Goal: Task Accomplishment & Management: Manage account settings

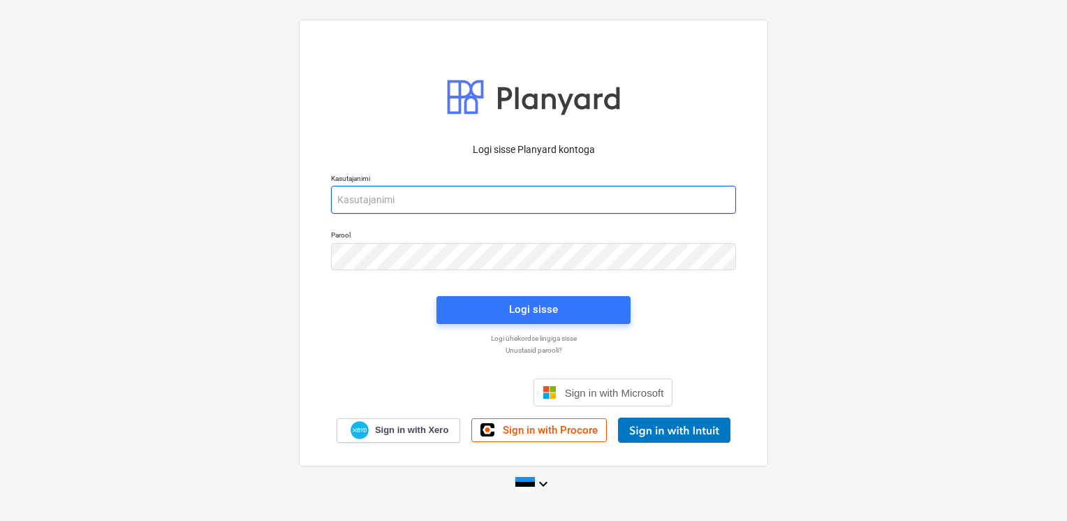
click at [454, 202] on input "email" at bounding box center [533, 200] width 405 height 28
type input "[EMAIL_ADDRESS][DOMAIN_NAME]"
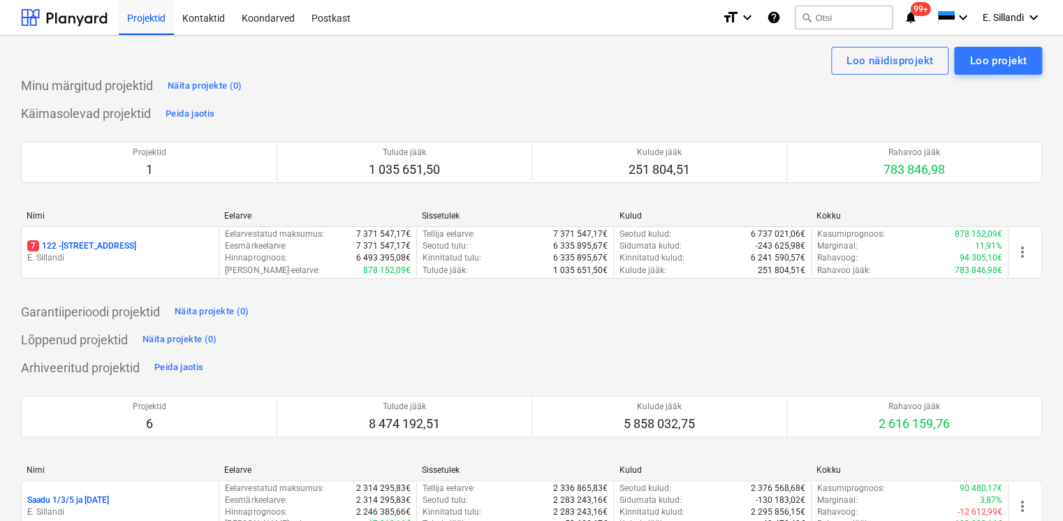
click at [143, 258] on p "E. Sillandi" at bounding box center [120, 258] width 186 height 12
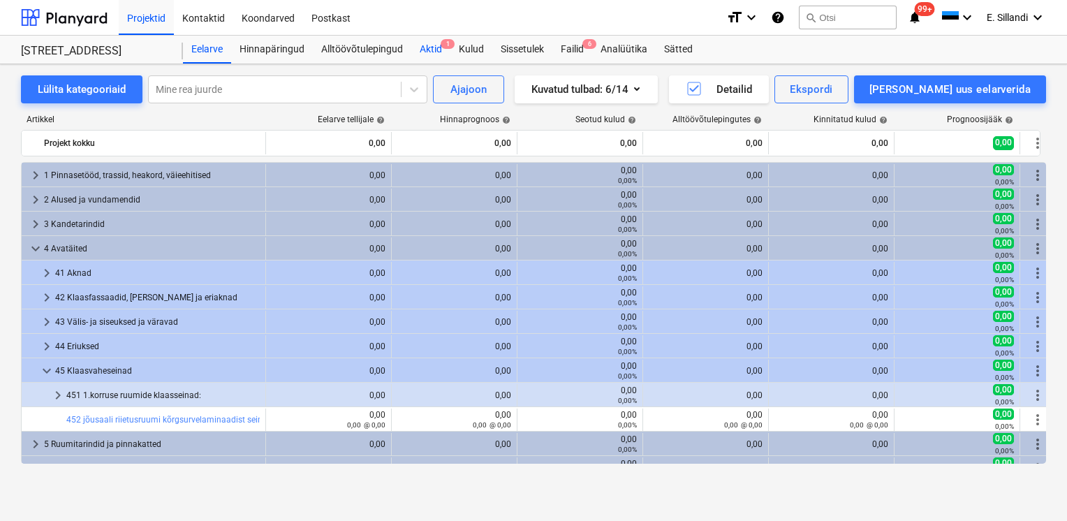
click at [432, 54] on div "Aktid 1" at bounding box center [430, 50] width 39 height 28
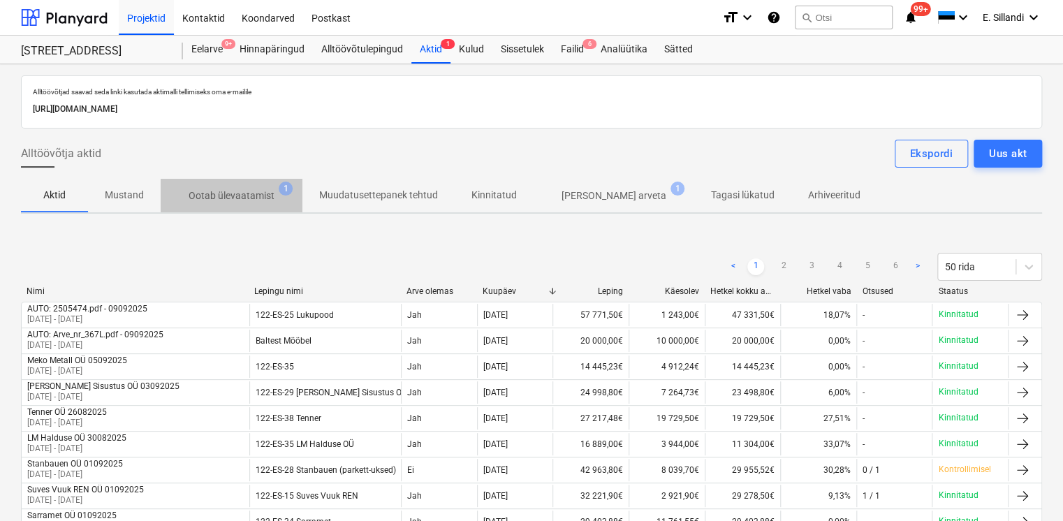
click at [263, 196] on p "Ootab ülevaatamist" at bounding box center [232, 196] width 86 height 15
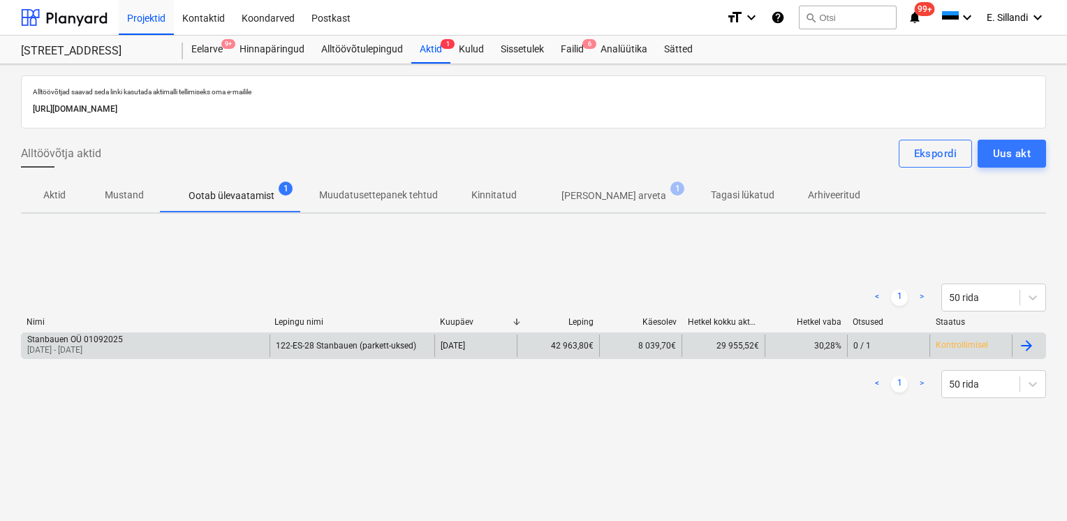
click at [169, 342] on div "Stanbauen OÜ 01092025 01 Aug 2025 - 28 Aug 2025" at bounding box center [146, 346] width 248 height 22
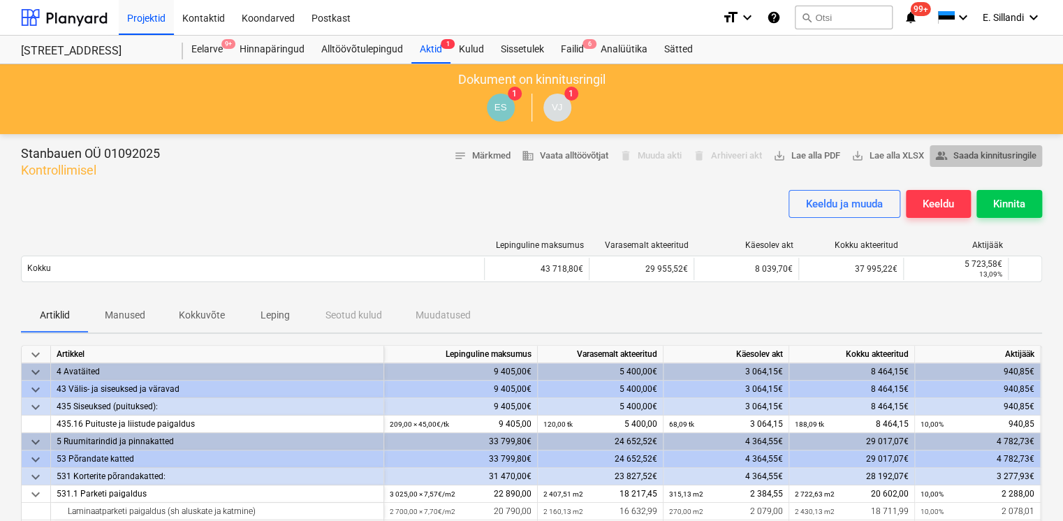
click at [970, 153] on span "people_alt Saada kinnitusringile" at bounding box center [985, 156] width 101 height 16
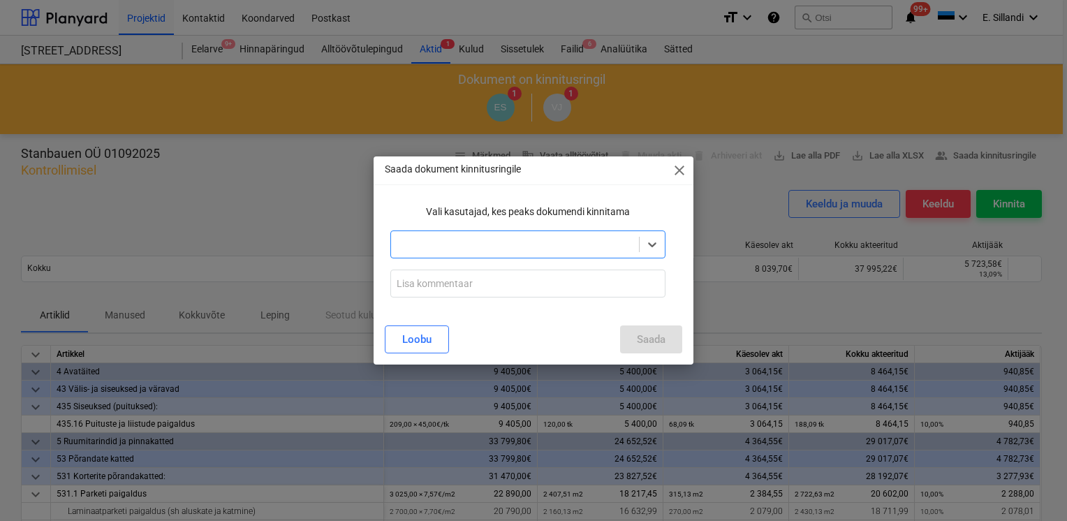
click at [527, 258] on div "Select is focused ,type to refine list, press Down to open the menu, press left…" at bounding box center [528, 244] width 286 height 39
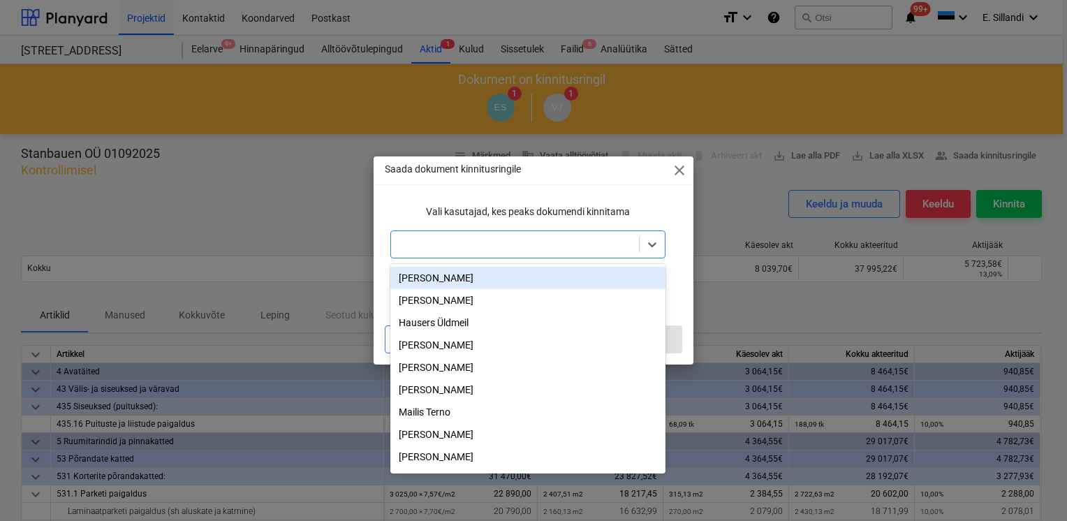
click at [522, 247] on div at bounding box center [515, 244] width 234 height 14
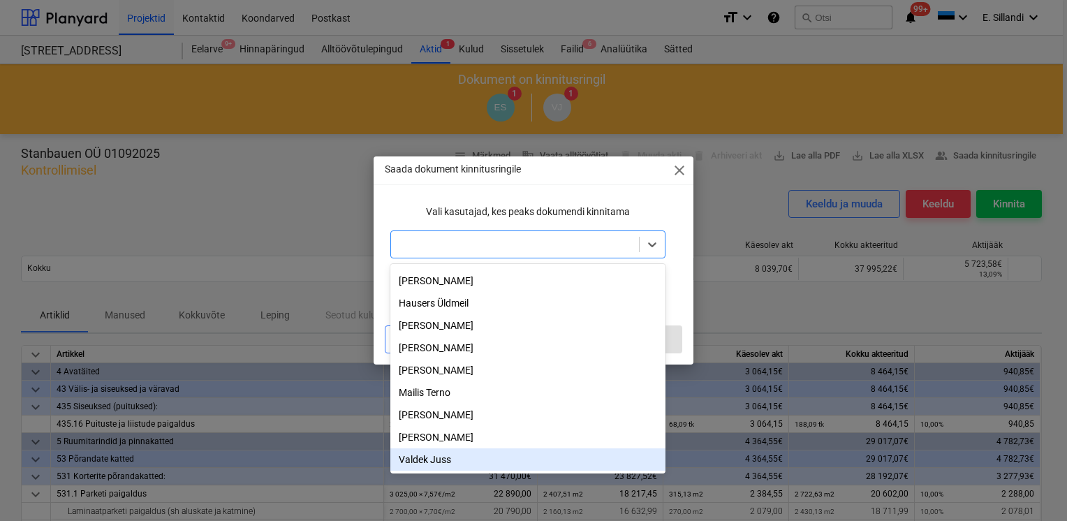
click at [448, 457] on div "Valdek Juss" at bounding box center [527, 459] width 275 height 22
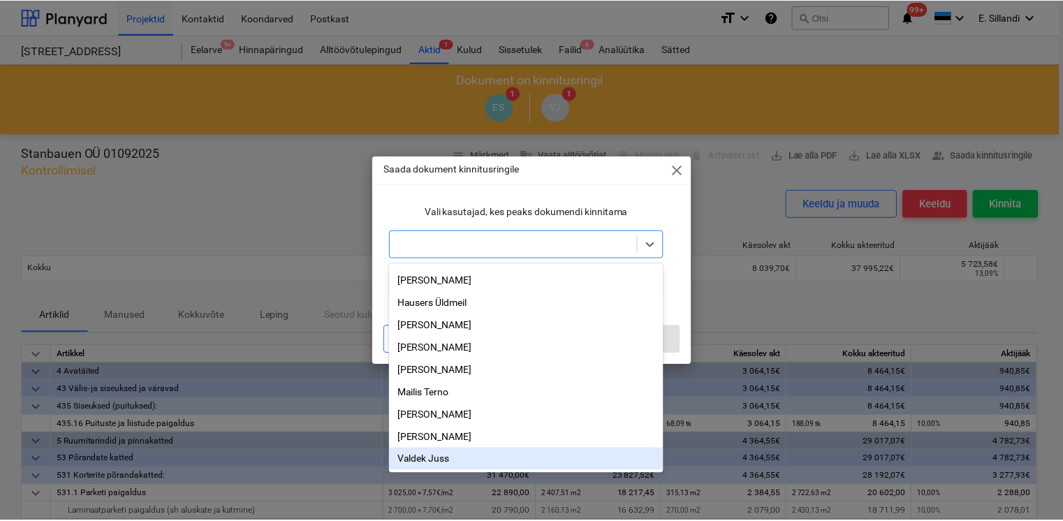
scroll to position [2, 0]
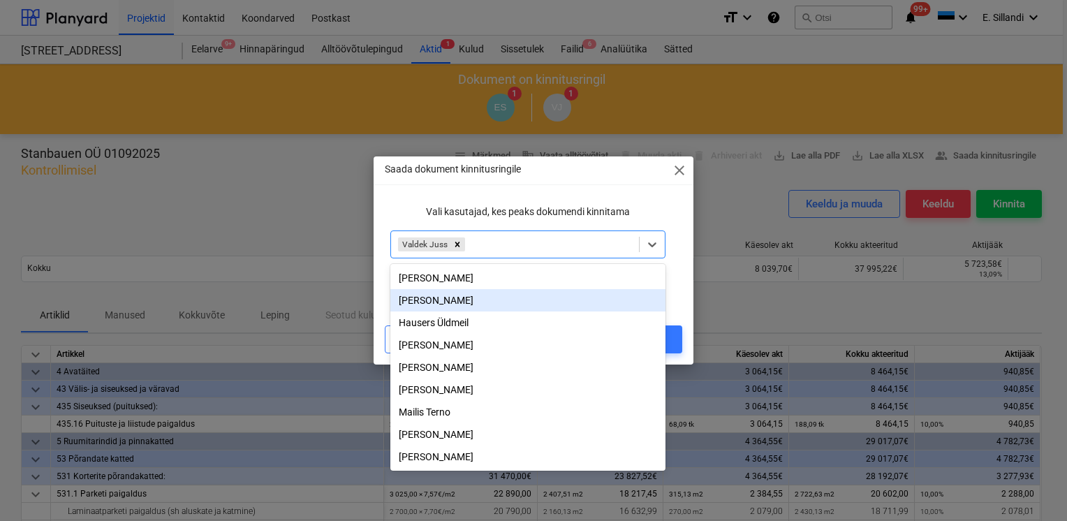
click at [674, 281] on div "Vali kasutajad, kes peaks dokumendi kinnitama option Valdek Juss, selected. opt…" at bounding box center [528, 250] width 298 height 115
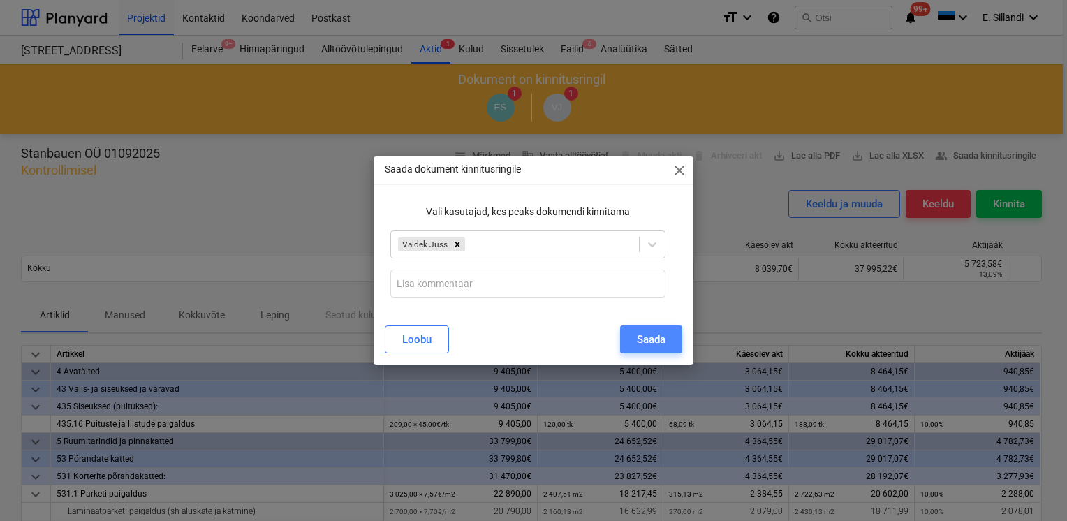
click at [658, 350] on button "Saada" at bounding box center [651, 339] width 62 height 28
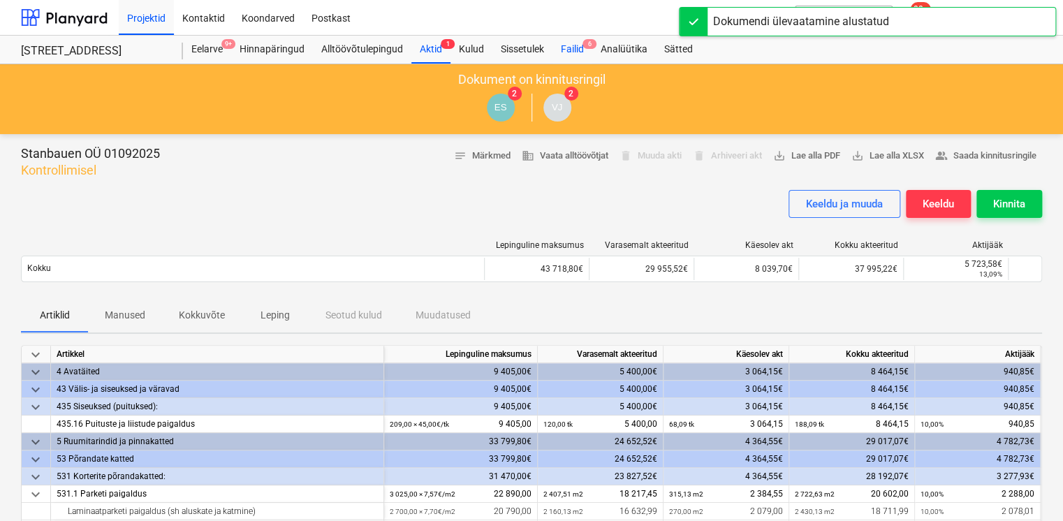
click at [580, 52] on div "Failid 6" at bounding box center [572, 50] width 40 height 28
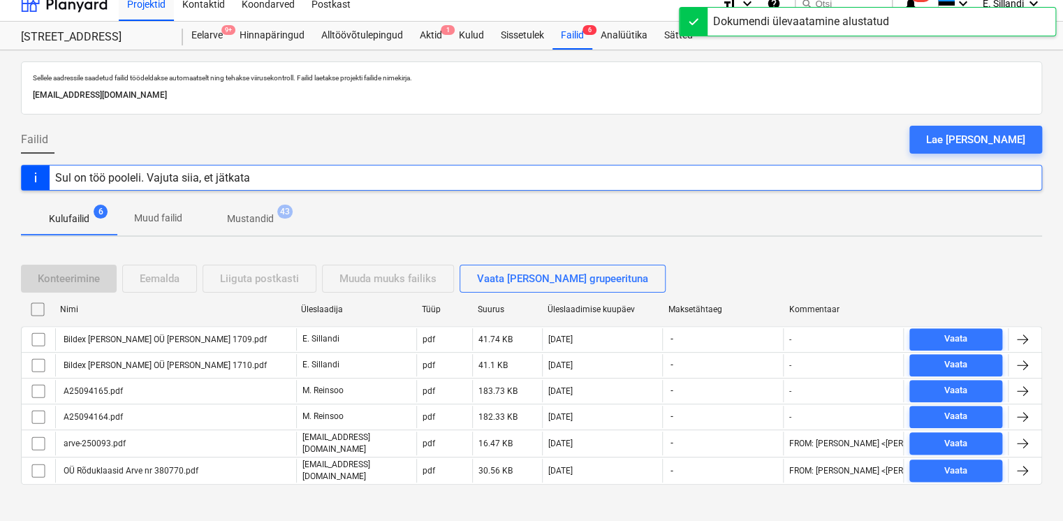
scroll to position [22, 0]
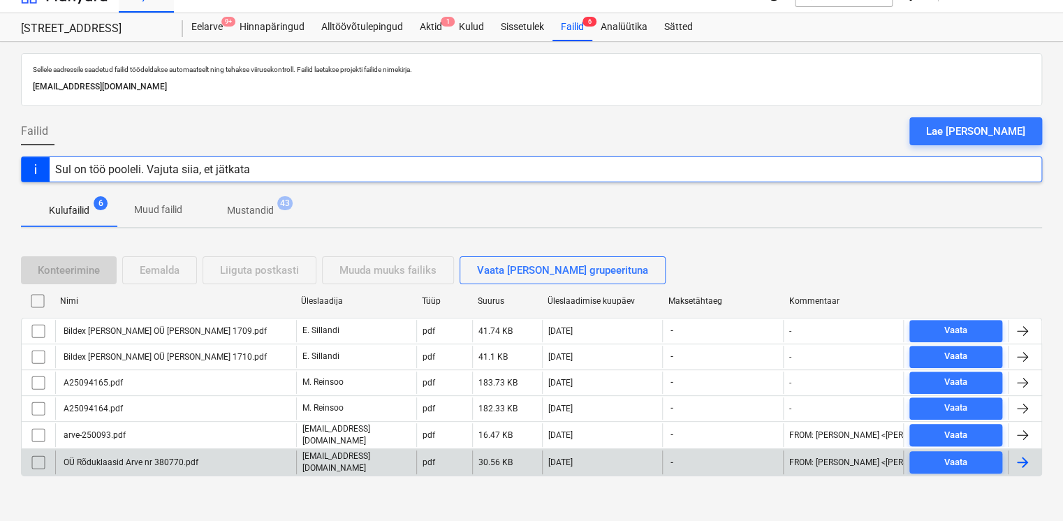
click at [263, 456] on div "OÜ Rõduklaasid Arve nr 380770.pdf" at bounding box center [175, 462] width 241 height 24
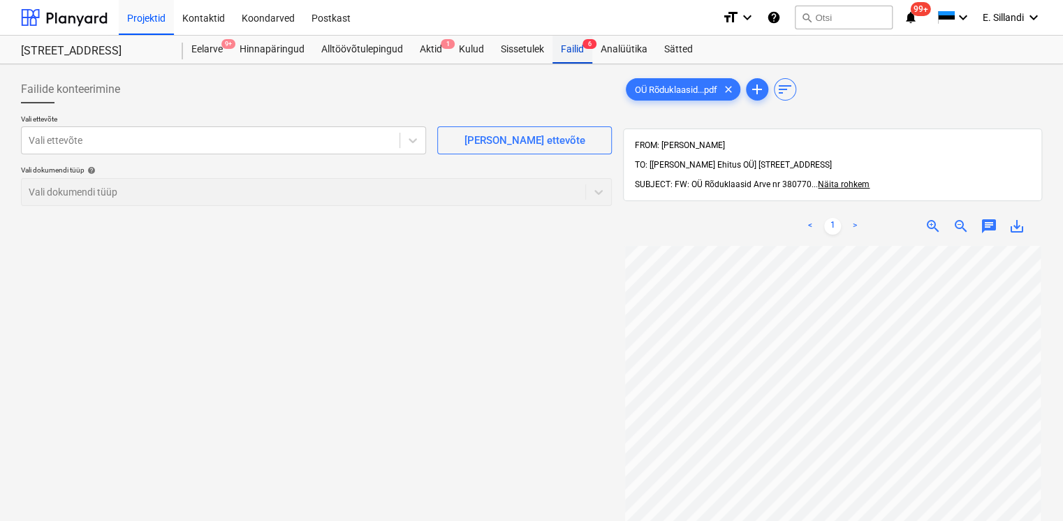
click at [569, 53] on div "Failid 6" at bounding box center [572, 50] width 40 height 28
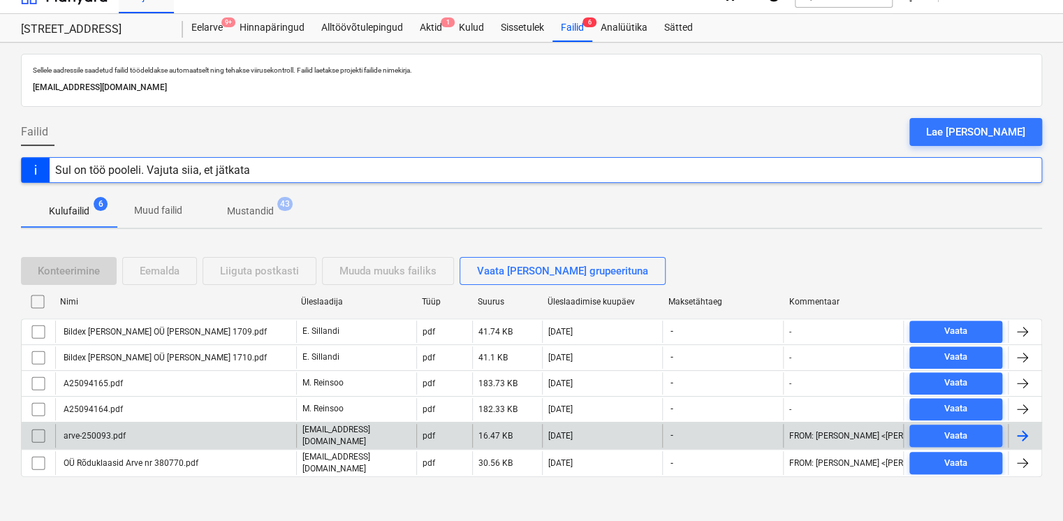
scroll to position [22, 0]
click at [166, 432] on div "arve-250093.pdf" at bounding box center [175, 435] width 241 height 24
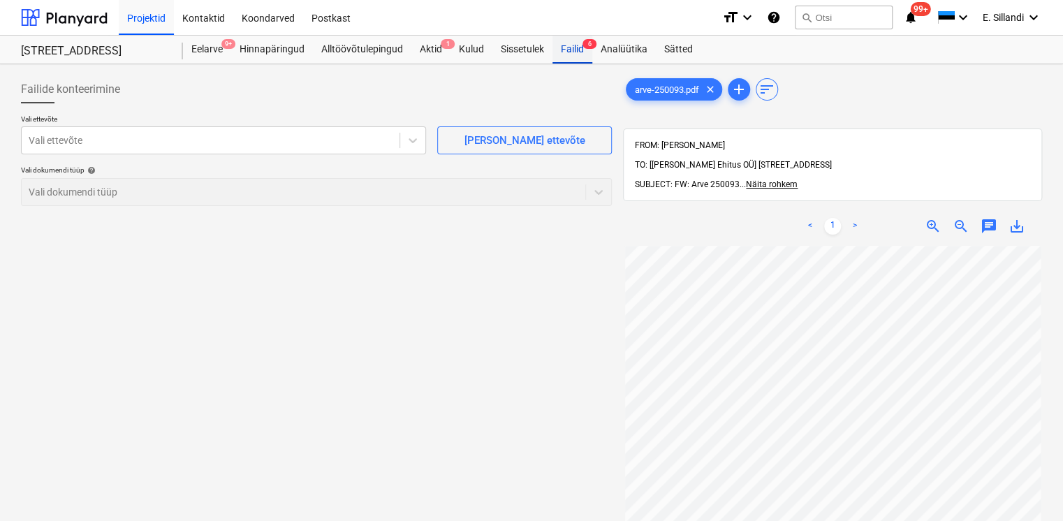
click at [575, 49] on div "Failid 6" at bounding box center [572, 50] width 40 height 28
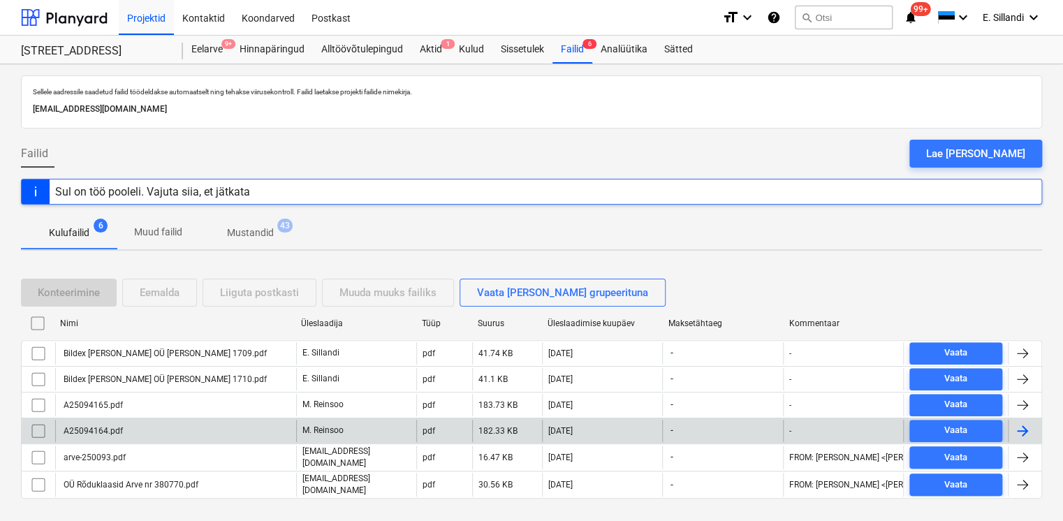
click at [139, 429] on div "A25094164.pdf" at bounding box center [175, 431] width 241 height 22
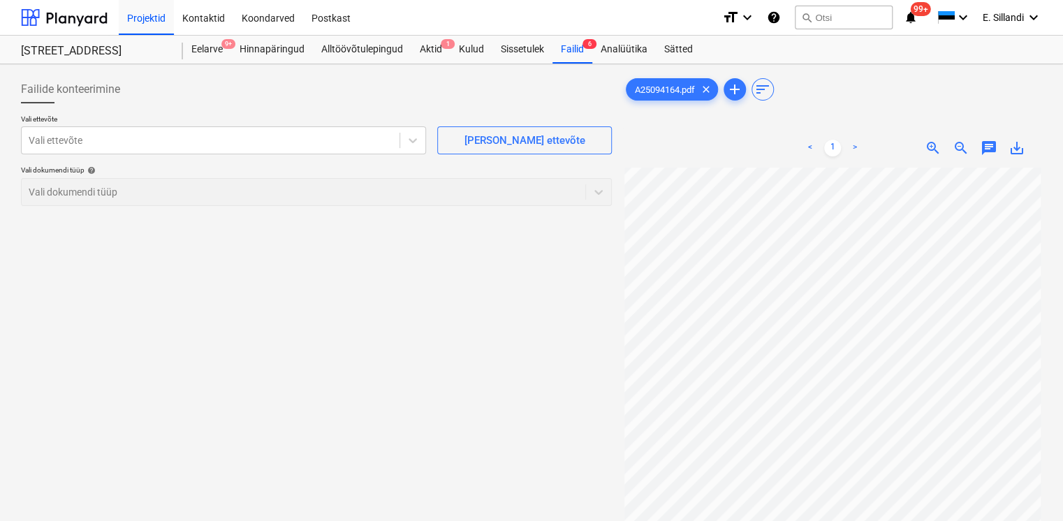
scroll to position [115, 0]
click at [172, 139] on div at bounding box center [211, 140] width 364 height 14
click at [576, 60] on div "Failid 6" at bounding box center [572, 50] width 40 height 28
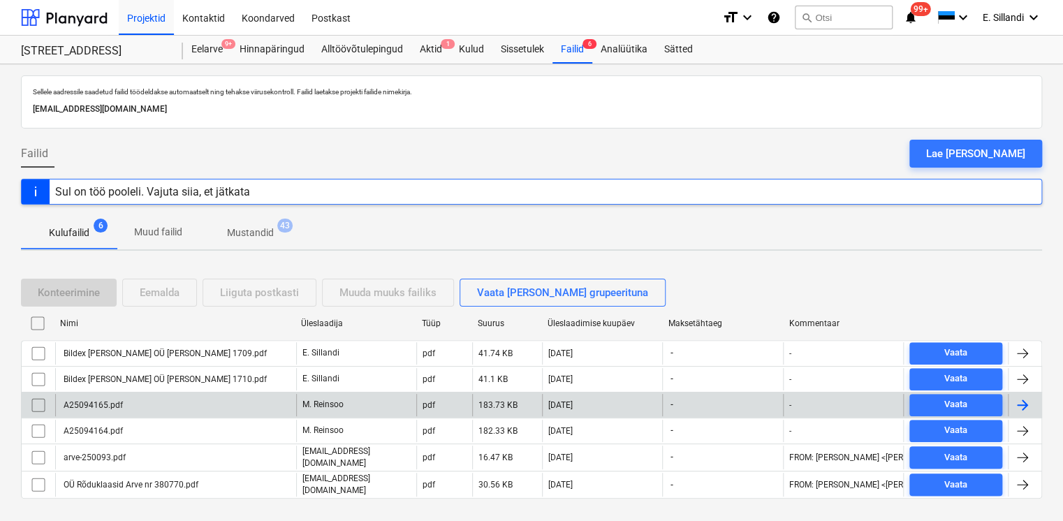
click at [159, 408] on div "A25094165.pdf" at bounding box center [175, 405] width 241 height 22
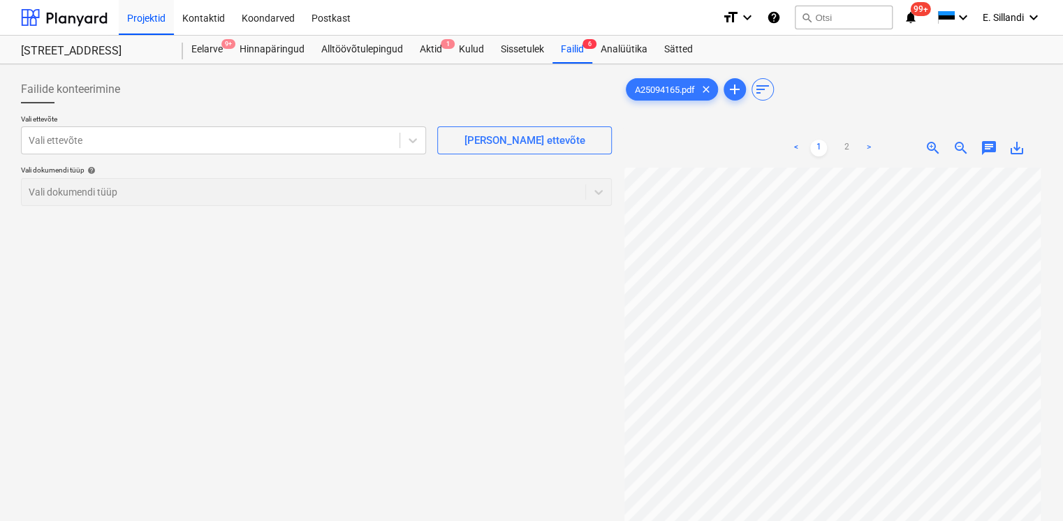
scroll to position [115, 3]
click at [159, 144] on div at bounding box center [211, 140] width 364 height 14
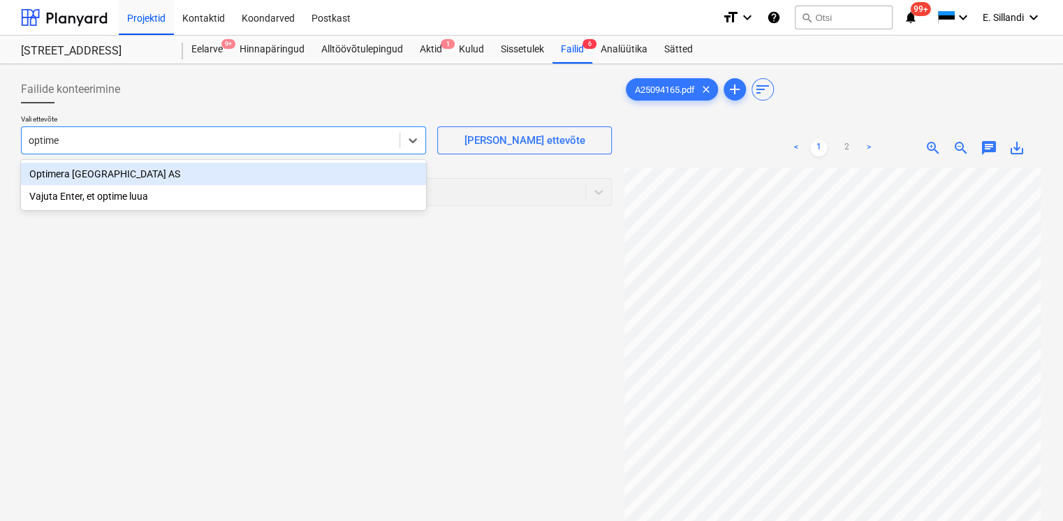
type input "optimer"
click at [140, 173] on div "Optimera Estonia AS" at bounding box center [223, 174] width 405 height 22
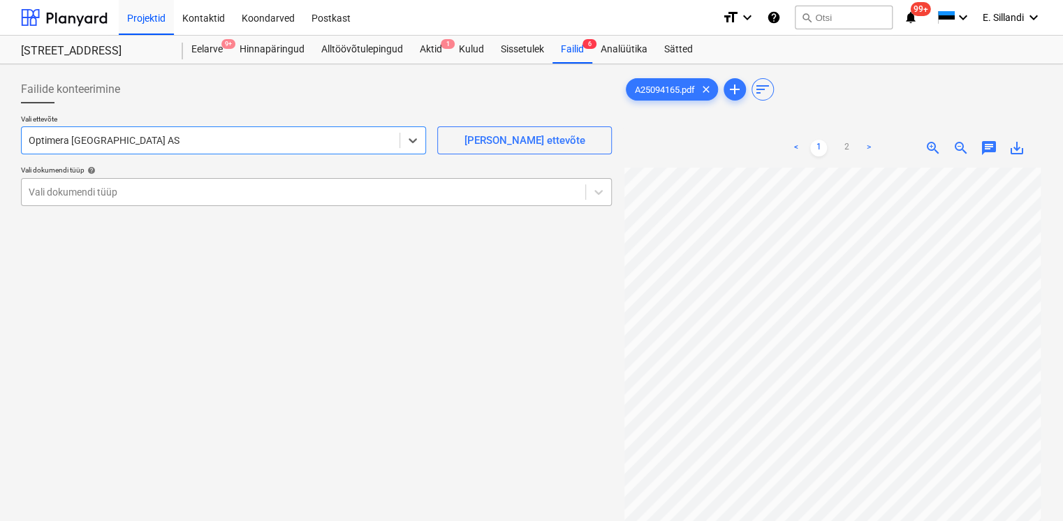
click at [138, 191] on div at bounding box center [304, 192] width 550 height 14
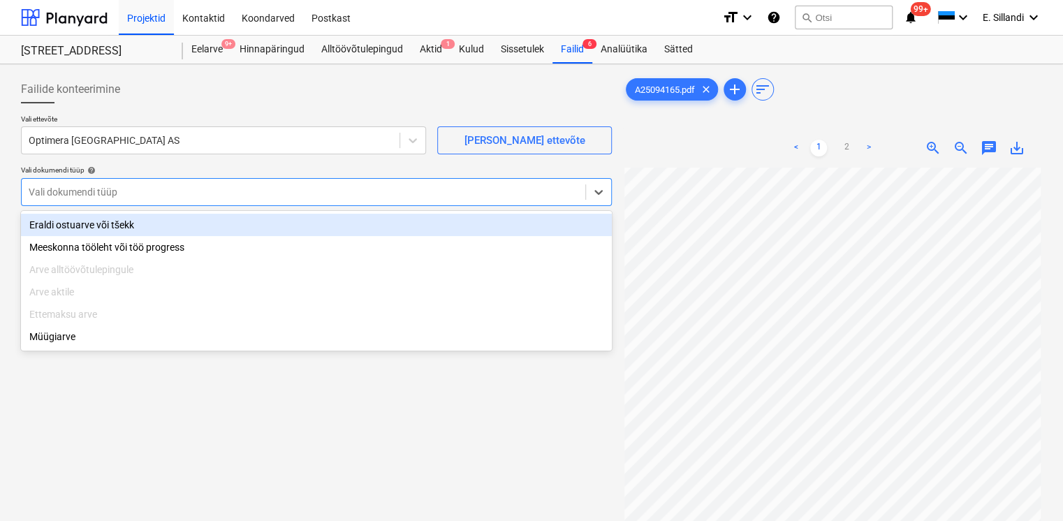
click at [122, 228] on div "Eraldi ostuarve või tšekk" at bounding box center [316, 225] width 591 height 22
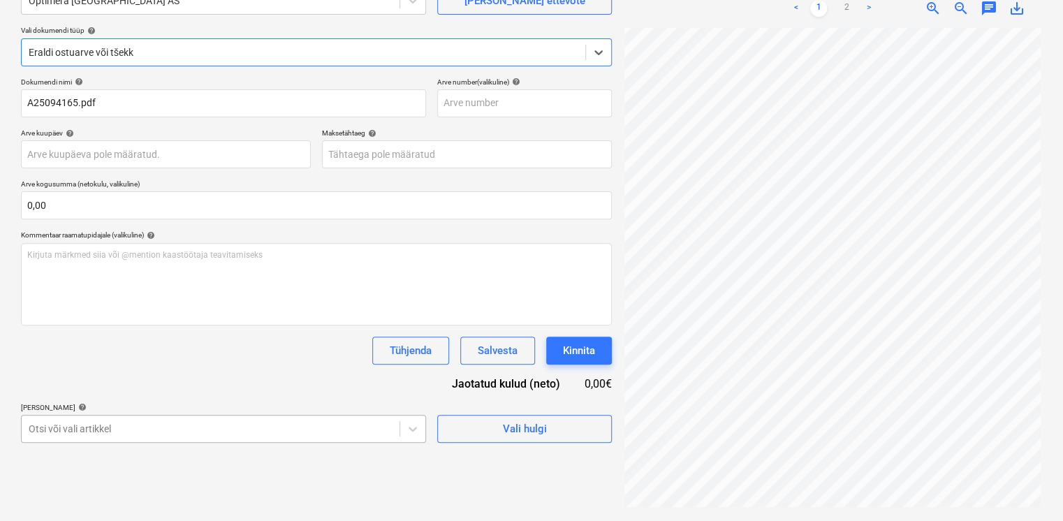
click at [115, 381] on body "Projektid Kontaktid Koondarved Postkast format_size keyboard_arrow_down help se…" at bounding box center [531, 120] width 1063 height 521
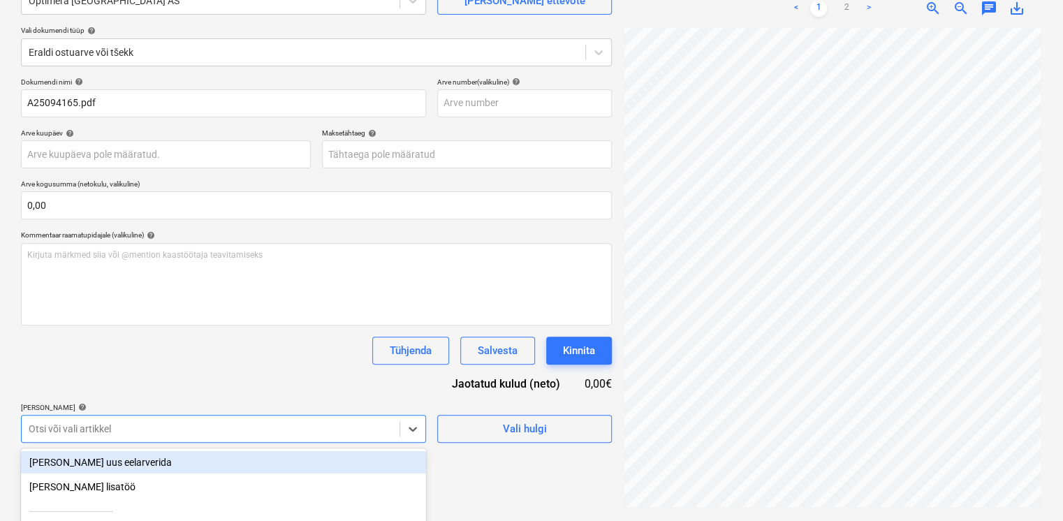
scroll to position [279, 0]
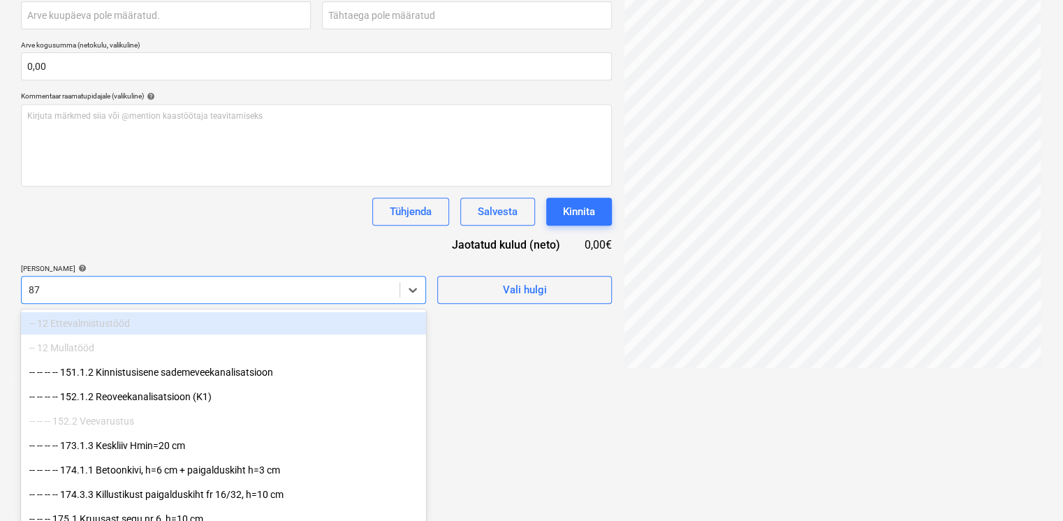
type input "871"
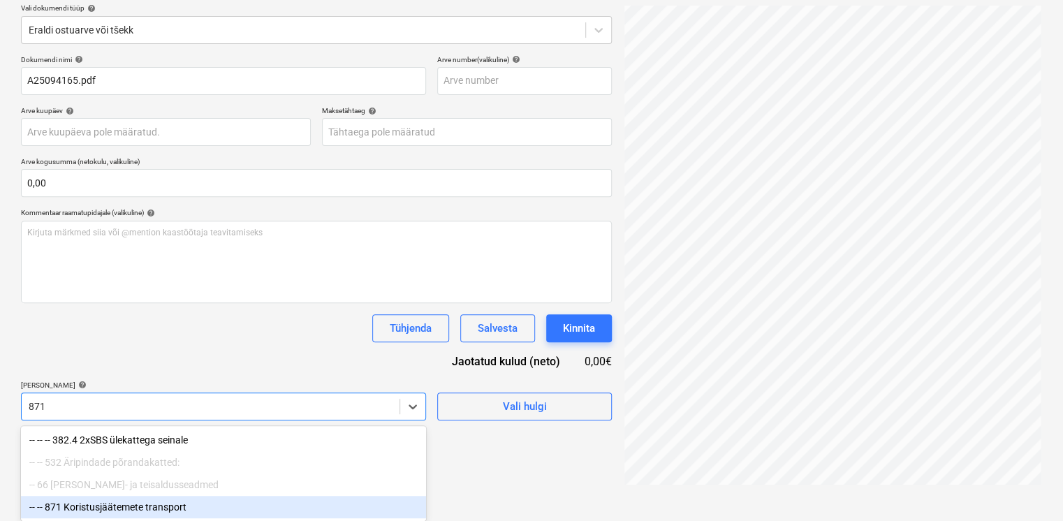
click at [115, 504] on div "-- -- 871 Koristusjäätemete transport" at bounding box center [223, 507] width 405 height 22
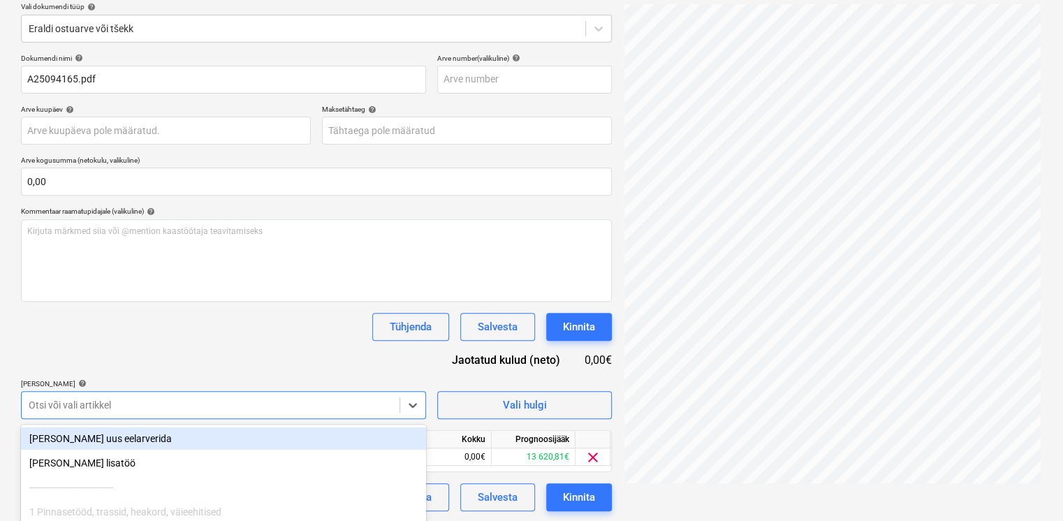
click at [177, 360] on div "Dokumendi nimi help A25094165.pdf Arve number (valikuline) help Arve kuupäev he…" at bounding box center [316, 282] width 591 height 457
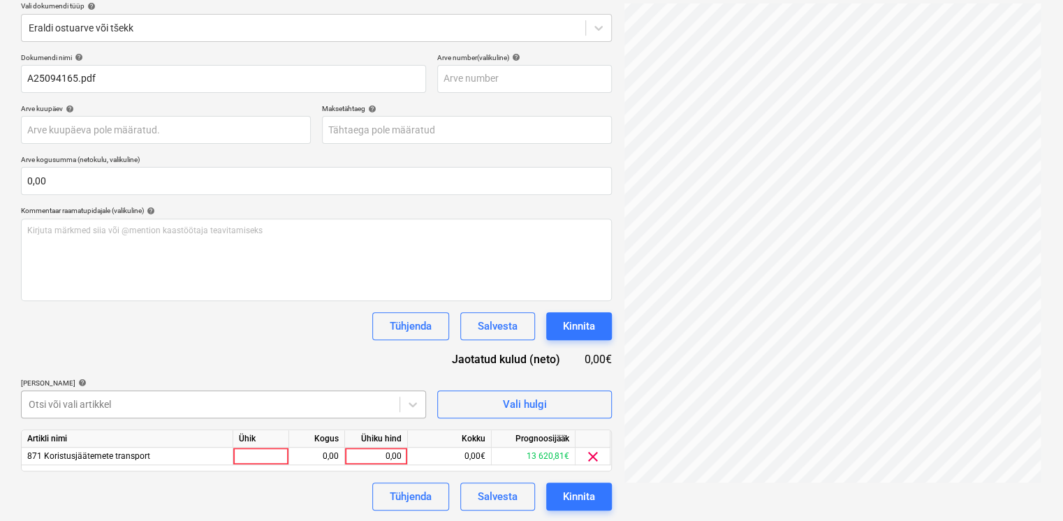
scroll to position [279, 0]
click at [318, 356] on body "Projektid Kontaktid Koondarved Postkast format_size keyboard_arrow_down help se…" at bounding box center [531, 95] width 1063 height 521
click at [309, 252] on div "Dokumendi nimi help A25094165.pdf Arve number (valikuline) help Arve kuupäev he…" at bounding box center [316, 281] width 591 height 457
click at [377, 453] on div "0,00" at bounding box center [376, 456] width 51 height 17
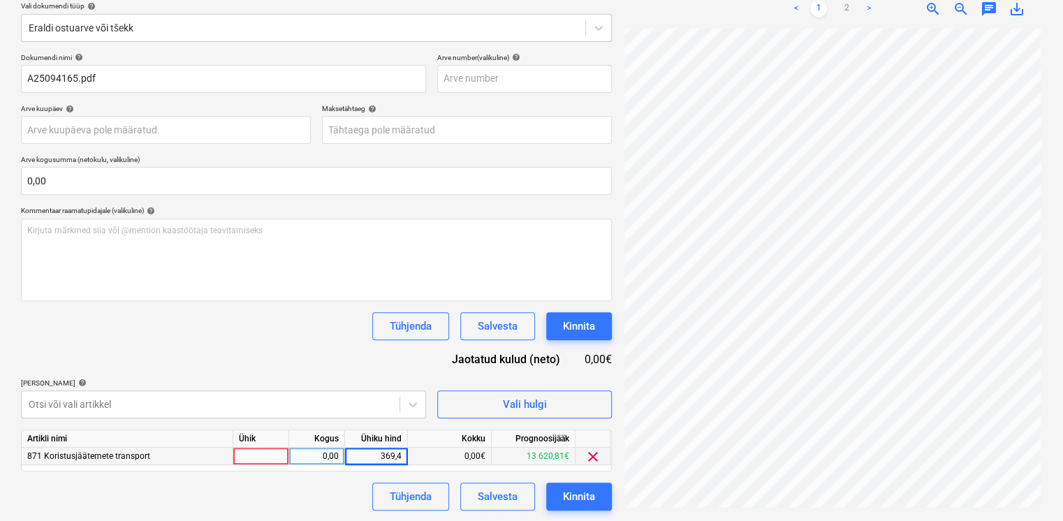
type input "369,44"
click at [272, 364] on div "Dokumendi nimi help A25094165.pdf Arve number (valikuline) help Arve kuupäev he…" at bounding box center [316, 281] width 591 height 457
click at [592, 501] on div "Kinnita" at bounding box center [579, 497] width 32 height 18
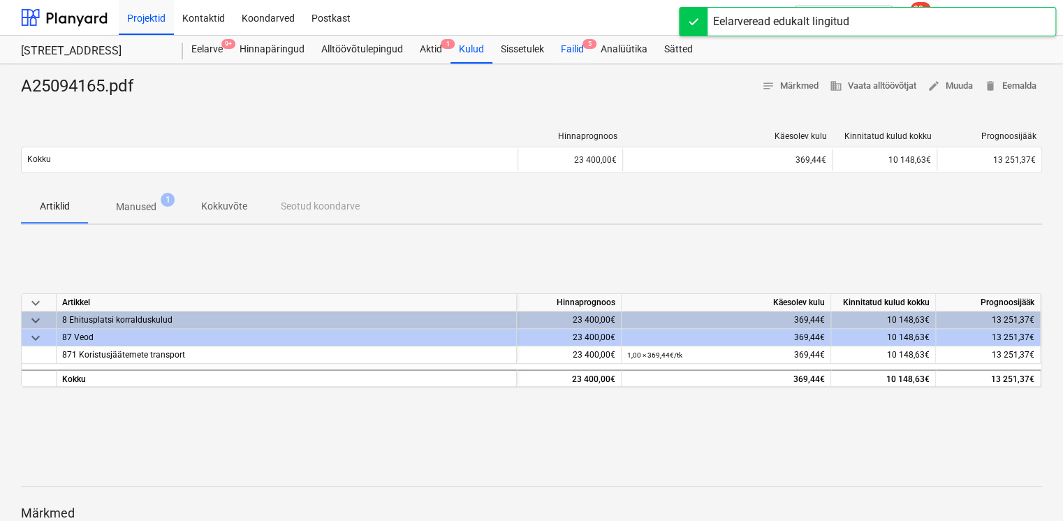
click at [564, 52] on div "Failid 5" at bounding box center [572, 50] width 40 height 28
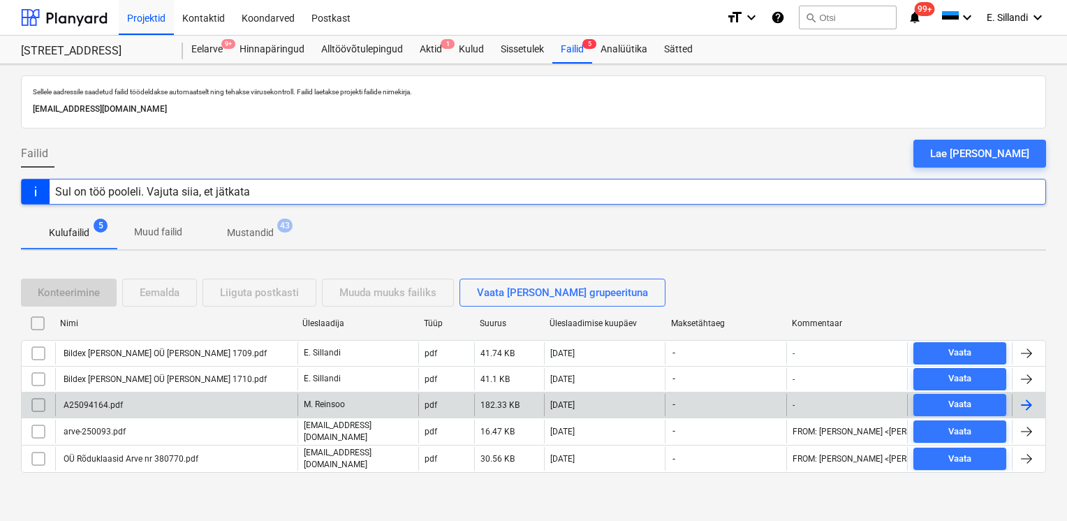
click at [139, 406] on div "A25094164.pdf" at bounding box center [176, 405] width 242 height 22
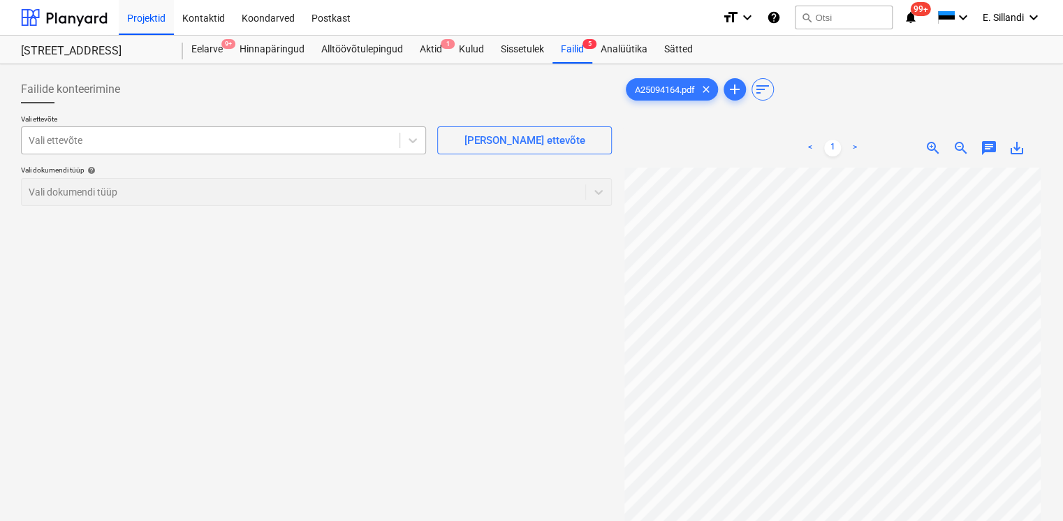
click at [190, 141] on div at bounding box center [211, 140] width 364 height 14
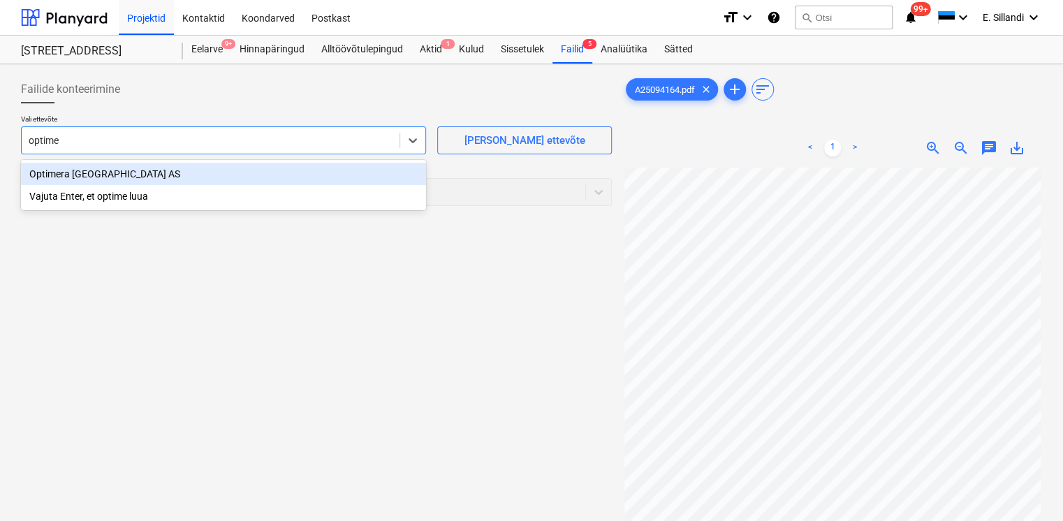
type input "optimer"
click at [98, 175] on div "Optimera Estonia AS" at bounding box center [223, 174] width 405 height 22
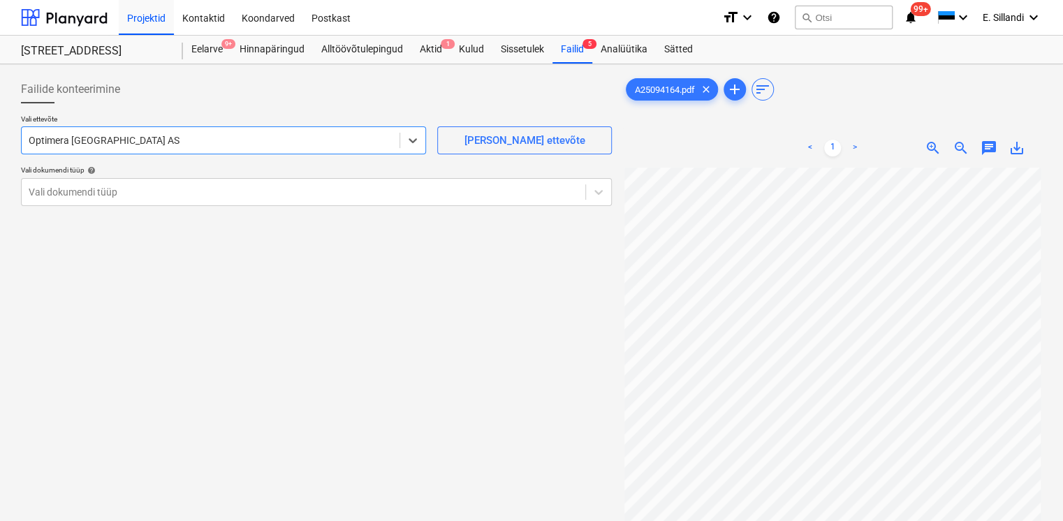
click at [176, 111] on div at bounding box center [316, 108] width 591 height 11
click at [123, 198] on div at bounding box center [304, 192] width 550 height 14
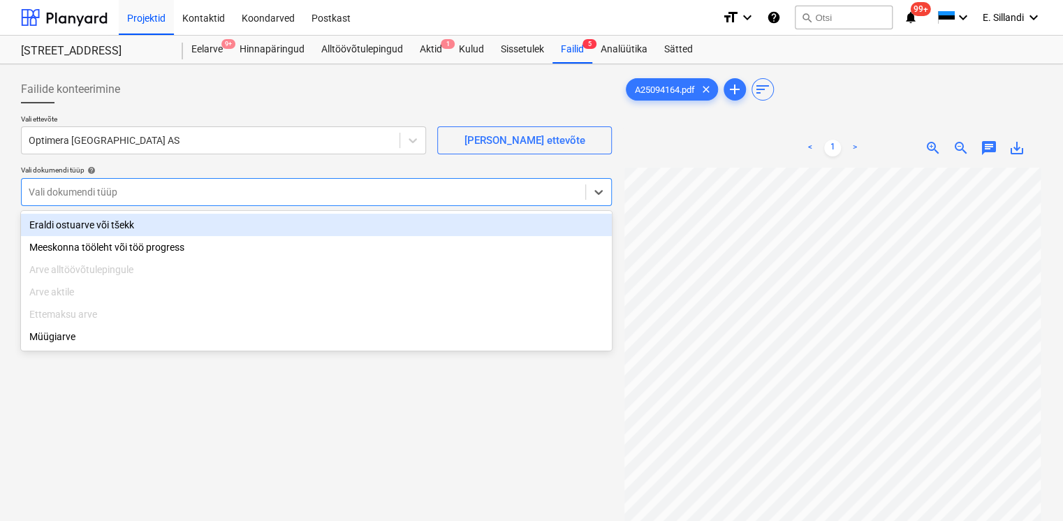
click at [109, 230] on div "Eraldi ostuarve või tšekk" at bounding box center [316, 225] width 591 height 22
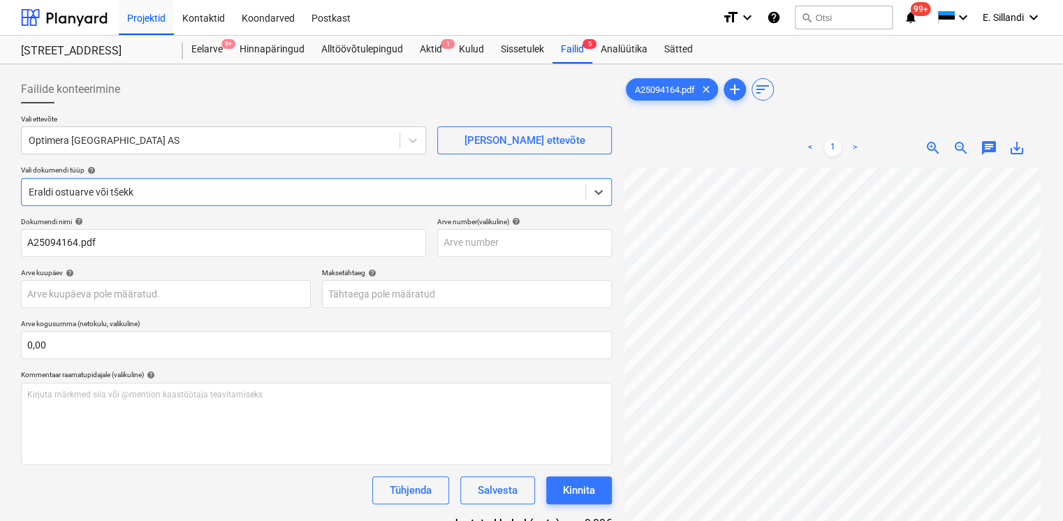
scroll to position [115, 0]
click at [580, 55] on div "Failid 5" at bounding box center [572, 50] width 40 height 28
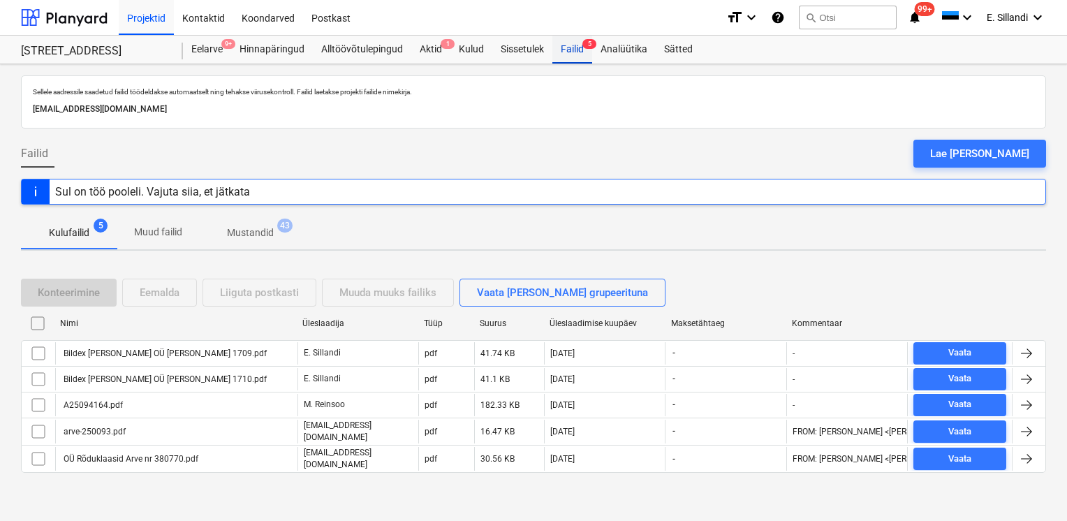
click at [567, 54] on div "Failid 5" at bounding box center [572, 50] width 40 height 28
click at [478, 54] on div "Kulud" at bounding box center [471, 50] width 42 height 28
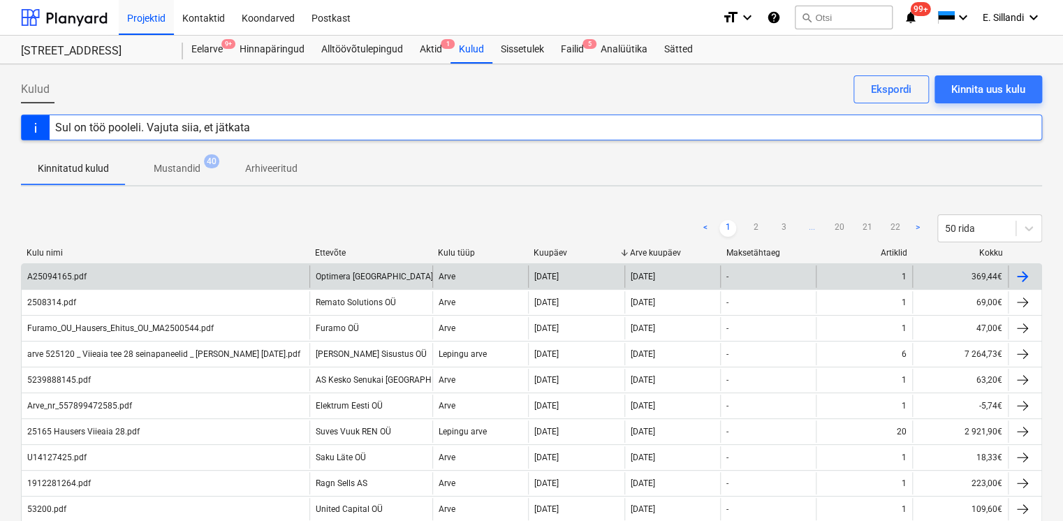
click at [213, 274] on div "A25094165.pdf" at bounding box center [166, 276] width 288 height 22
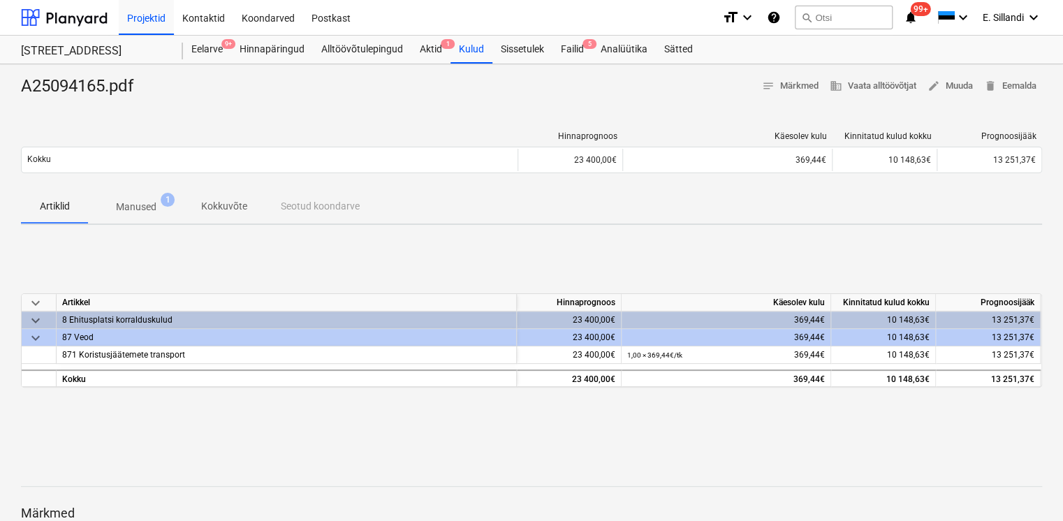
click at [149, 210] on p "Manused" at bounding box center [136, 207] width 41 height 15
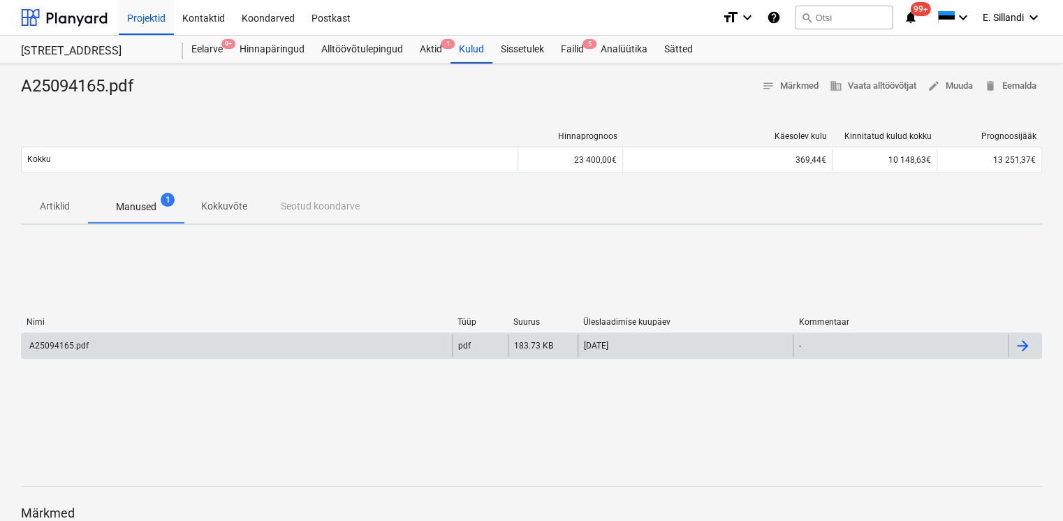
click at [156, 355] on div "A25094165.pdf" at bounding box center [237, 346] width 430 height 22
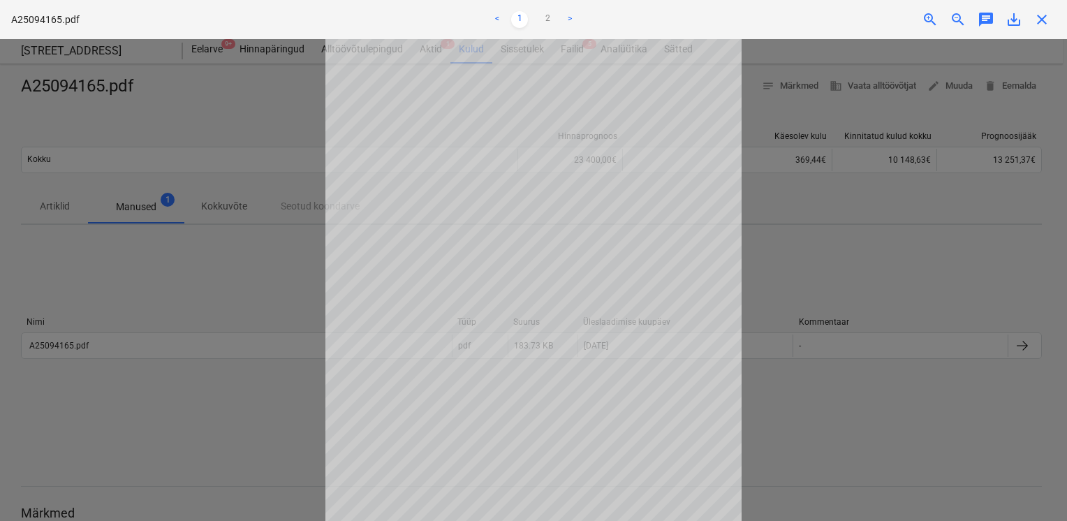
click at [201, 304] on div at bounding box center [533, 280] width 1067 height 482
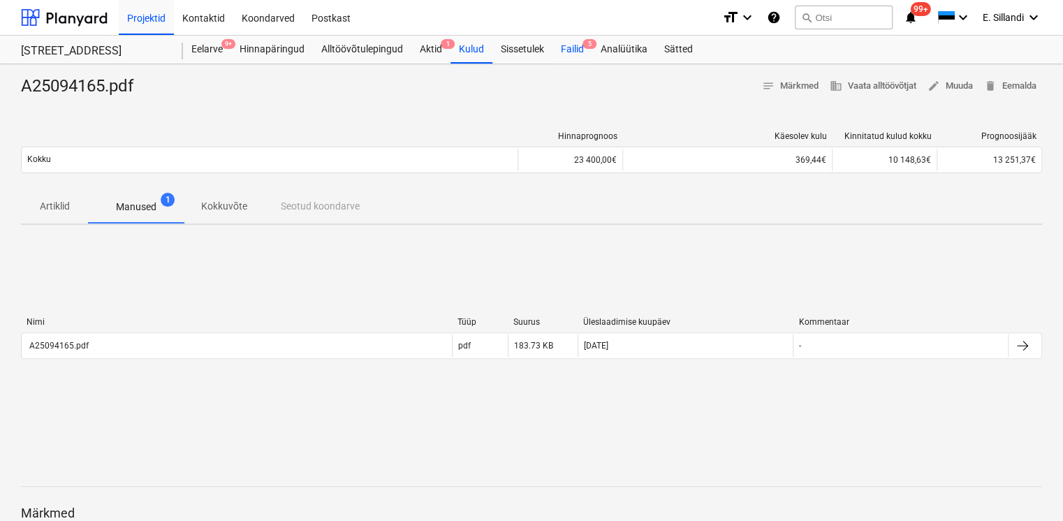
click at [576, 52] on div "Failid 5" at bounding box center [572, 50] width 40 height 28
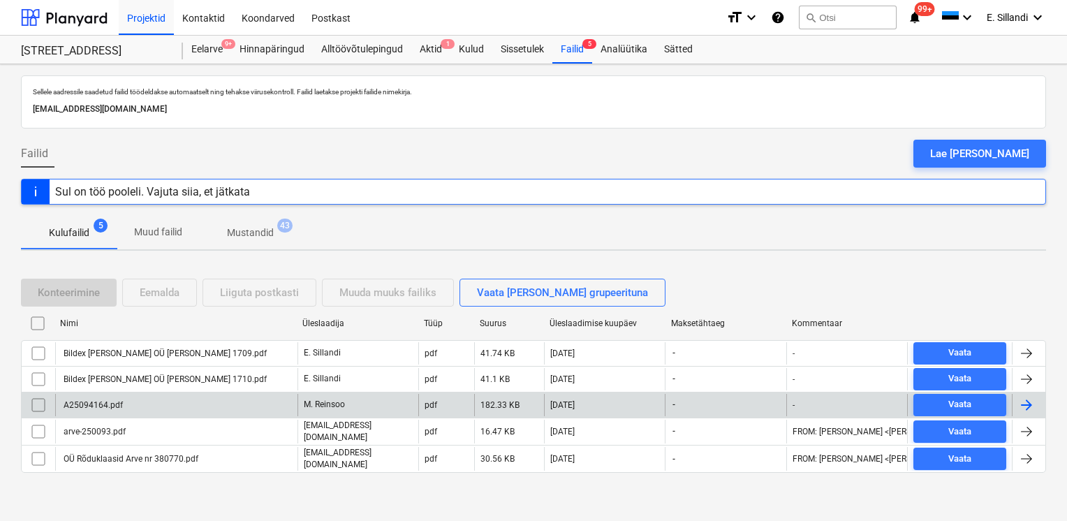
click at [159, 408] on div "A25094164.pdf" at bounding box center [176, 405] width 242 height 22
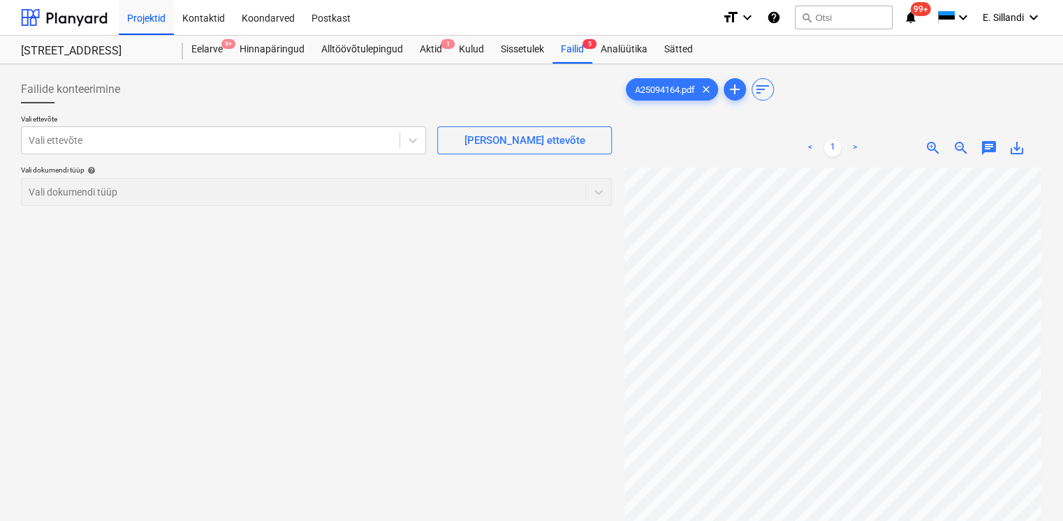
scroll to position [115, 0]
click at [1020, 155] on span "save_alt" at bounding box center [1017, 148] width 17 height 17
click at [586, 57] on div "Failid 5" at bounding box center [572, 50] width 40 height 28
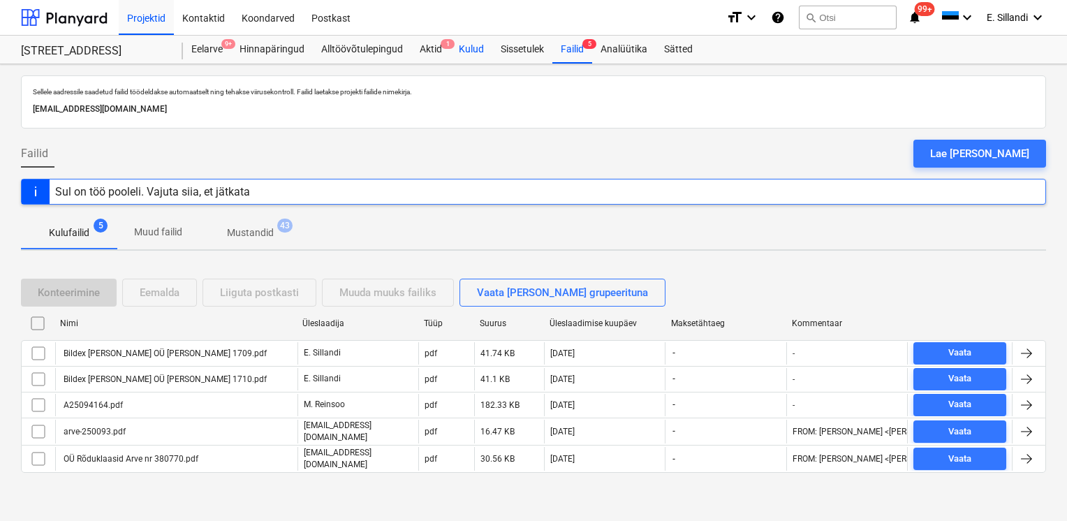
click at [464, 54] on div "Kulud" at bounding box center [471, 50] width 42 height 28
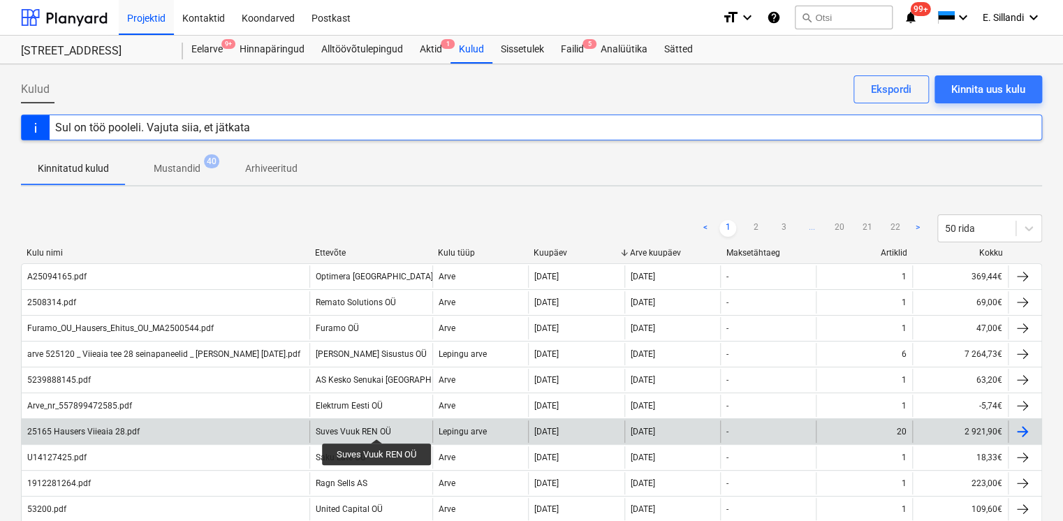
click at [377, 427] on div "Suves Vuuk REN OÜ" at bounding box center [353, 432] width 75 height 10
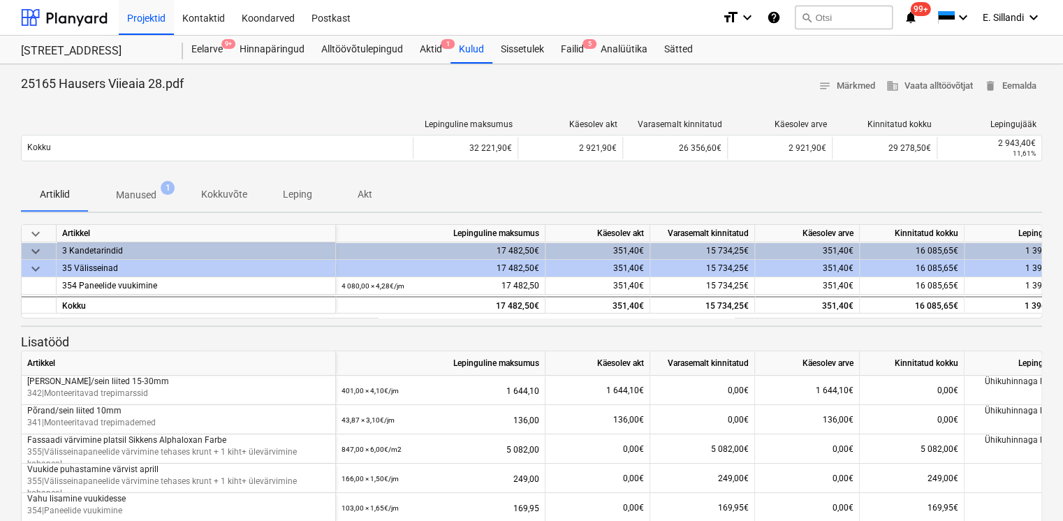
click at [135, 196] on p "Manused" at bounding box center [136, 195] width 41 height 15
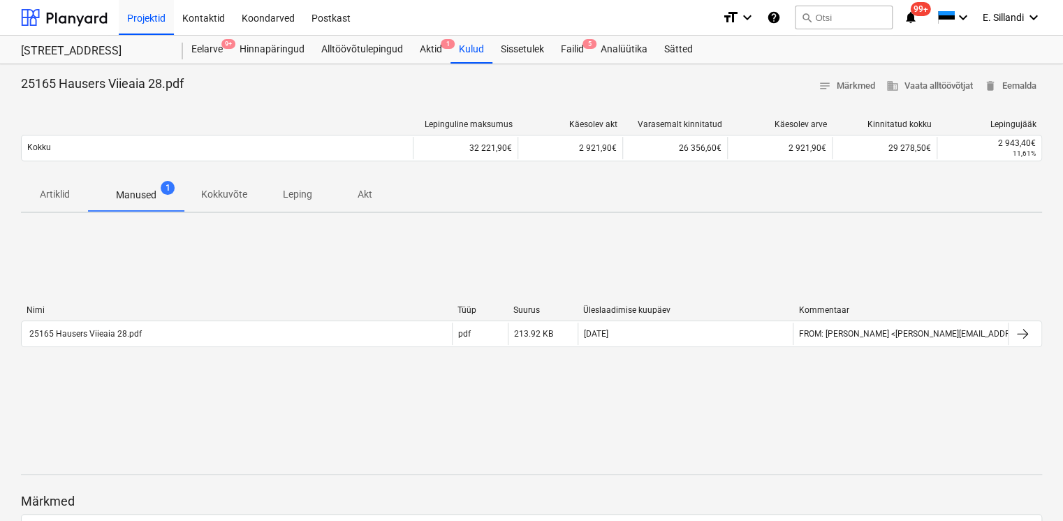
click at [59, 200] on p "Artiklid" at bounding box center [55, 194] width 34 height 15
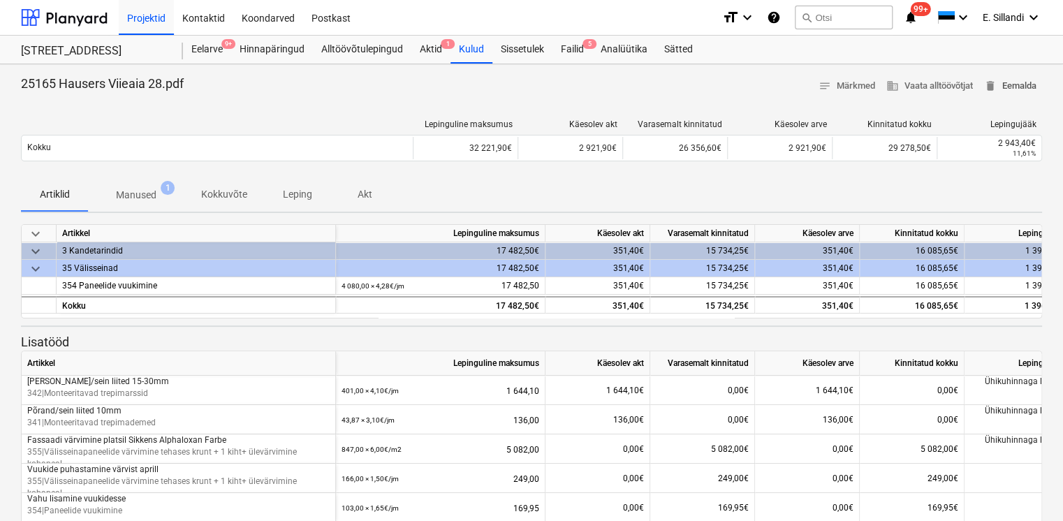
click at [1017, 85] on span "delete Eemalda" at bounding box center [1010, 86] width 52 height 16
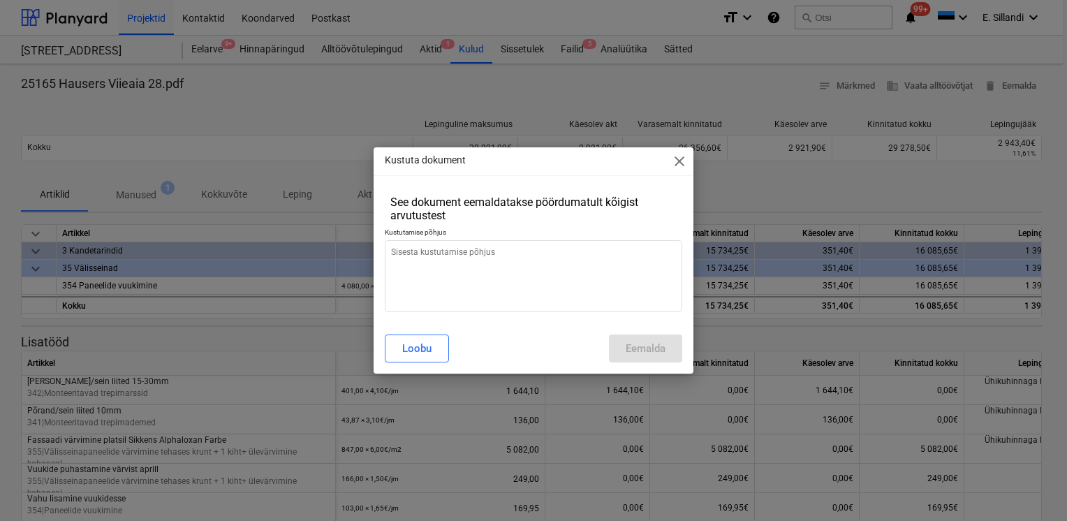
type textarea "x"
click at [520, 280] on textarea at bounding box center [534, 276] width 298 height 72
type textarea "v"
type textarea "x"
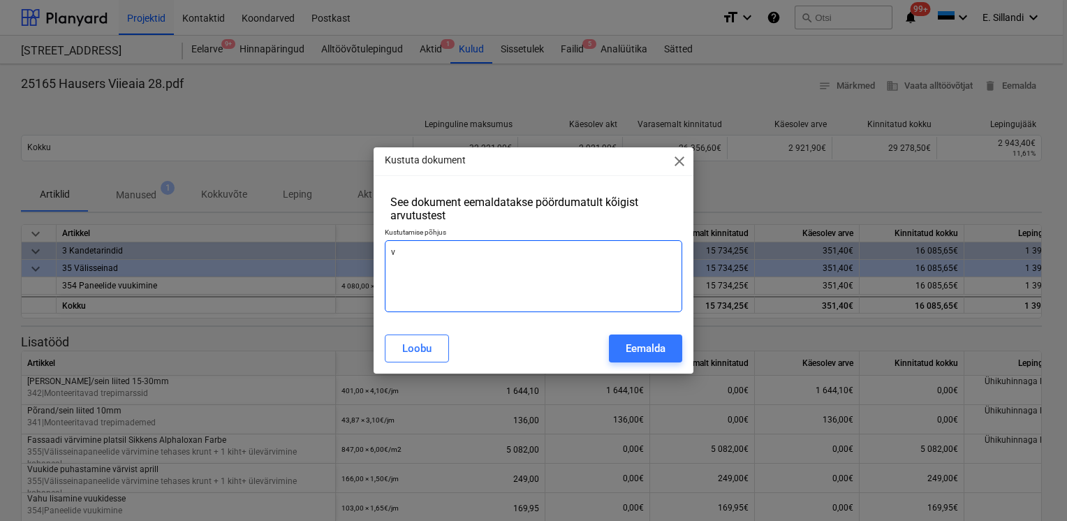
type textarea "va"
type textarea "x"
type textarea "val"
type textarea "x"
type textarea "vale"
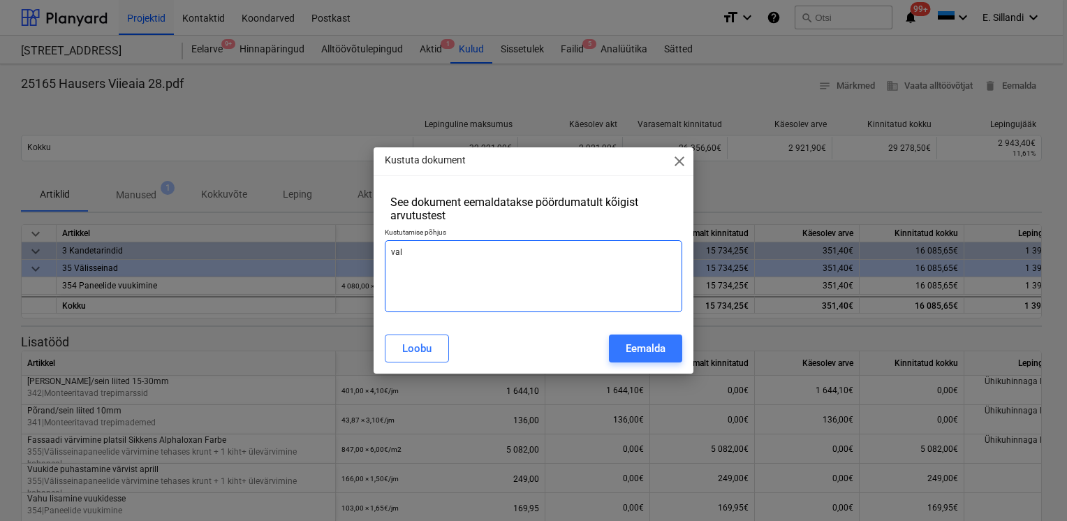
type textarea "x"
type textarea "vale"
type textarea "x"
type textarea "vale k"
type textarea "x"
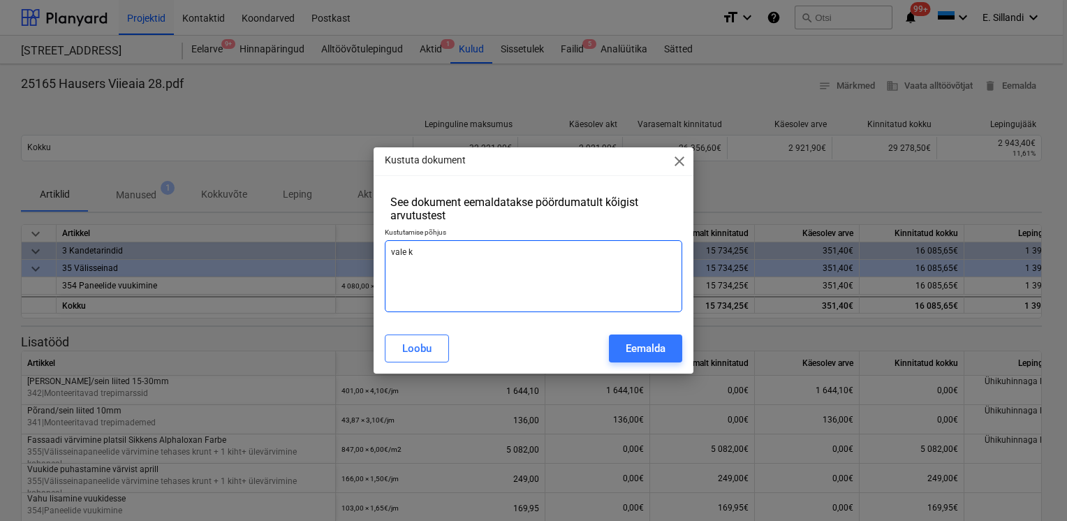
type textarea "vale km"
type textarea "x"
type textarea "vale km%"
type textarea "x"
type textarea "vale km%"
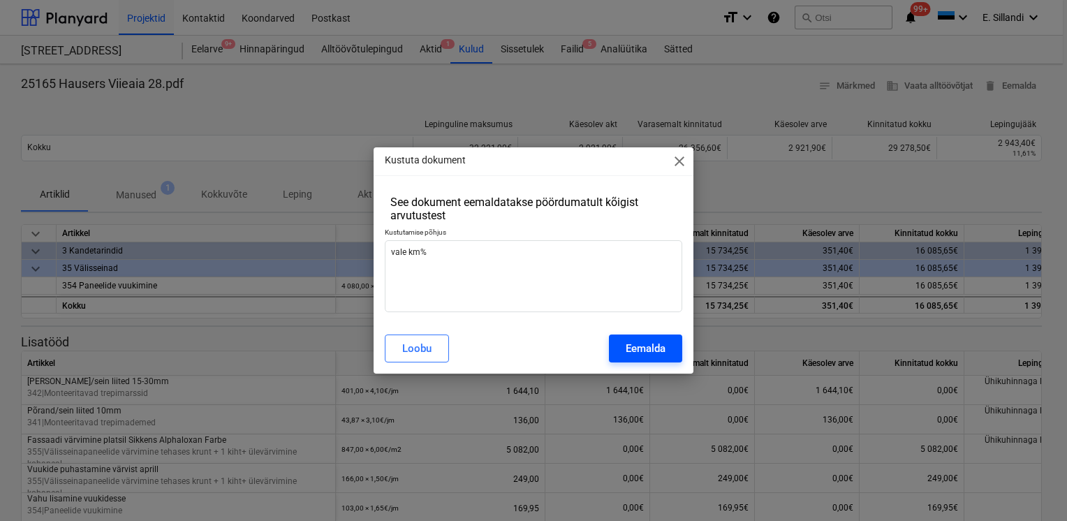
click at [633, 353] on div "Eemalda" at bounding box center [646, 348] width 40 height 18
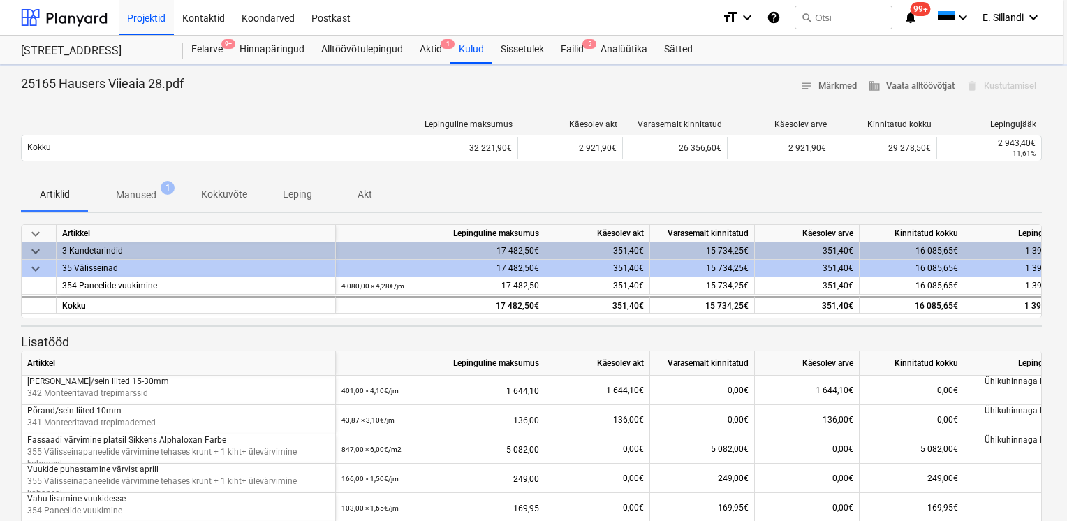
type textarea "x"
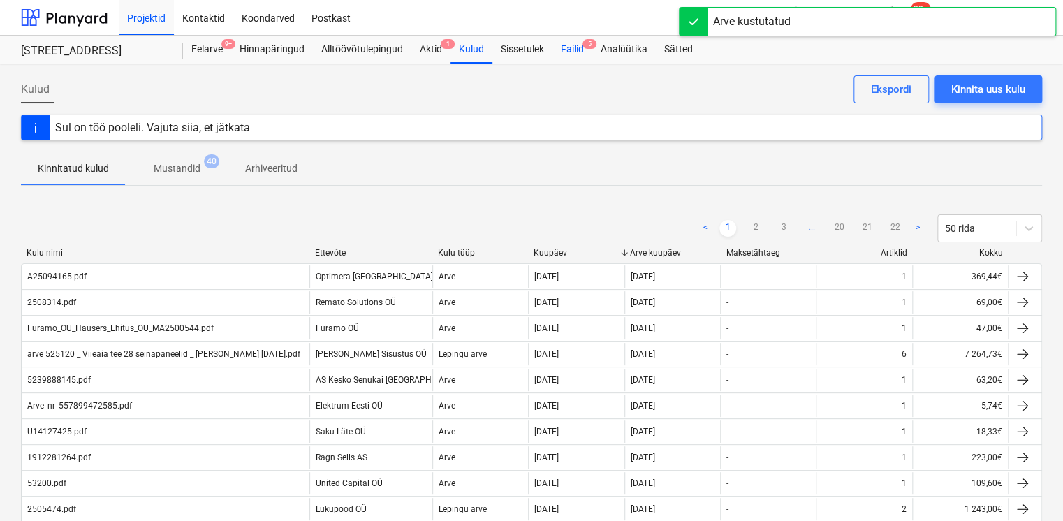
click at [572, 52] on div "Failid 5" at bounding box center [572, 50] width 40 height 28
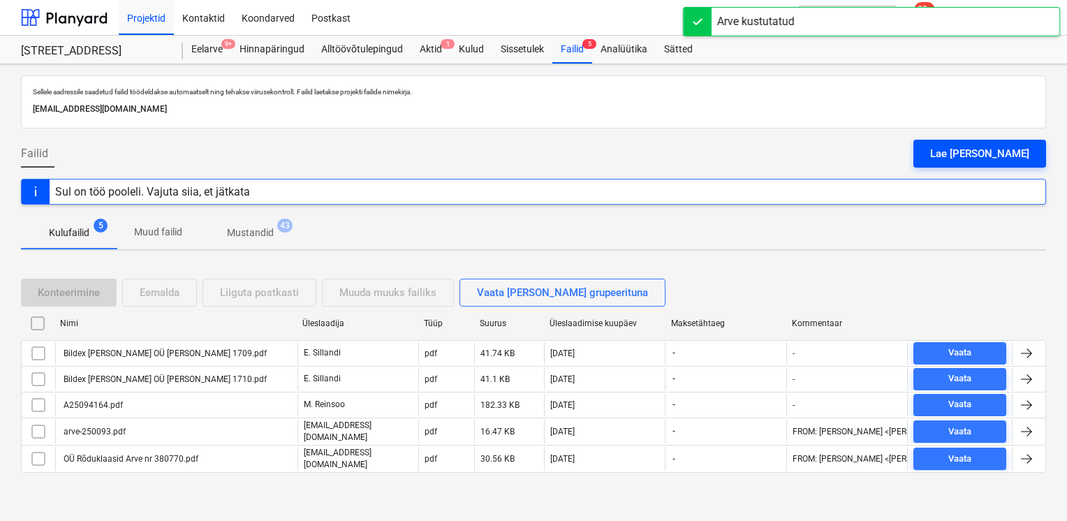
click at [965, 151] on button "Lae faile üles" at bounding box center [980, 154] width 133 height 28
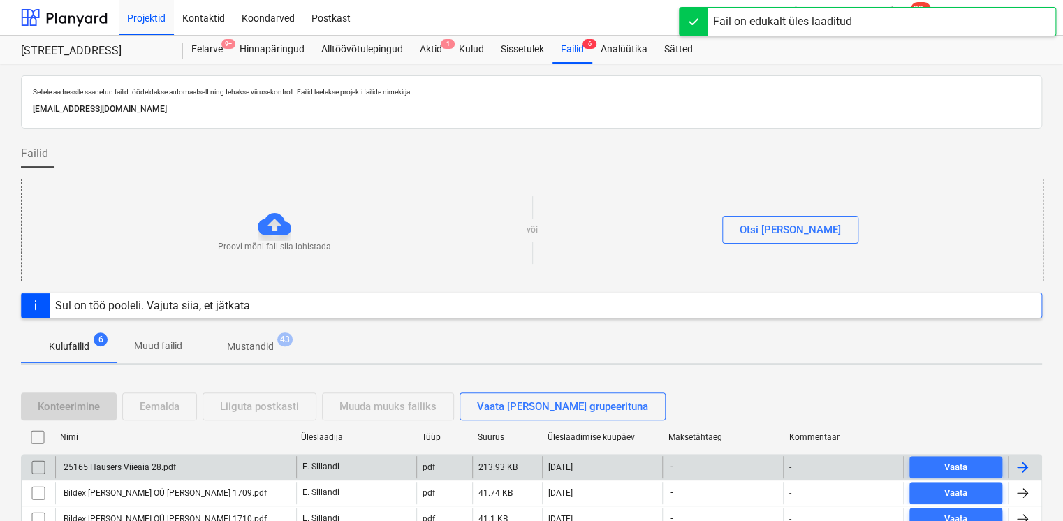
click at [240, 456] on div "25165 Hausers Viieaia 28.pdf" at bounding box center [175, 467] width 241 height 22
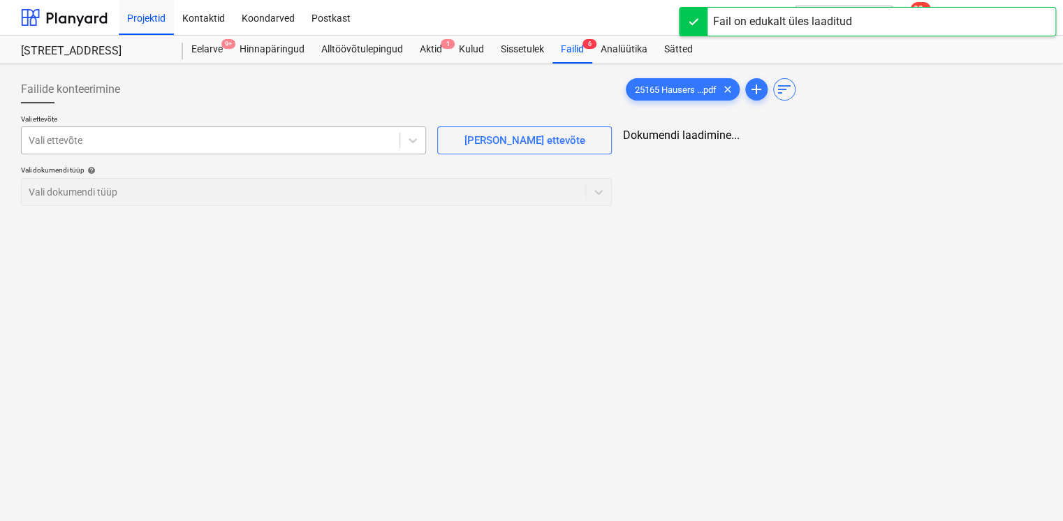
click at [316, 147] on div at bounding box center [211, 140] width 364 height 14
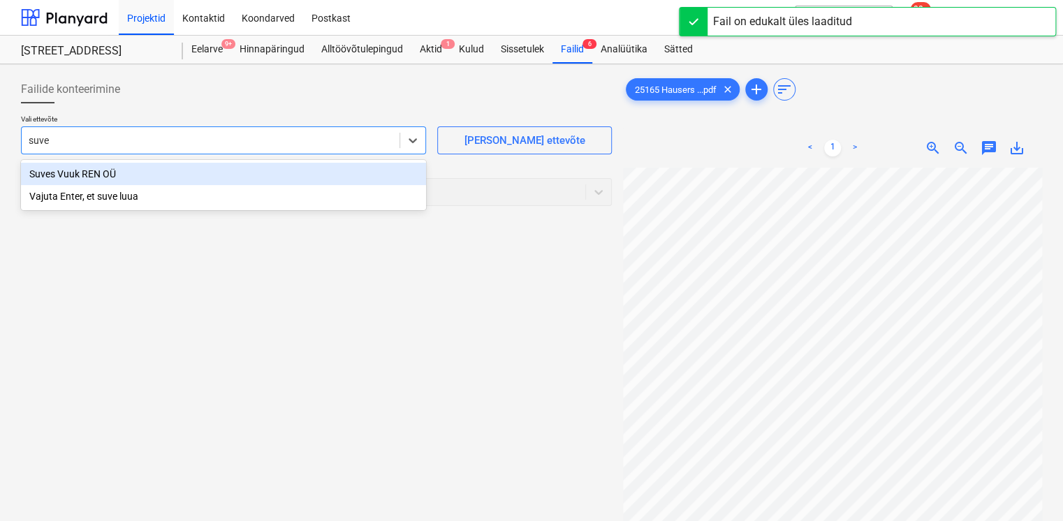
type input "suves"
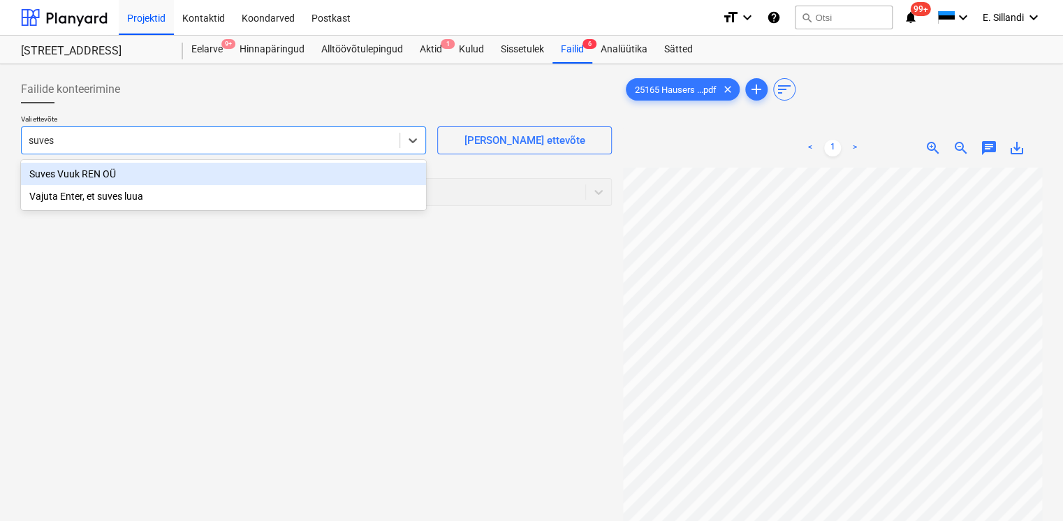
click at [162, 179] on div "Suves Vuuk REN OÜ" at bounding box center [223, 174] width 405 height 22
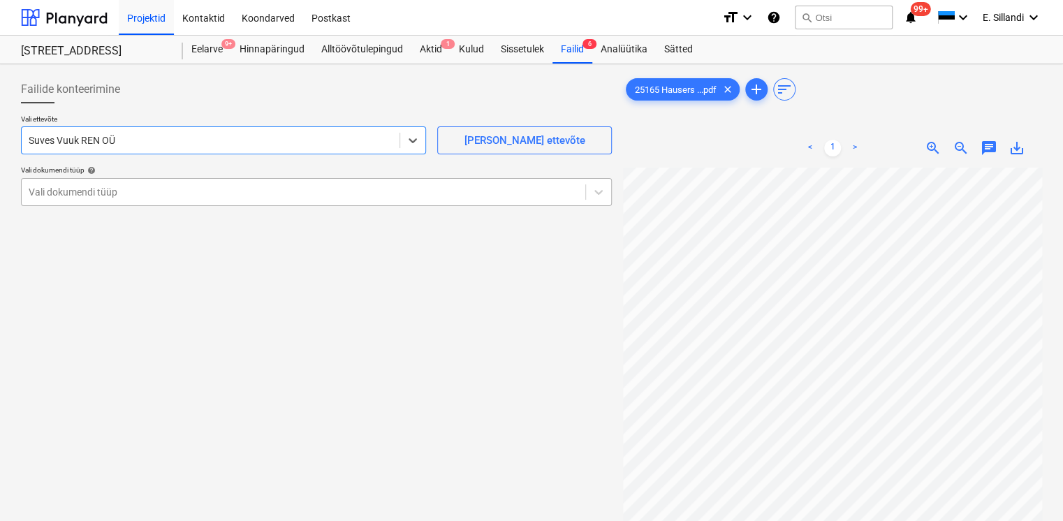
click at [109, 196] on div at bounding box center [304, 192] width 550 height 14
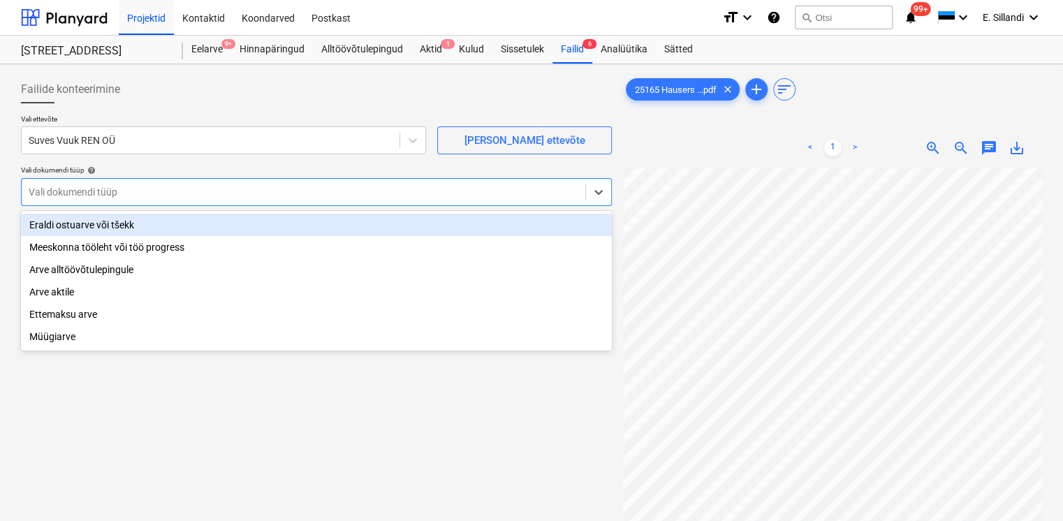
click at [84, 228] on div "Eraldi ostuarve või tšekk" at bounding box center [316, 225] width 591 height 22
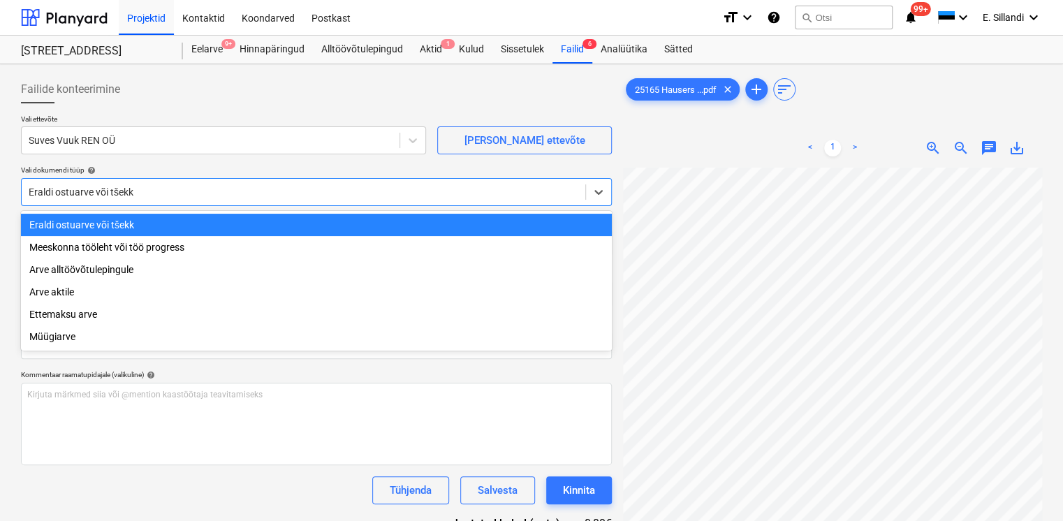
click at [103, 193] on div at bounding box center [304, 192] width 550 height 14
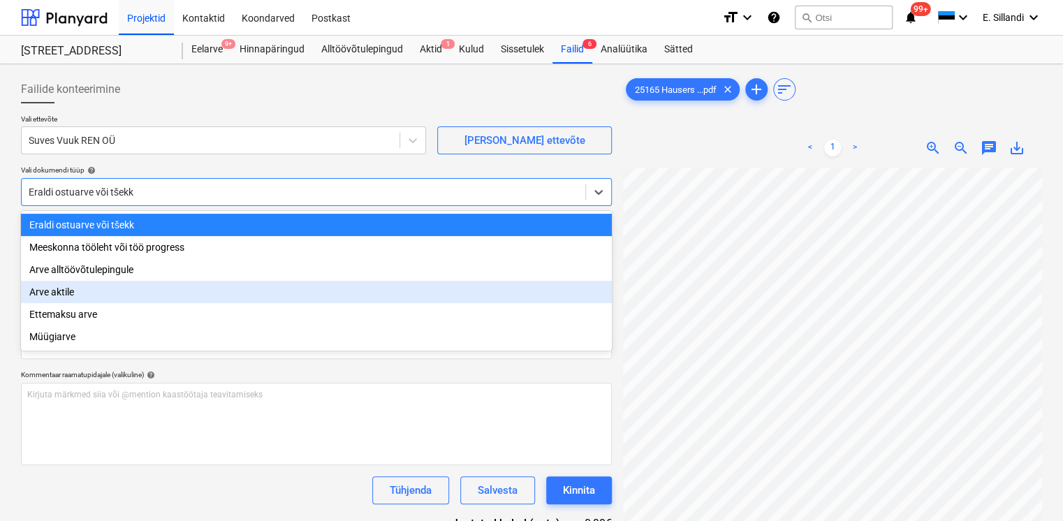
click at [89, 298] on div "Arve aktile" at bounding box center [316, 292] width 591 height 22
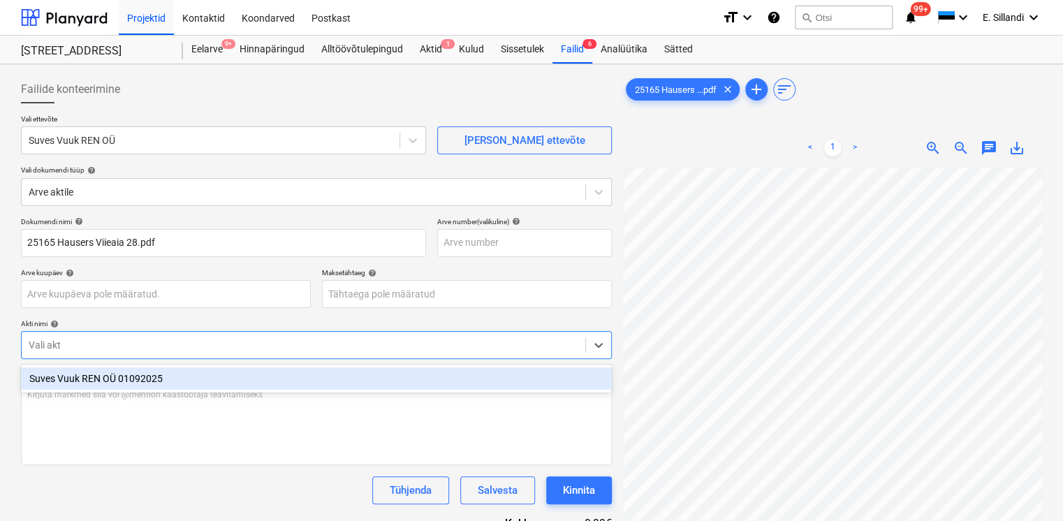
click at [101, 339] on div at bounding box center [304, 345] width 550 height 14
click at [91, 376] on div "Suves Vuuk REN OÜ 01092025" at bounding box center [316, 378] width 591 height 22
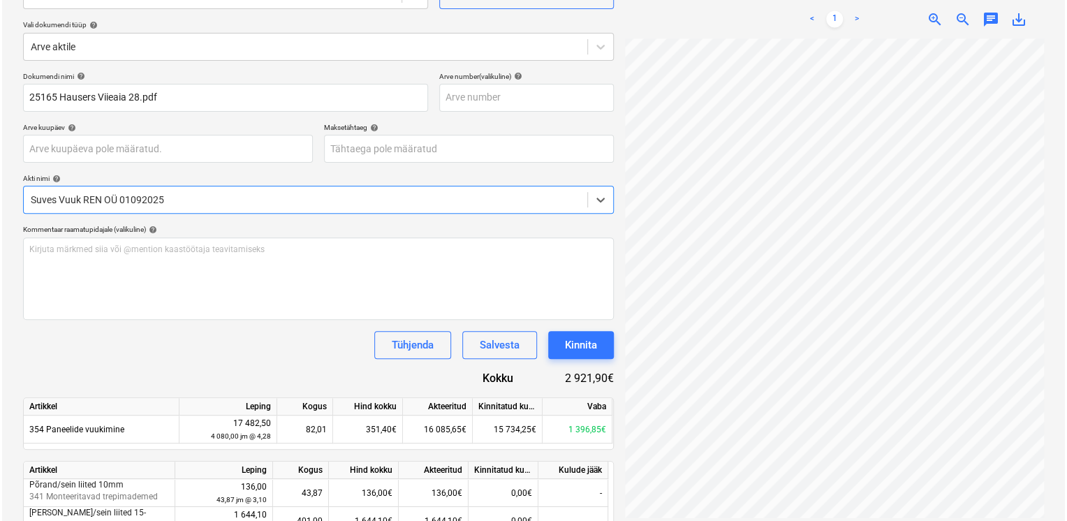
scroll to position [163, 0]
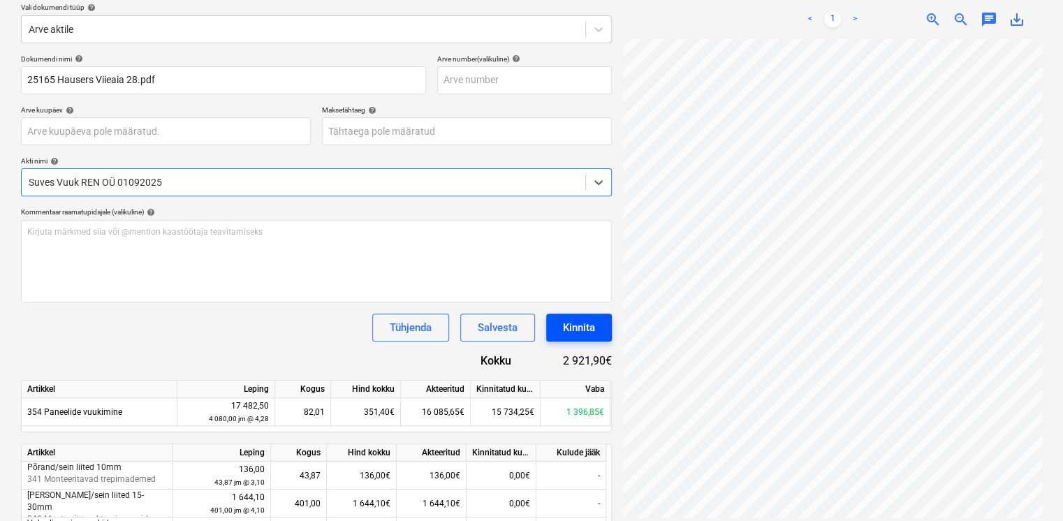
click at [585, 330] on div "Kinnita" at bounding box center [579, 327] width 32 height 18
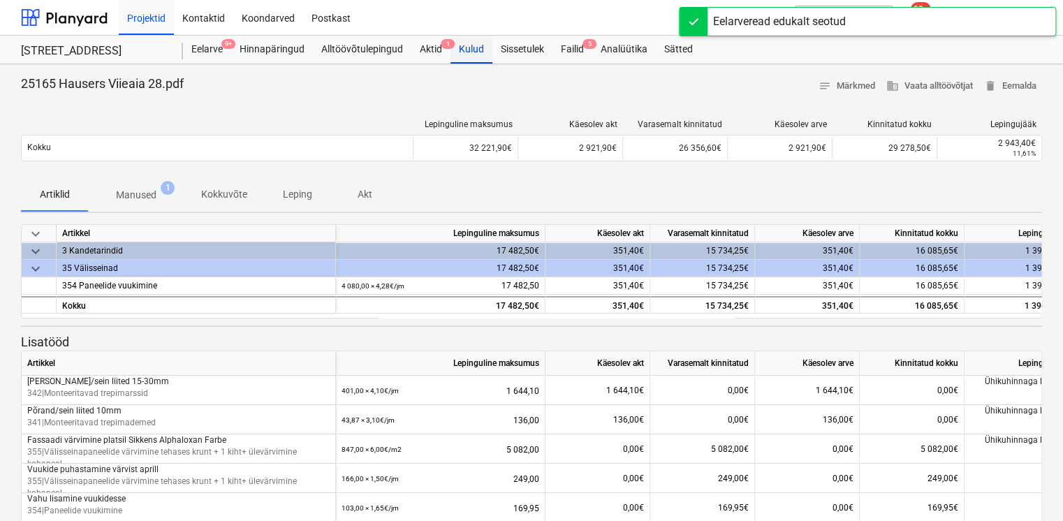
click at [471, 47] on div "Kulud" at bounding box center [471, 50] width 42 height 28
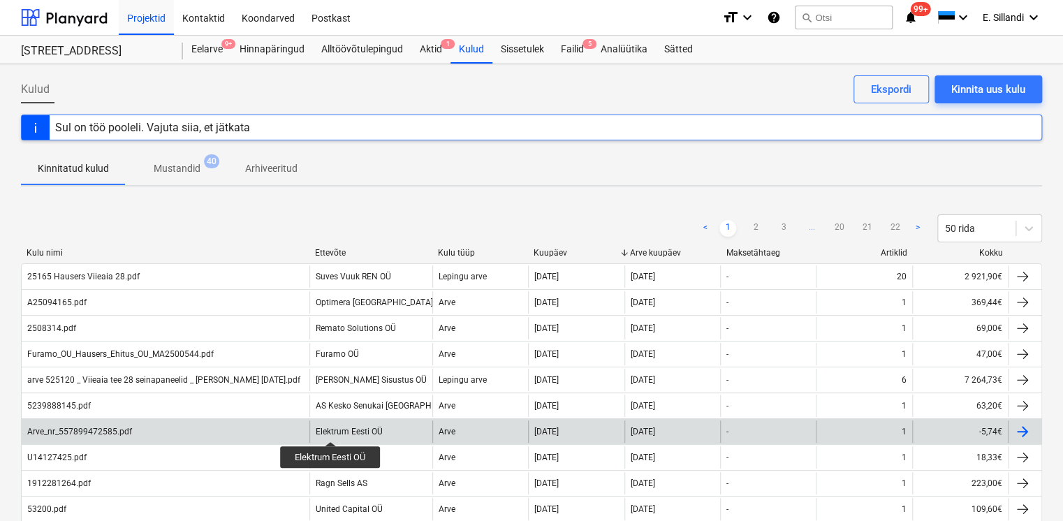
click at [331, 429] on div "Elektrum Eesti OÜ" at bounding box center [349, 432] width 67 height 10
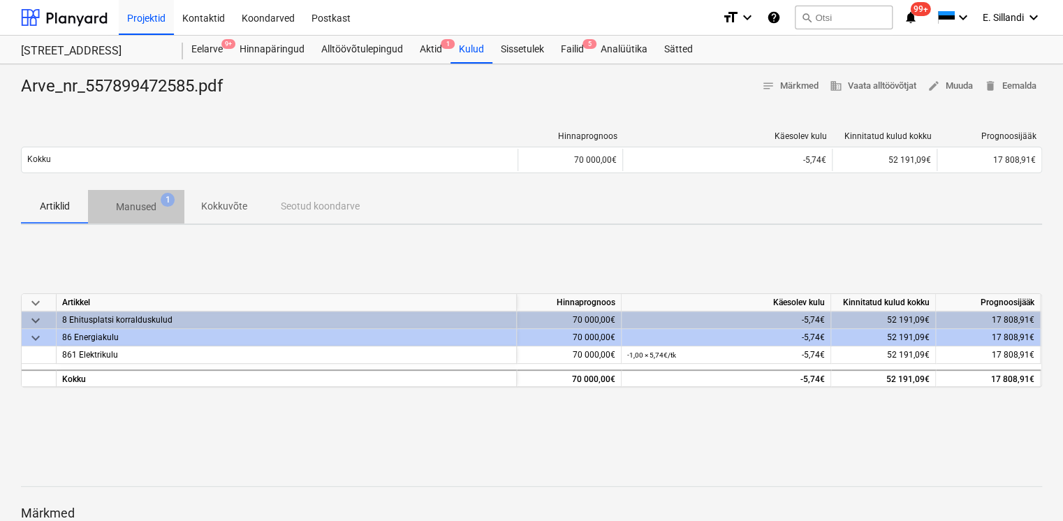
click at [145, 212] on p "Manused" at bounding box center [136, 207] width 41 height 15
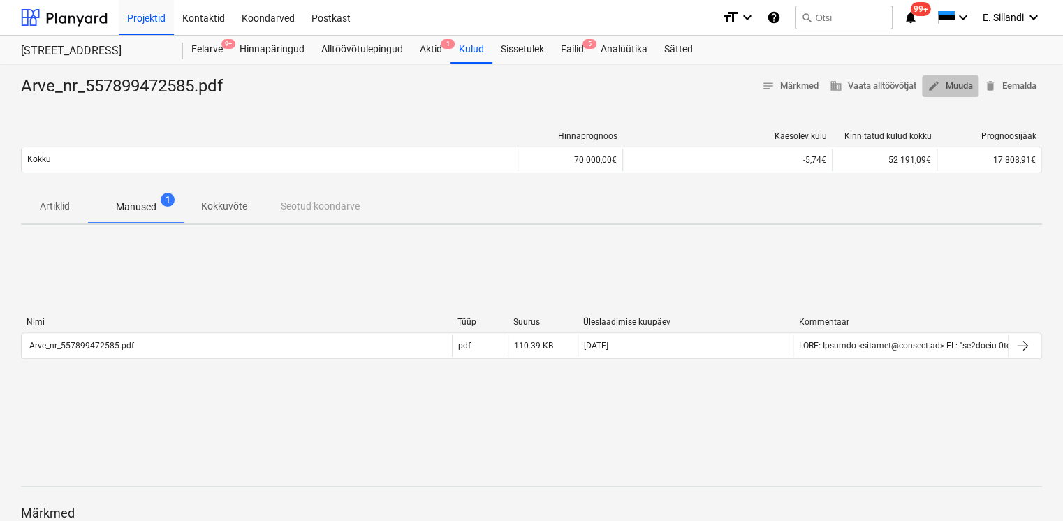
click at [961, 80] on span "edit Muuda" at bounding box center [950, 86] width 45 height 16
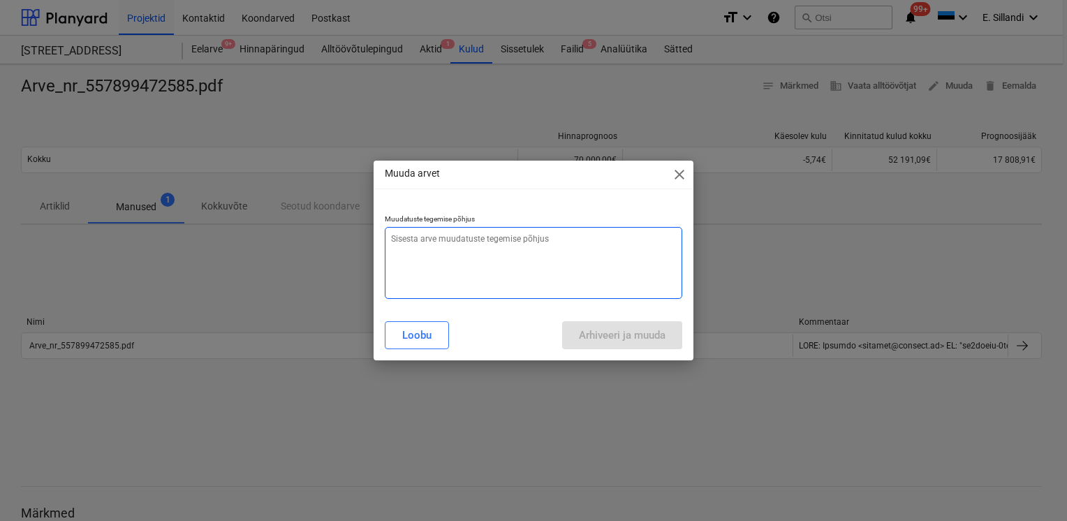
click at [408, 254] on textarea at bounding box center [534, 263] width 298 height 72
type textarea "x"
type textarea "v"
type textarea "x"
type textarea "va"
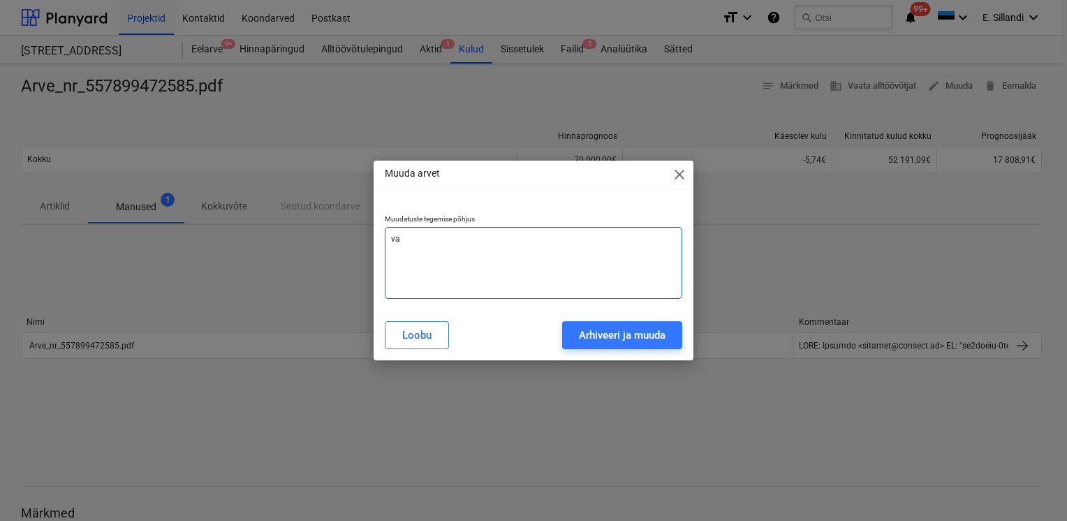
type textarea "x"
type textarea "val"
type textarea "x"
type textarea "vale"
type textarea "x"
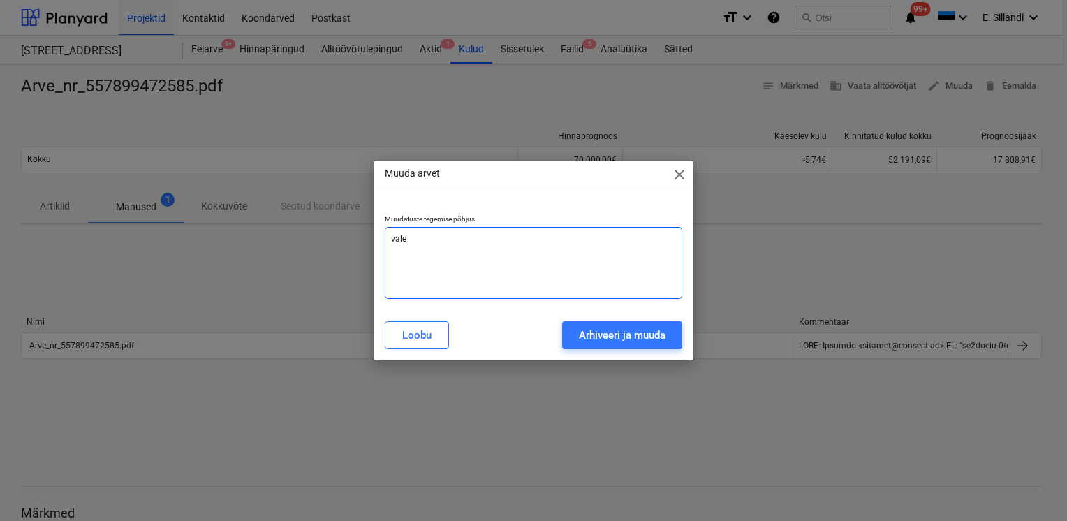
type textarea "vale"
type textarea "x"
type textarea "vale s"
type textarea "x"
type textarea "vale sis"
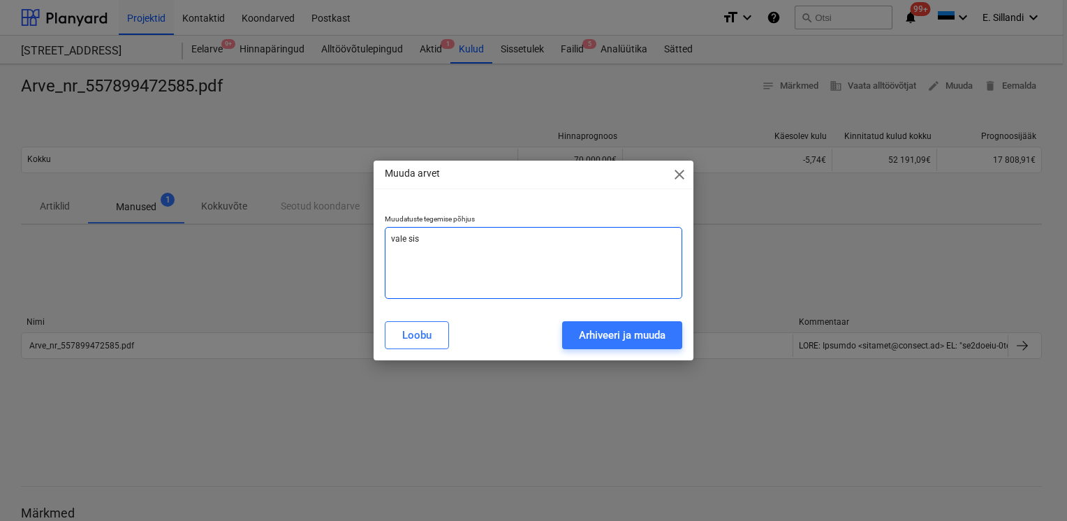
type textarea "x"
type textarea "vale sise"
type textarea "x"
type textarea "vale sises"
type textarea "x"
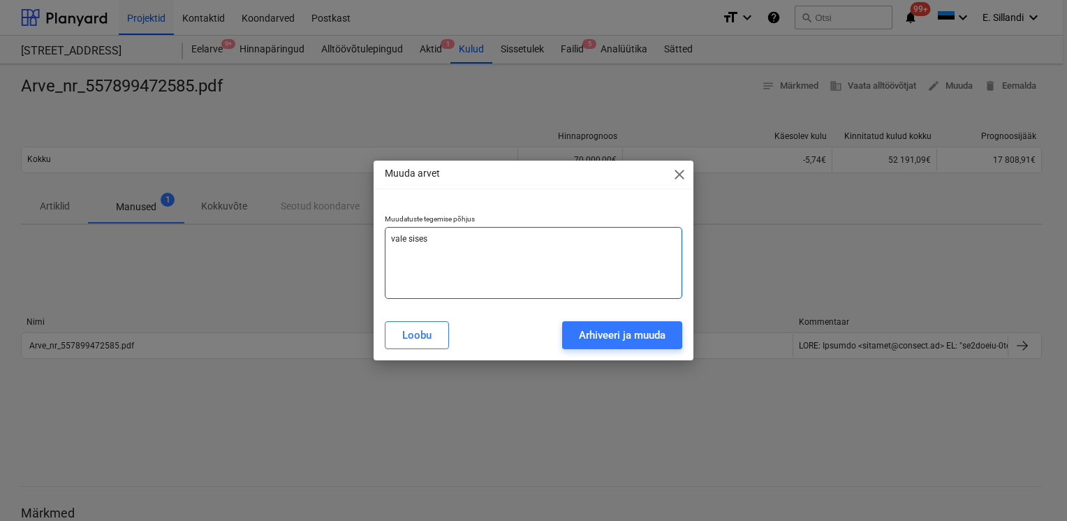
type textarea "vale sisest"
type textarea "x"
type textarea "vale sisestu"
type textarea "x"
type textarea "vale sisestus"
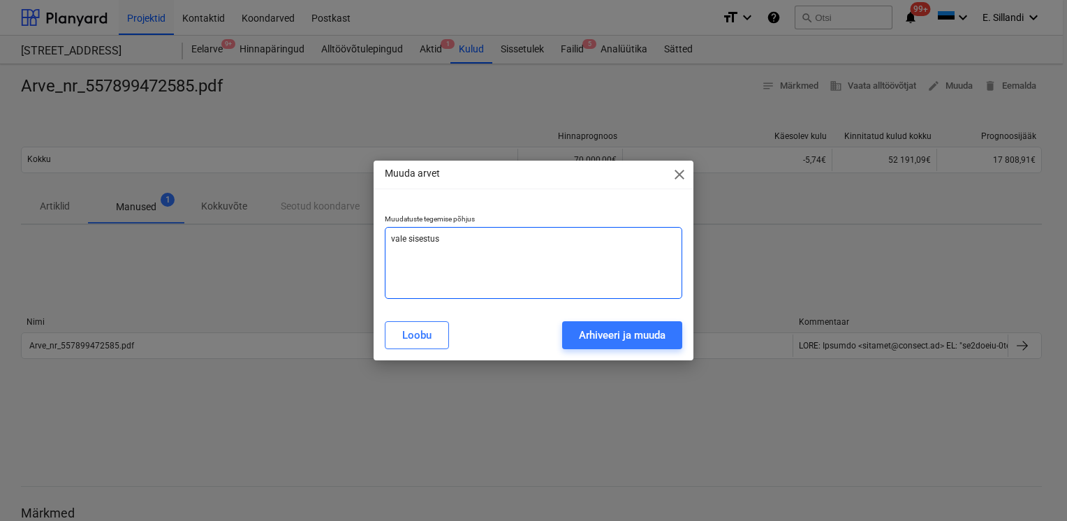
type textarea "x"
type textarea "vale sisestus"
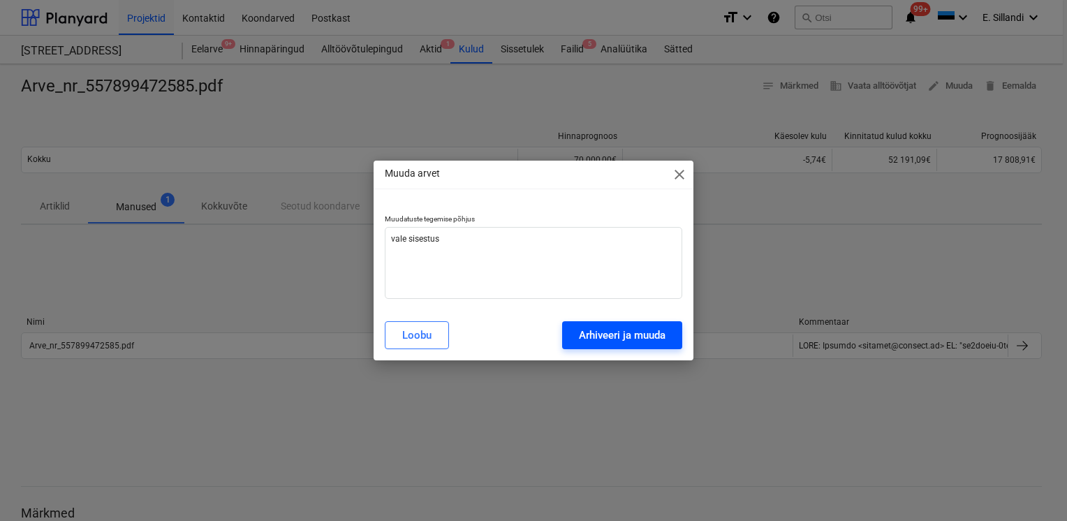
click at [587, 331] on div "Arhiveeri ja muuda" at bounding box center [622, 335] width 87 height 18
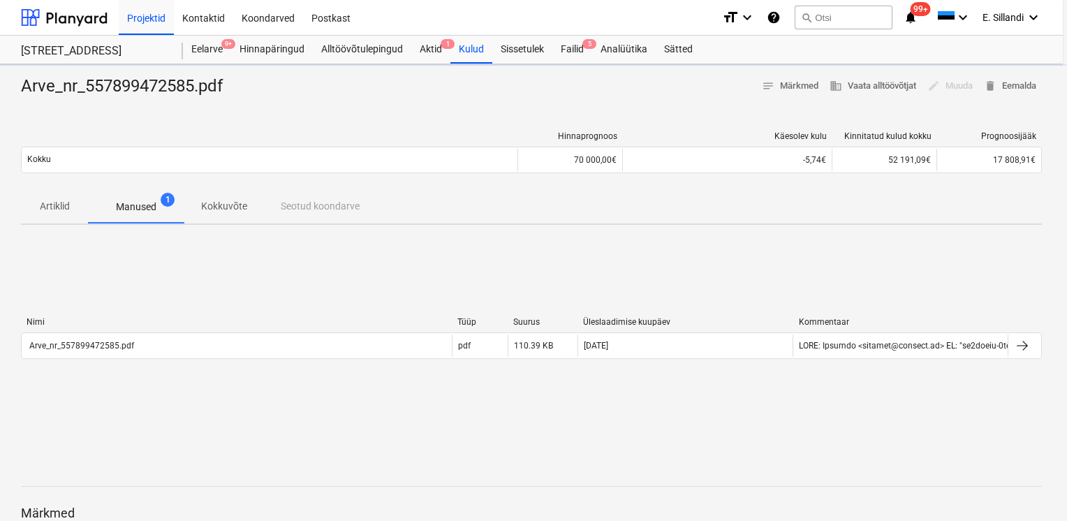
type textarea "x"
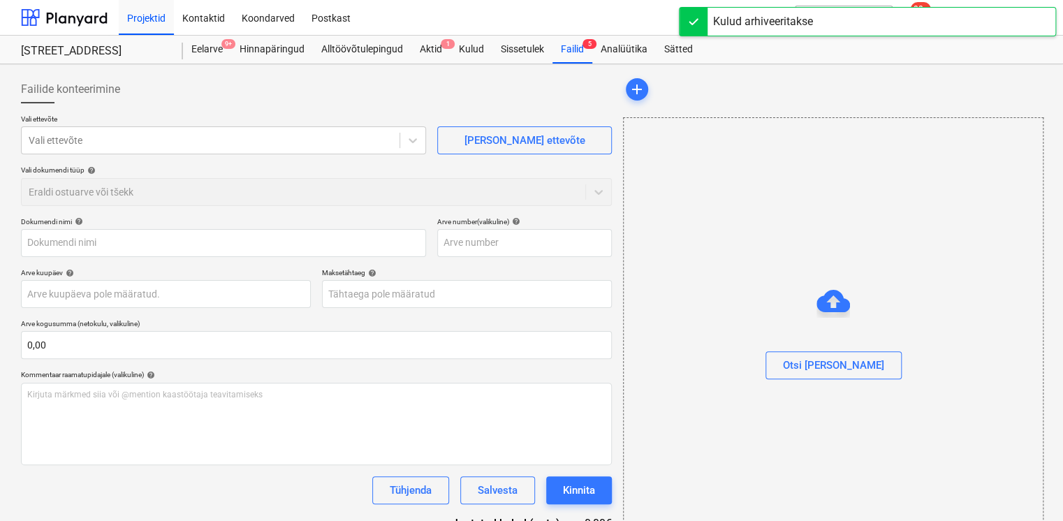
type input "Arve_nr_557899472585.pdf"
type input "09 Sep 2025"
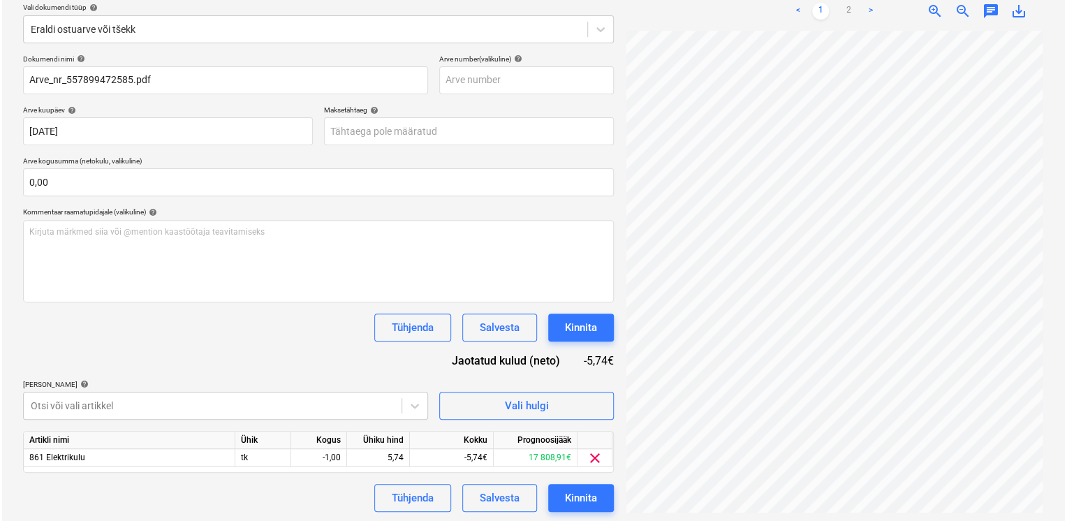
scroll to position [163, 0]
click at [375, 455] on div "5,74" at bounding box center [376, 456] width 51 height 17
type input "4,63"
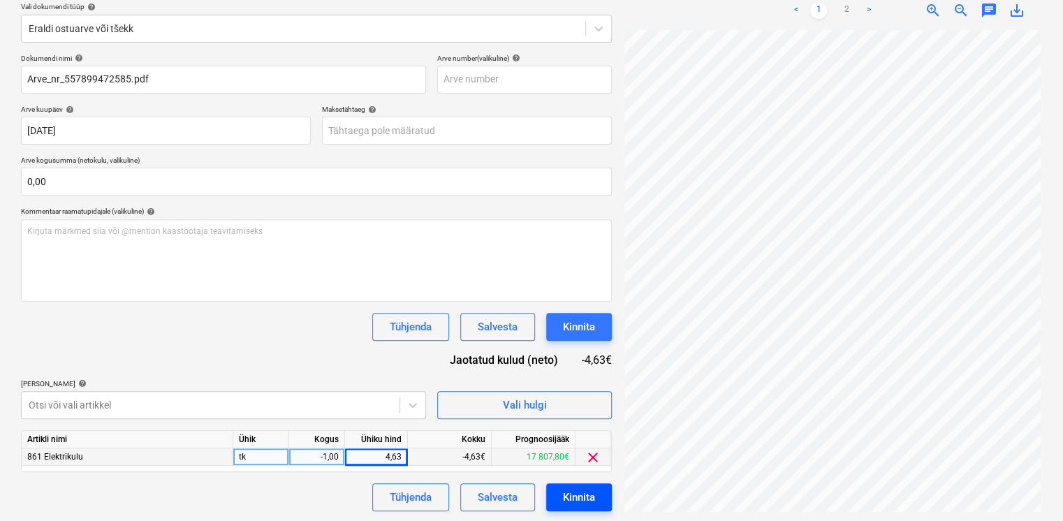
click at [592, 509] on button "Kinnita" at bounding box center [579, 497] width 66 height 28
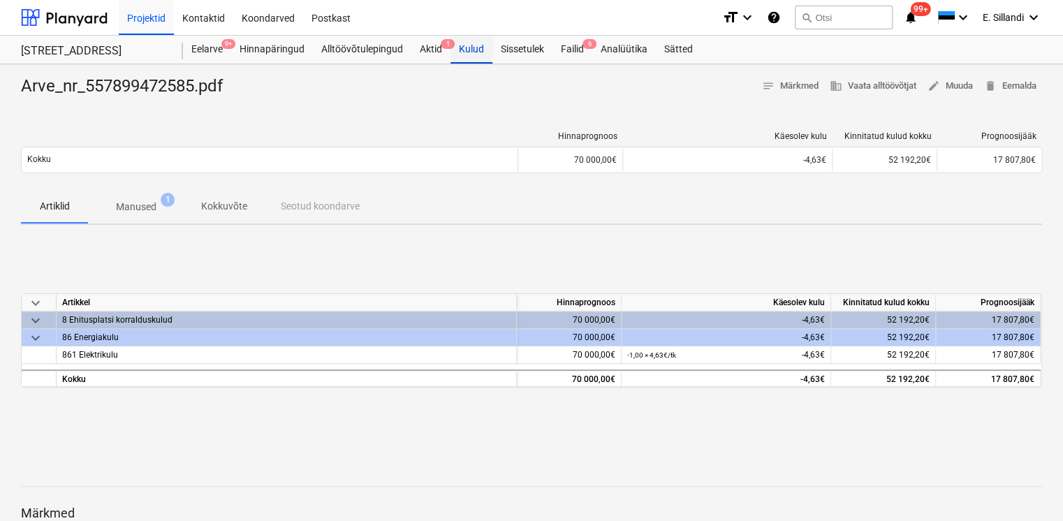
click at [473, 57] on div "Kulud" at bounding box center [471, 50] width 42 height 28
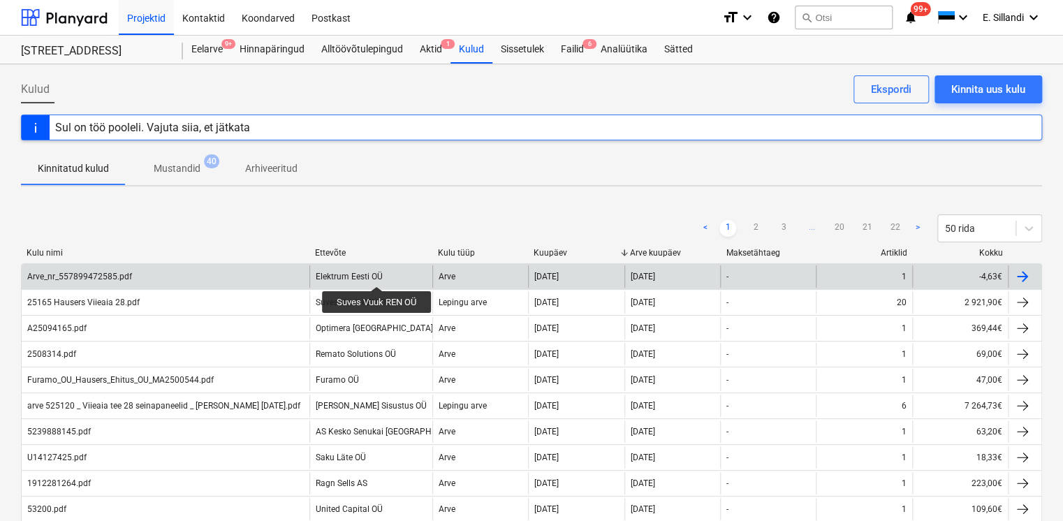
click at [377, 274] on div "Elektrum Eesti OÜ" at bounding box center [349, 277] width 67 height 10
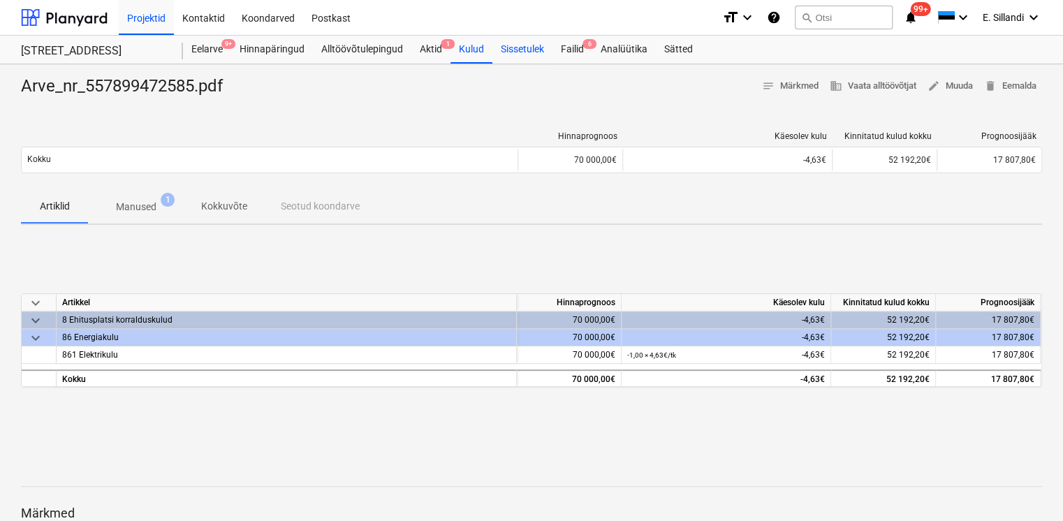
click at [492, 57] on div "Sissetulek" at bounding box center [522, 50] width 60 height 28
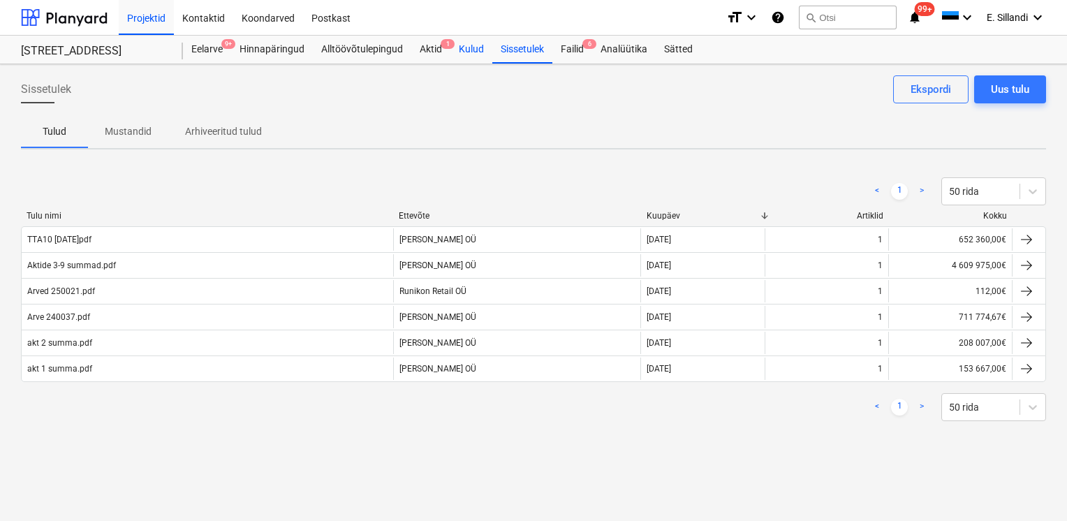
click at [472, 52] on div "Kulud" at bounding box center [471, 50] width 42 height 28
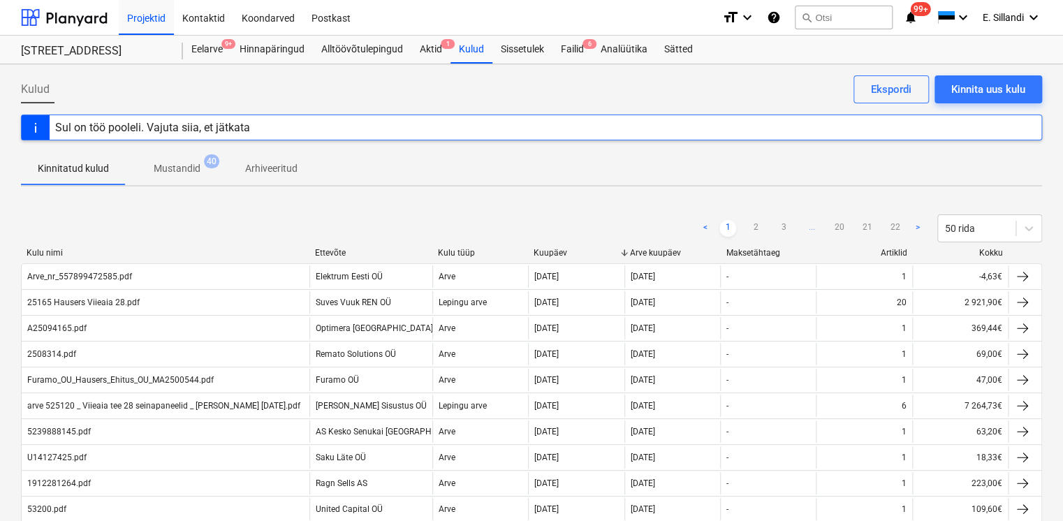
scroll to position [453, 0]
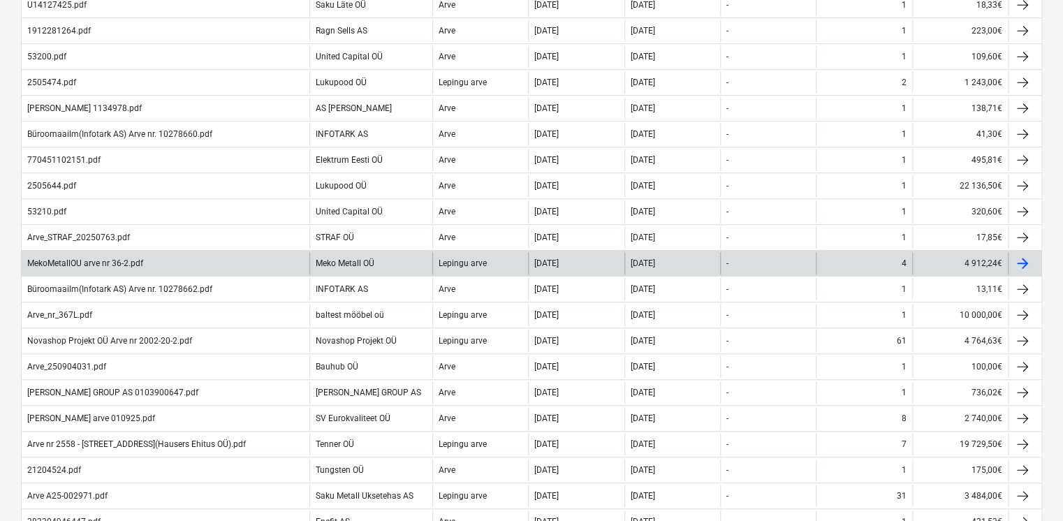
click at [469, 265] on div "Lepingu arve" at bounding box center [463, 263] width 48 height 10
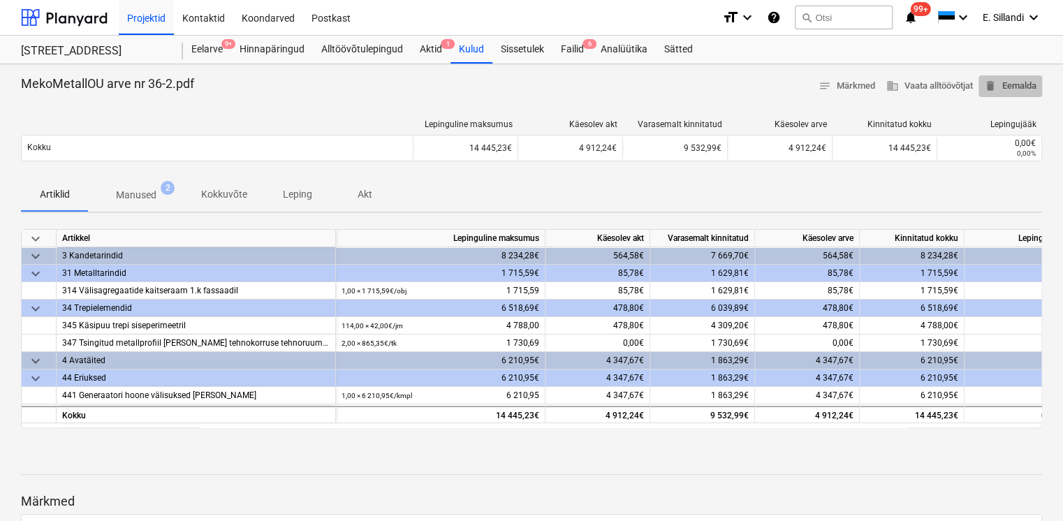
click at [1016, 86] on span "delete Eemalda" at bounding box center [1010, 86] width 52 height 16
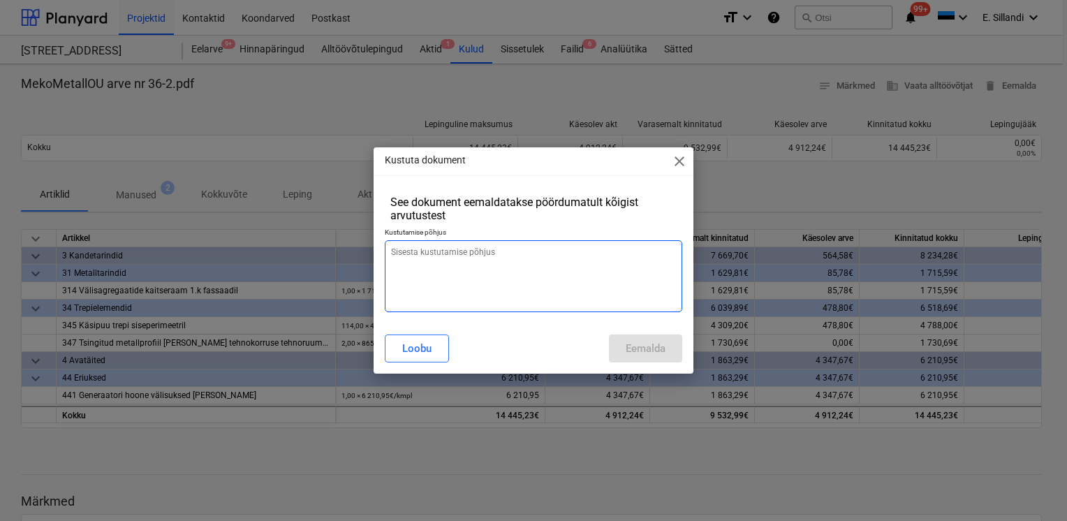
click at [505, 251] on textarea at bounding box center [534, 276] width 298 height 72
type textarea "x"
type textarea "v"
type textarea "x"
type textarea "vi"
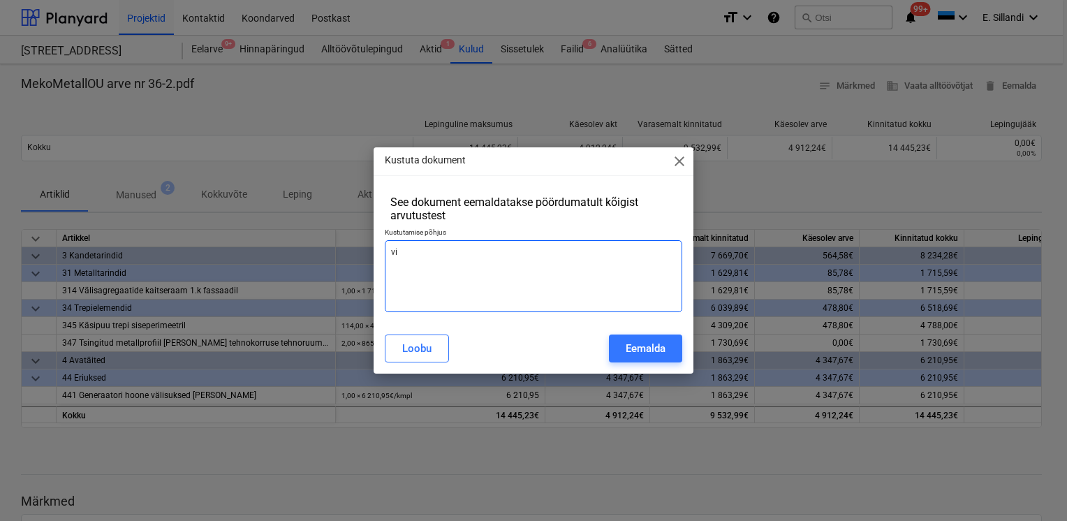
type textarea "x"
type textarea "vig"
type textarea "x"
type textarea "viga"
type textarea "x"
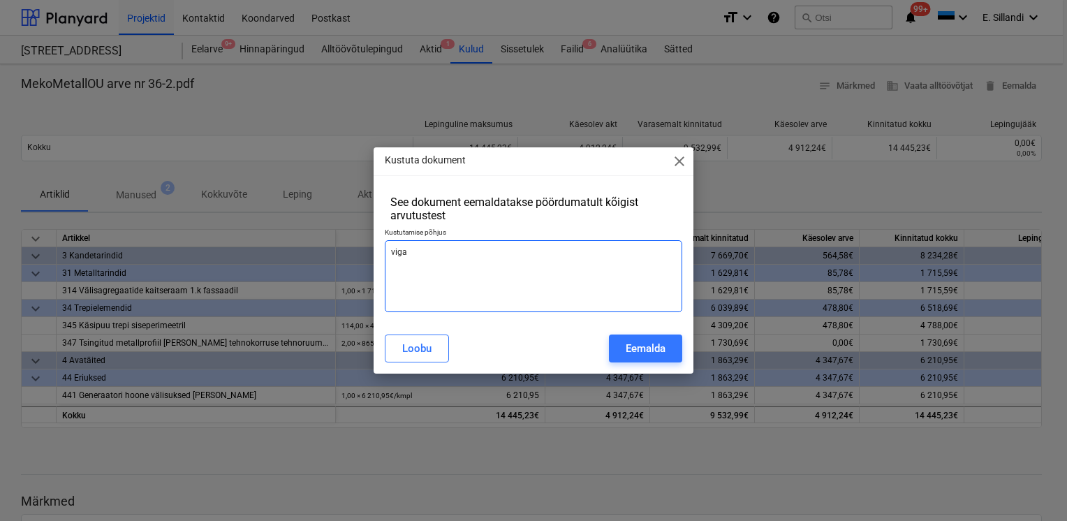
type textarea "viga"
type textarea "x"
type textarea "viga ar"
type textarea "x"
type textarea "viga arv"
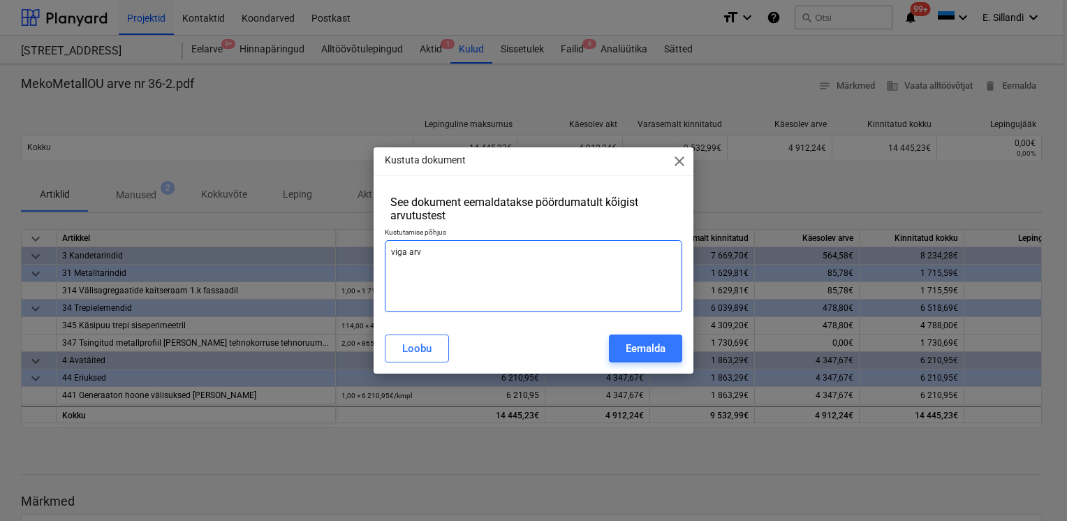
type textarea "x"
type textarea "viga arve"
type textarea "x"
type textarea "viga arve"
type textarea "x"
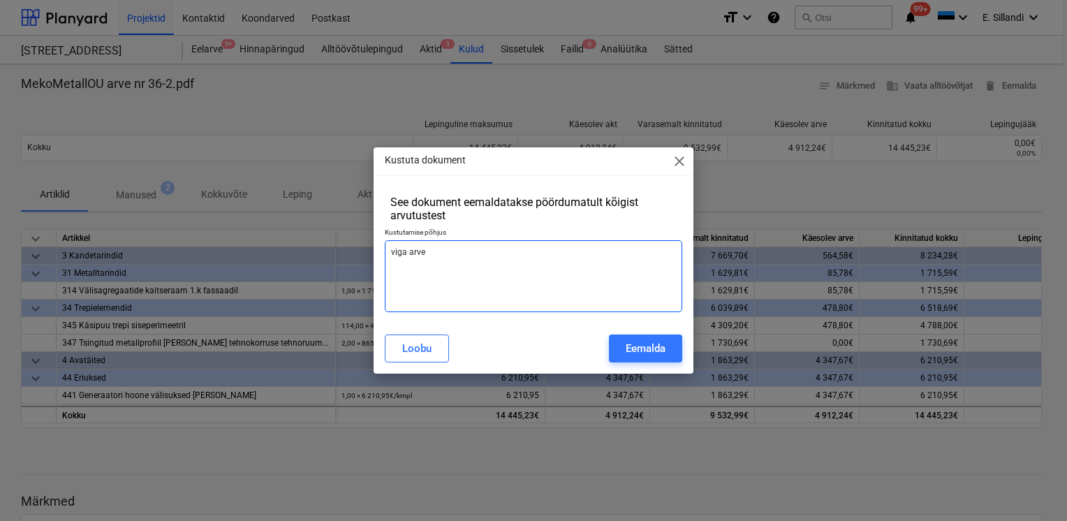
type textarea "viga arve n"
type textarea "x"
type textarea "viga arve nu"
type textarea "x"
type textarea "viga arve num"
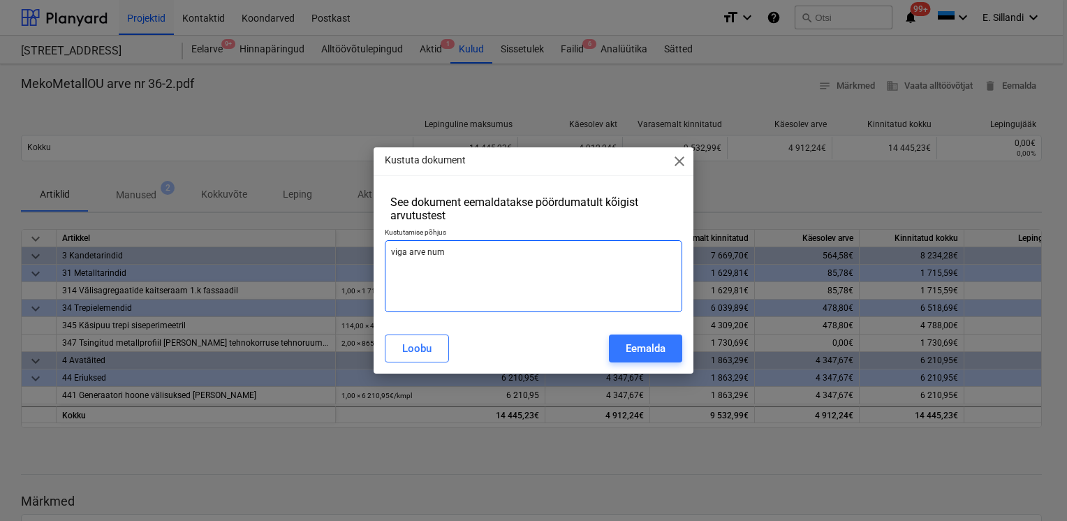
type textarea "x"
type textarea "viga arve numn"
type textarea "x"
type textarea "viga arve numnr"
type textarea "x"
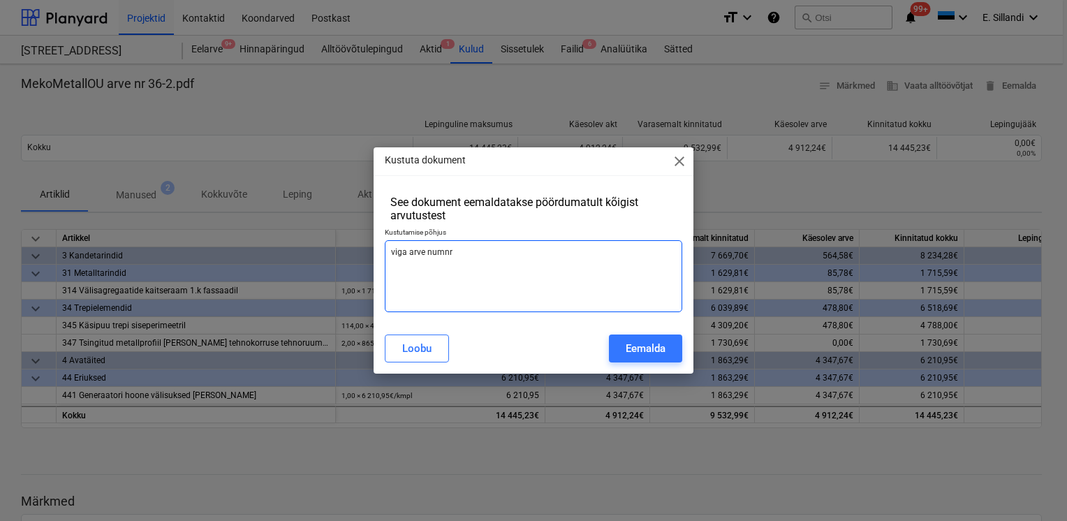
type textarea "viga arve numnri"
type textarea "x"
type textarea "viga arve numnr"
type textarea "x"
type textarea "viga arve numn"
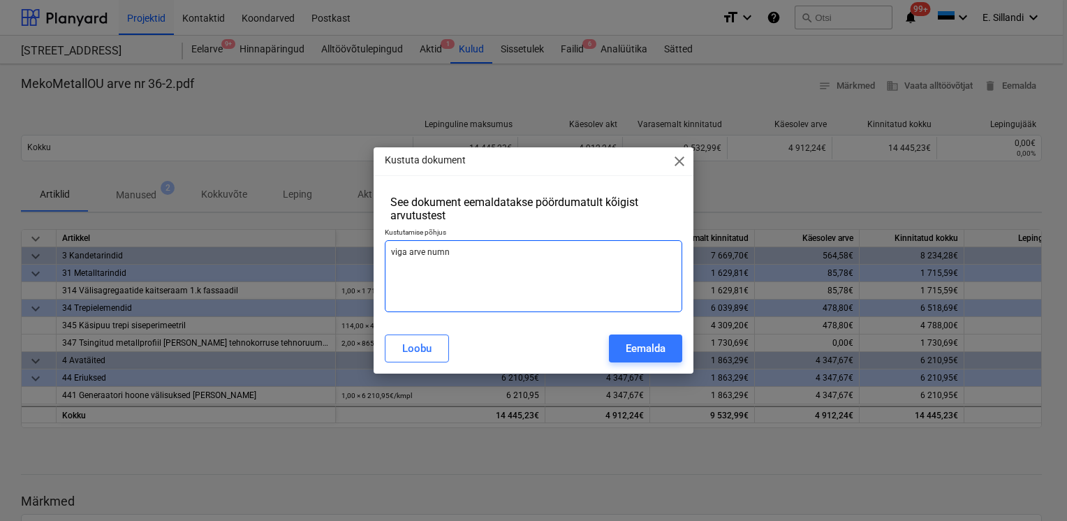
type textarea "x"
type textarea "viga arve num"
type textarea "x"
type textarea "viga arve numb"
type textarea "x"
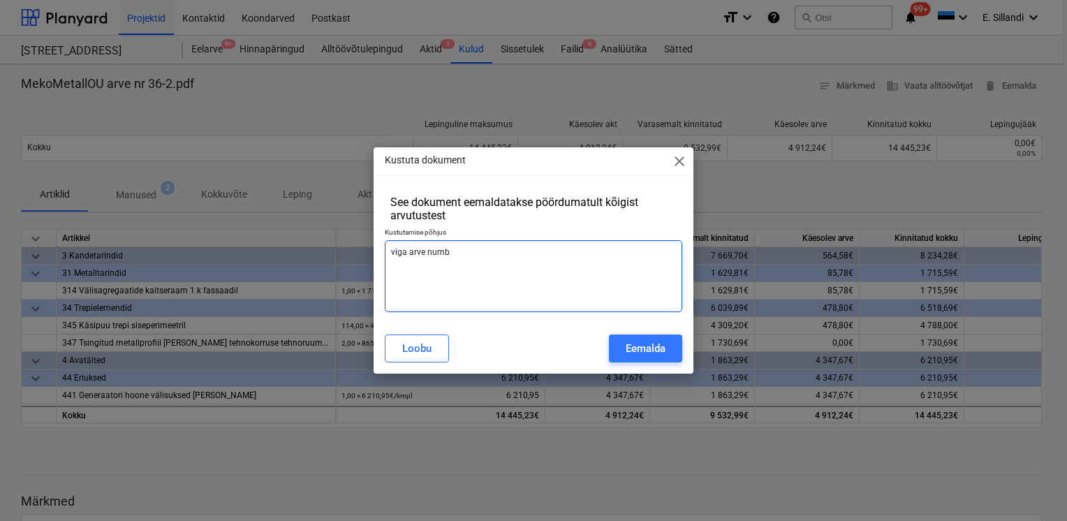
type textarea "viga arve numbr"
type textarea "x"
type textarea "viga arve numbri"
type textarea "x"
type textarea "viga arve numbris"
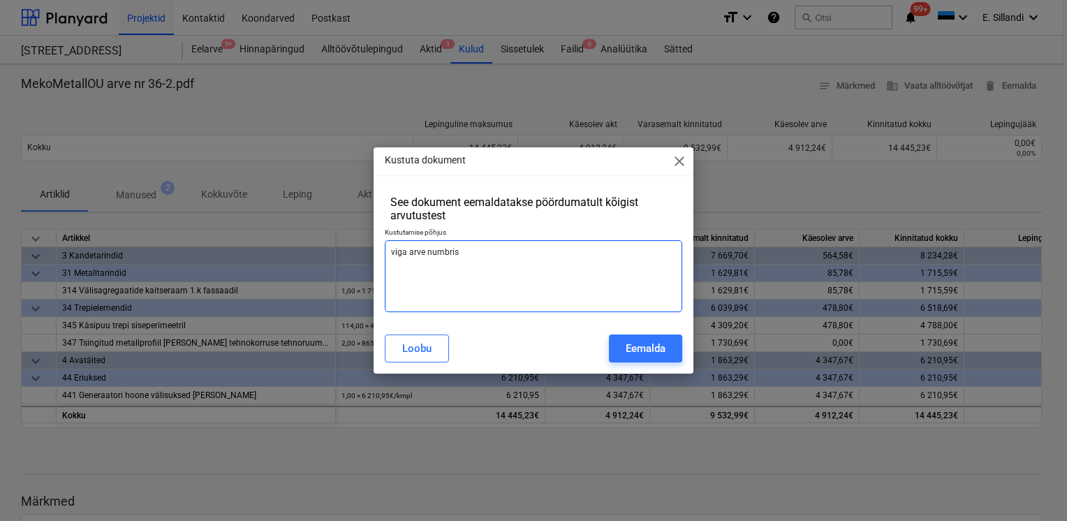
type textarea "x"
type textarea "viga arve numbris"
type textarea "x"
type textarea "viga arve numbris"
click at [657, 348] on div "Eemalda" at bounding box center [646, 348] width 40 height 18
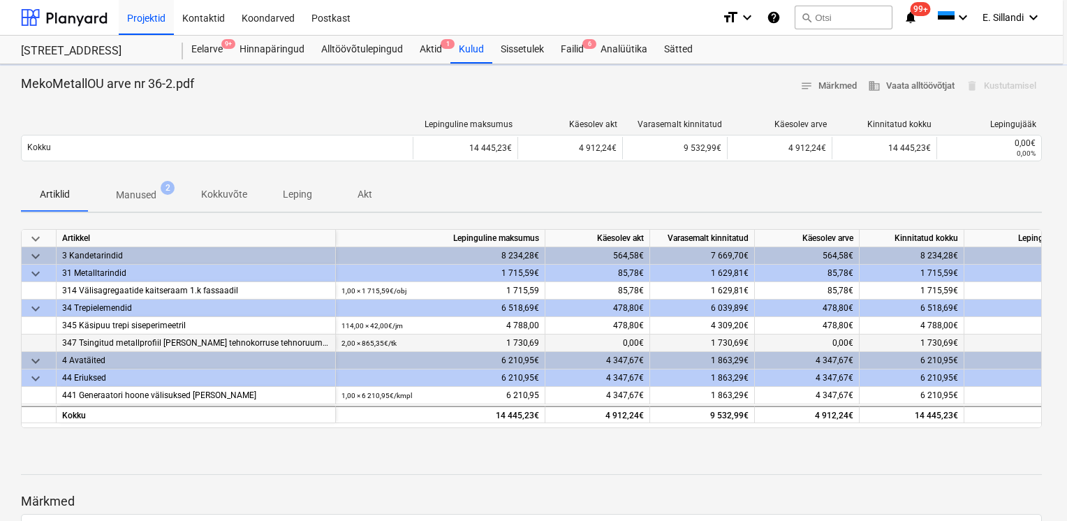
type textarea "x"
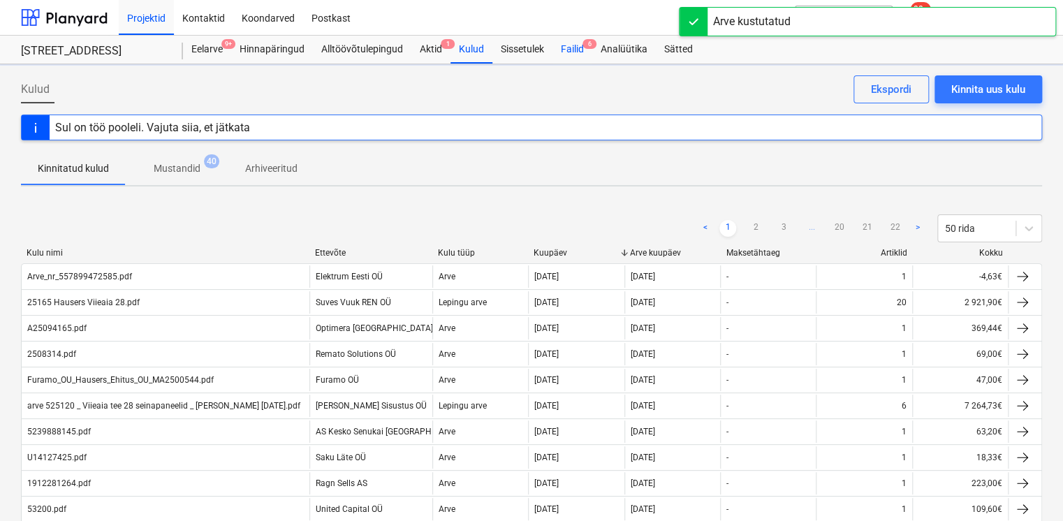
click at [578, 43] on div "Failid 6" at bounding box center [572, 50] width 40 height 28
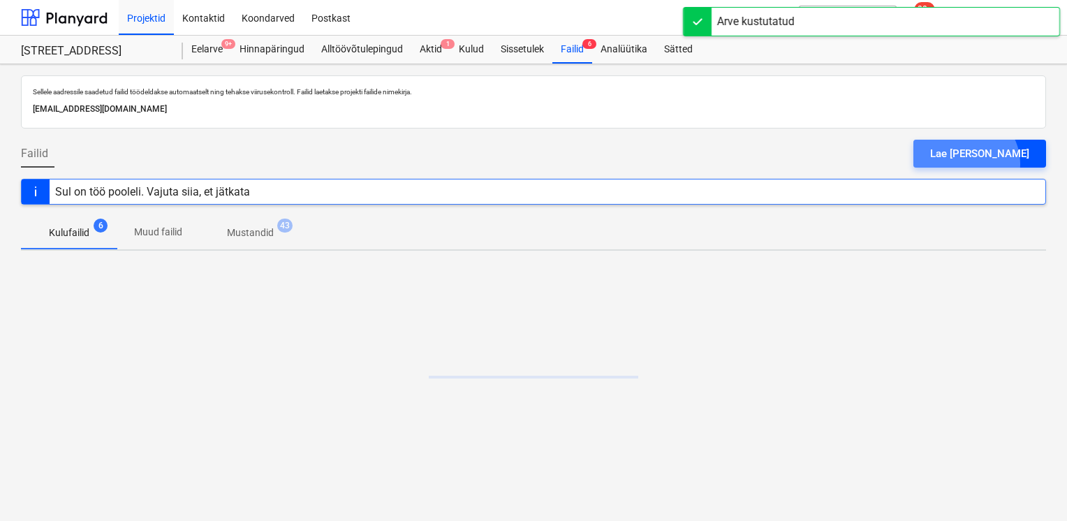
click at [1002, 163] on button "Lae faile üles" at bounding box center [980, 154] width 133 height 28
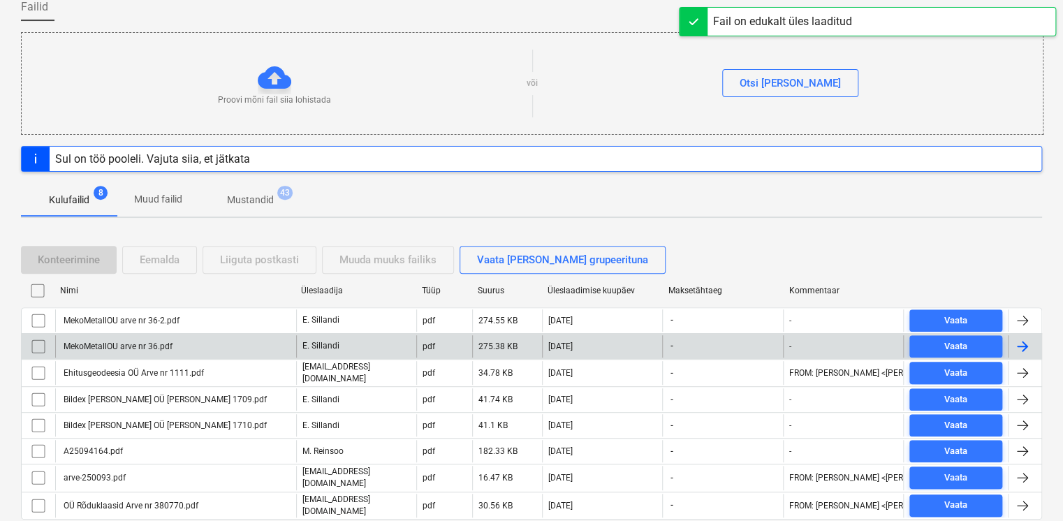
scroll to position [163, 0]
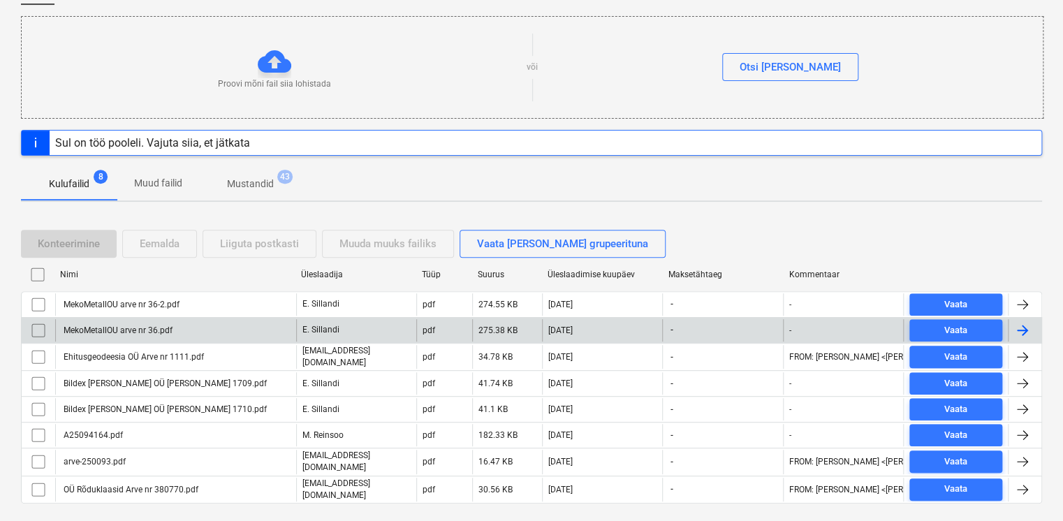
click at [166, 326] on div "MekoMetallOU arve nr 36.pdf" at bounding box center [116, 330] width 111 height 10
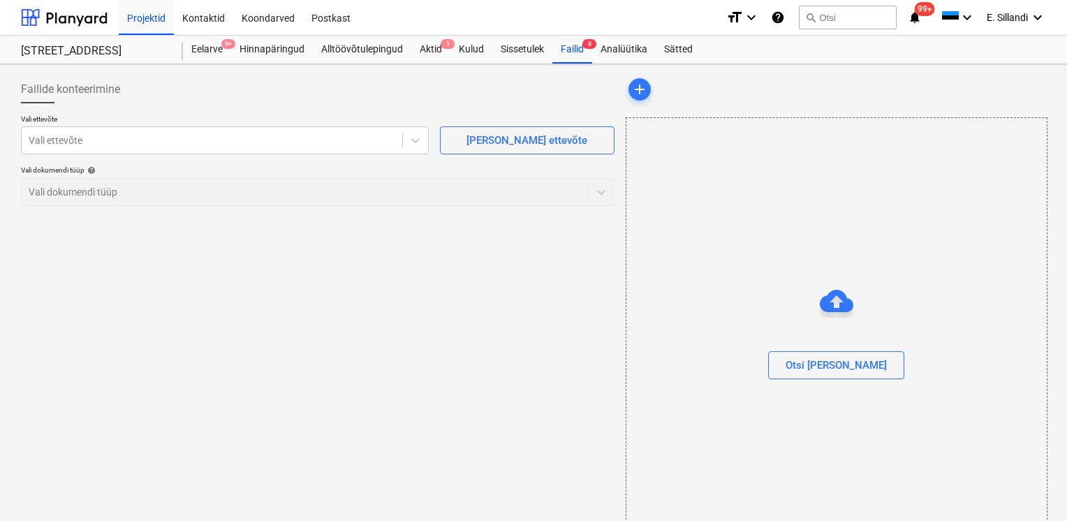
click at [206, 84] on div "Failide konteerimine" at bounding box center [318, 89] width 594 height 28
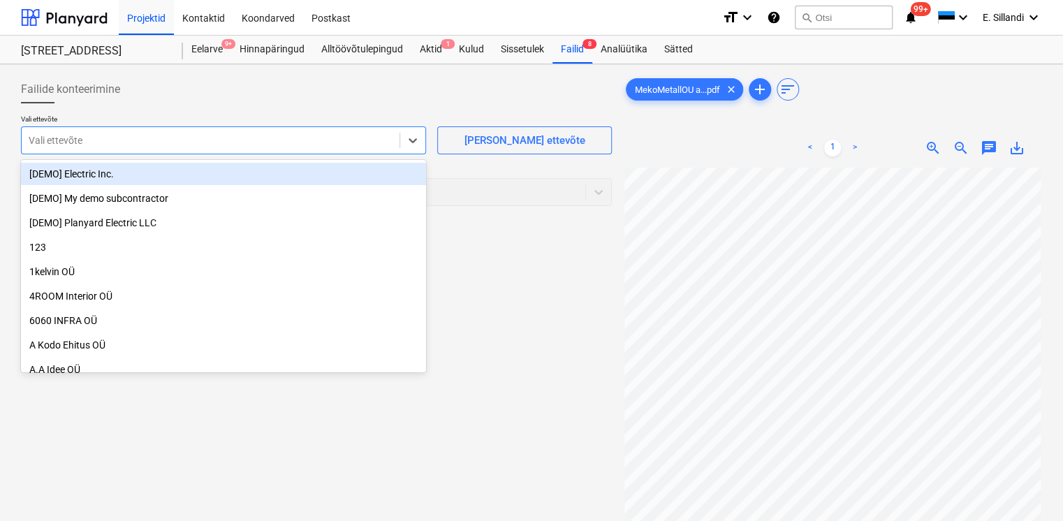
click at [168, 140] on div at bounding box center [211, 140] width 364 height 14
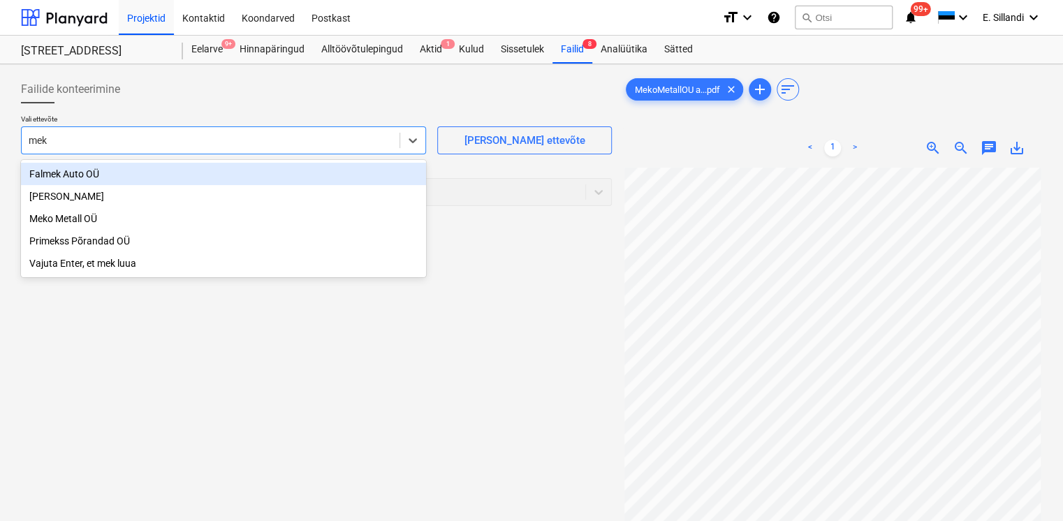
type input "meko"
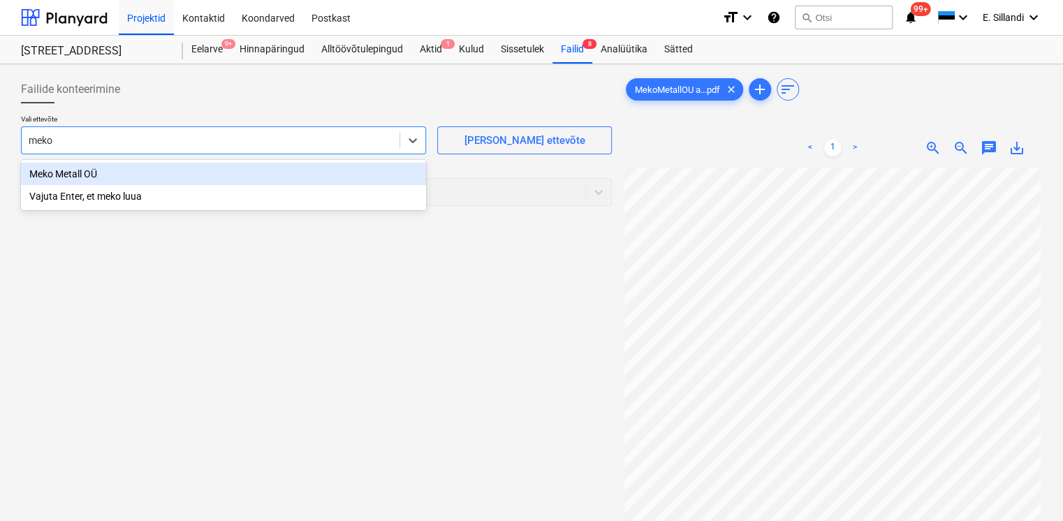
click at [182, 173] on div "Meko Metall OÜ" at bounding box center [223, 174] width 405 height 22
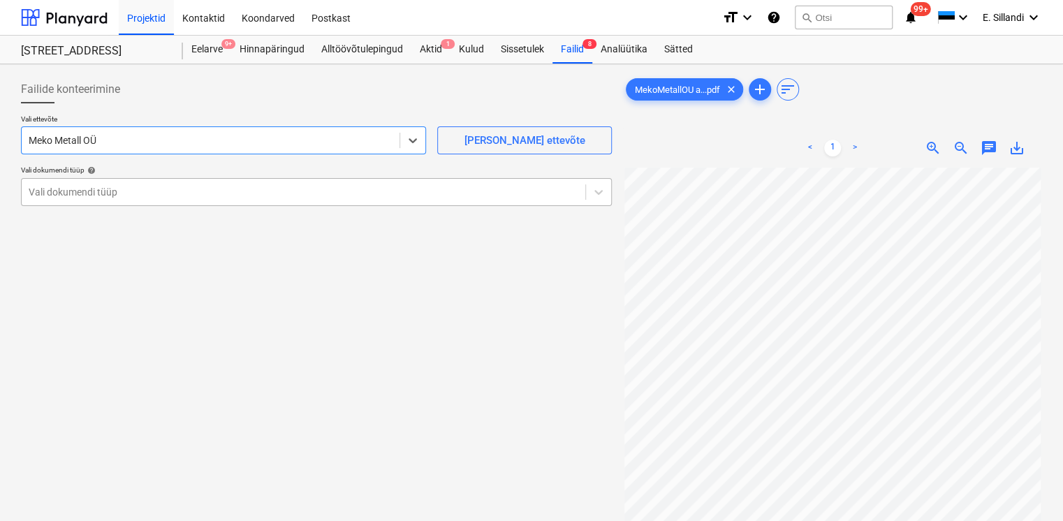
click at [178, 193] on div at bounding box center [304, 192] width 550 height 14
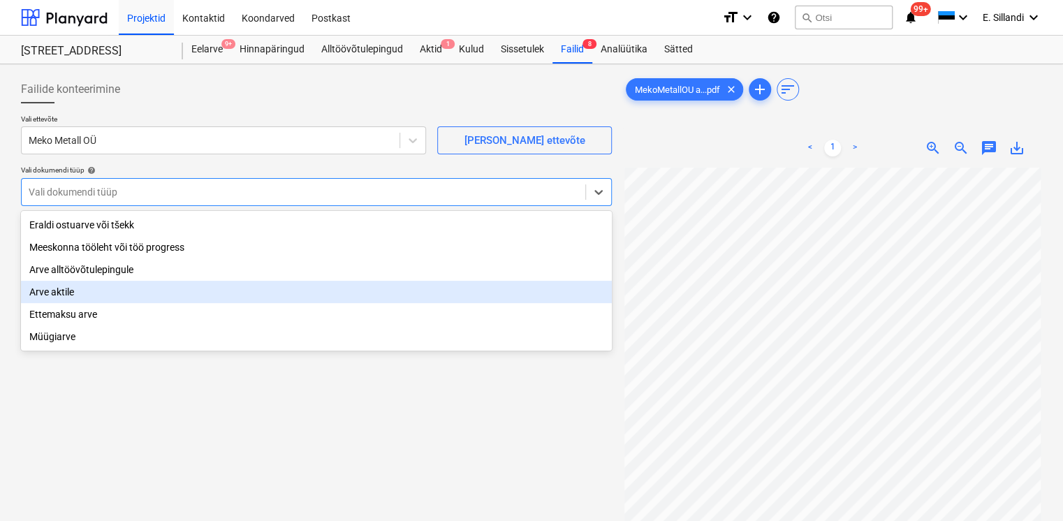
click at [94, 297] on div "Arve aktile" at bounding box center [316, 292] width 591 height 22
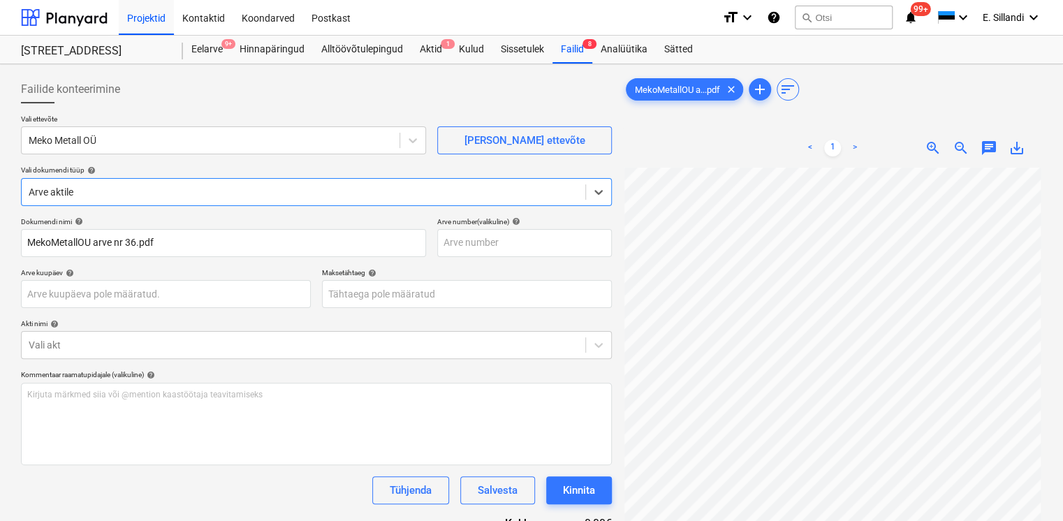
scroll to position [140, 0]
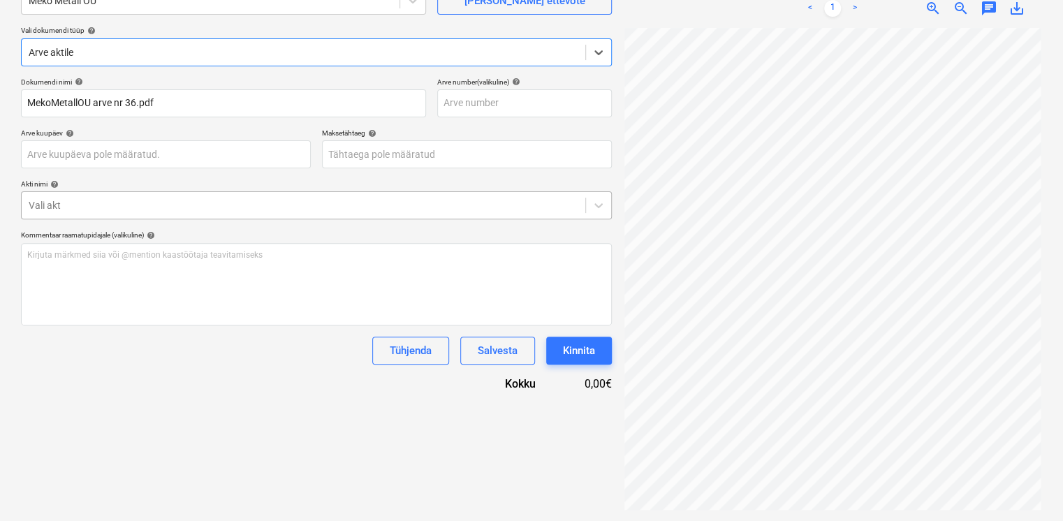
click at [119, 200] on div at bounding box center [304, 205] width 550 height 14
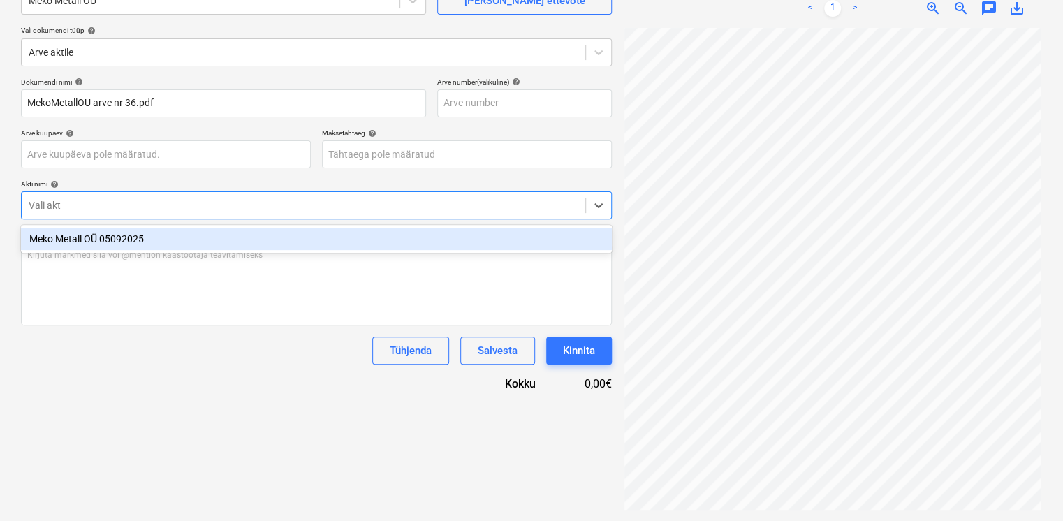
click at [119, 239] on div "Meko Metall OÜ 05092025" at bounding box center [316, 239] width 591 height 22
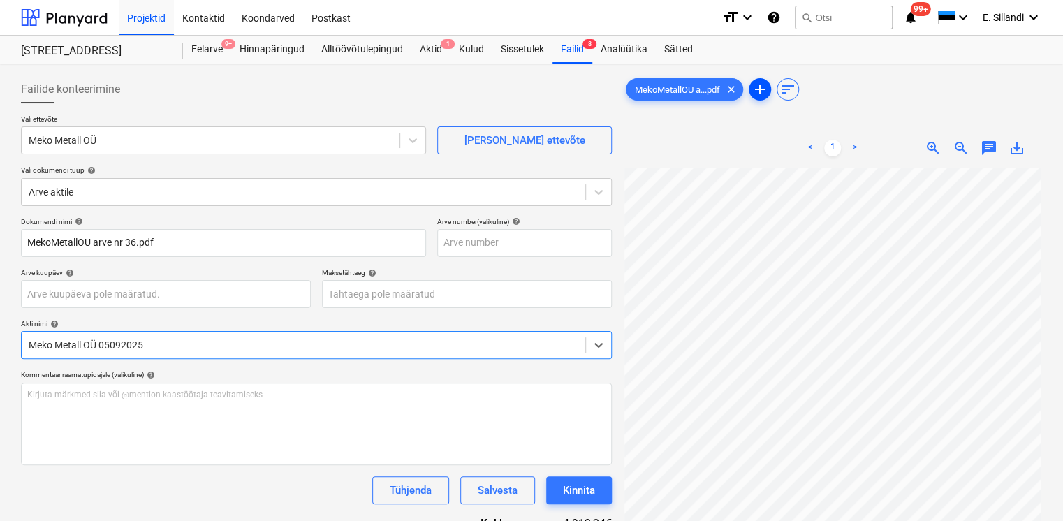
click at [760, 96] on span "add" at bounding box center [760, 89] width 17 height 17
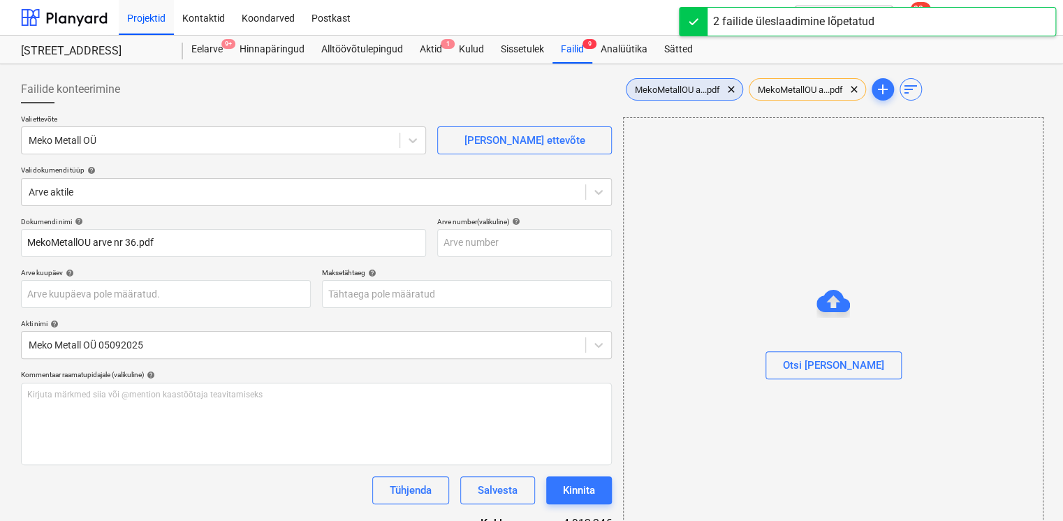
click at [680, 91] on span "MekoMetallOU a...pdf" at bounding box center [677, 90] width 102 height 10
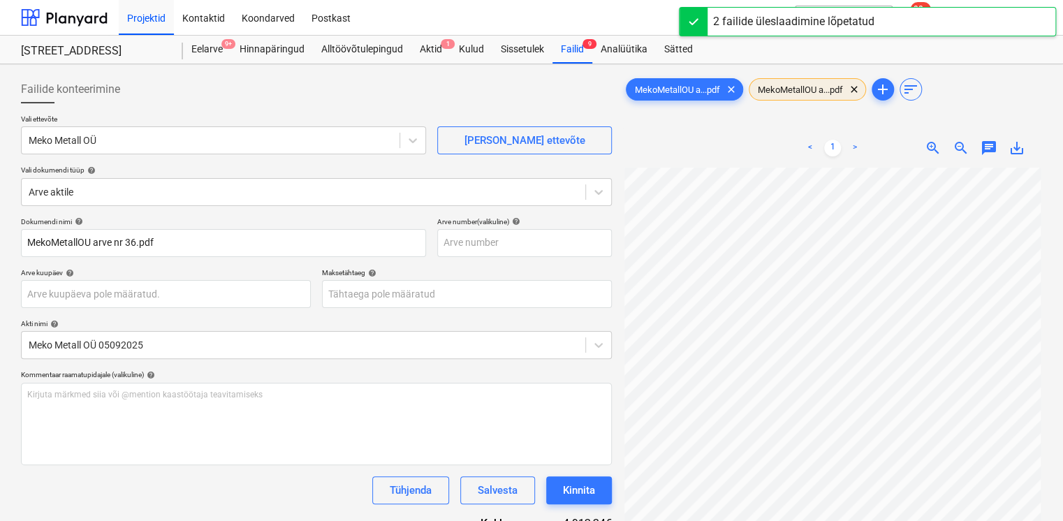
click at [793, 95] on div "MekoMetallOU a...pdf clear" at bounding box center [807, 89] width 117 height 22
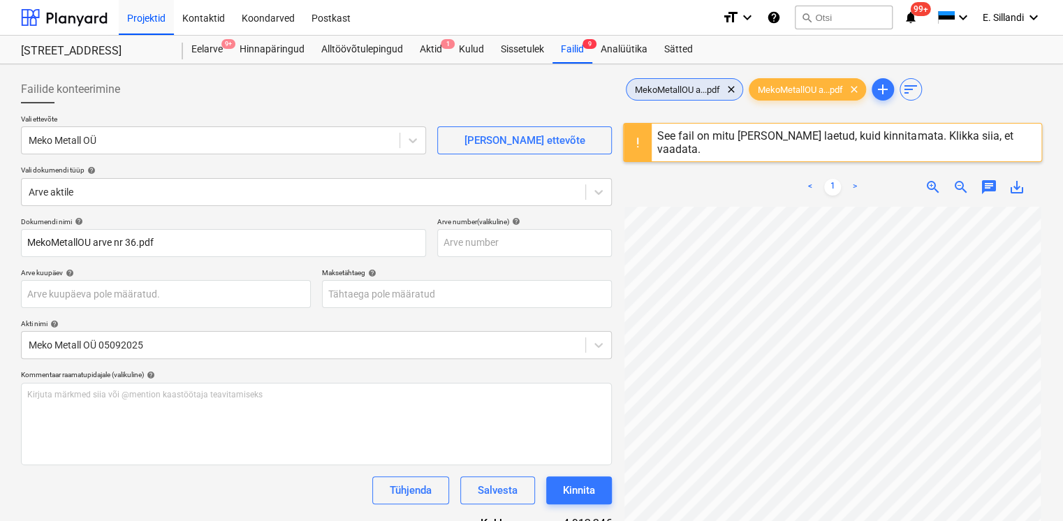
click at [676, 86] on span "MekoMetallOU a...pdf" at bounding box center [677, 90] width 102 height 10
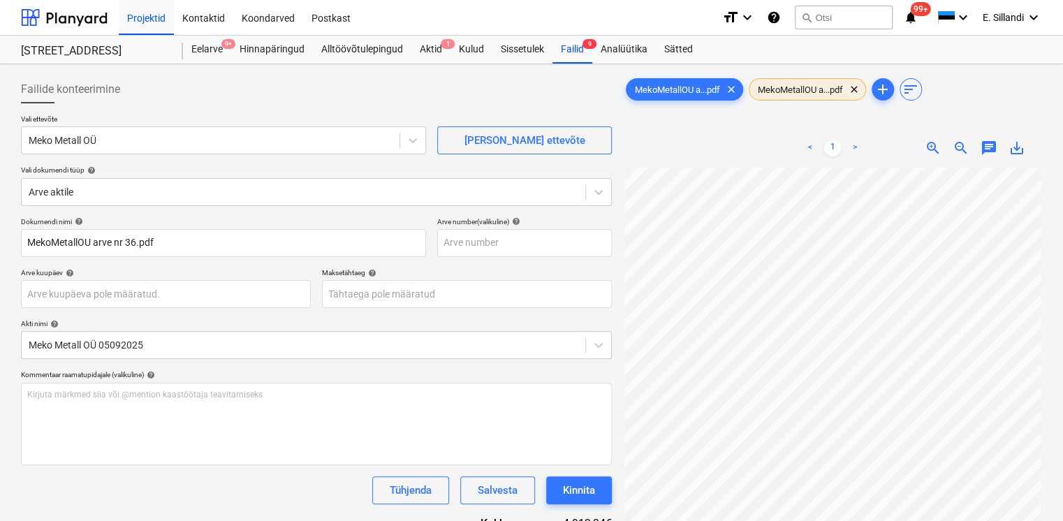
click at [823, 94] on span "MekoMetallOU a...pdf" at bounding box center [800, 90] width 102 height 10
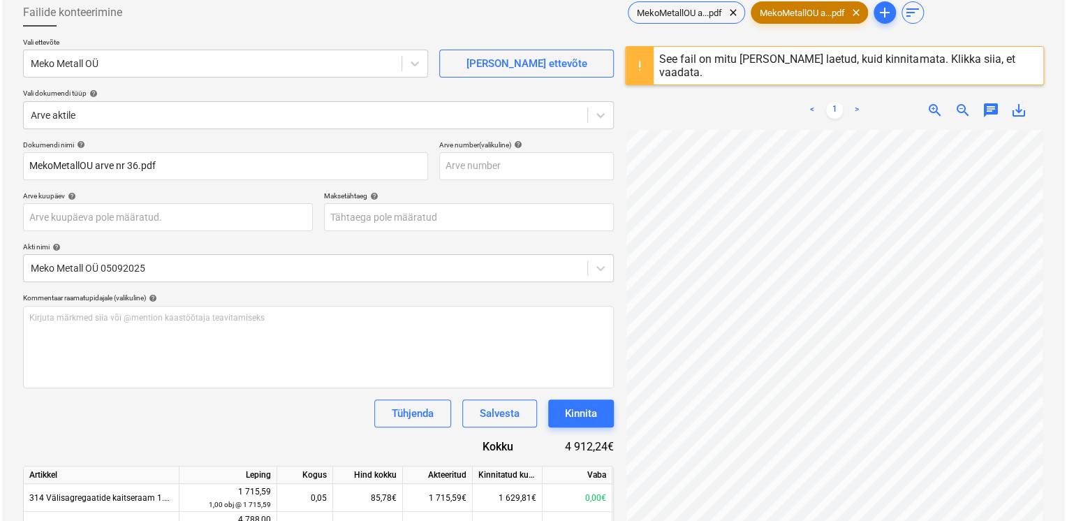
scroll to position [207, 0]
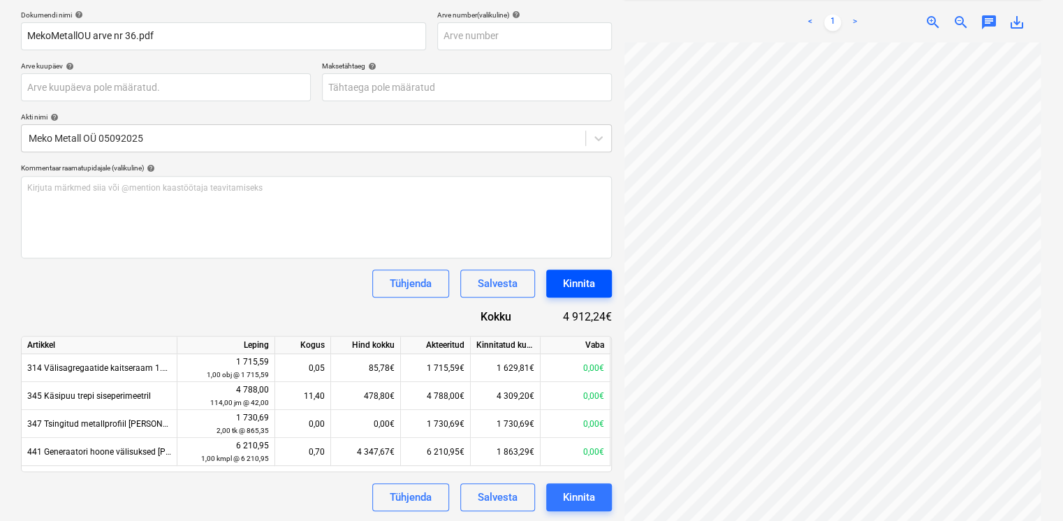
click at [592, 281] on div "Kinnita" at bounding box center [579, 283] width 32 height 18
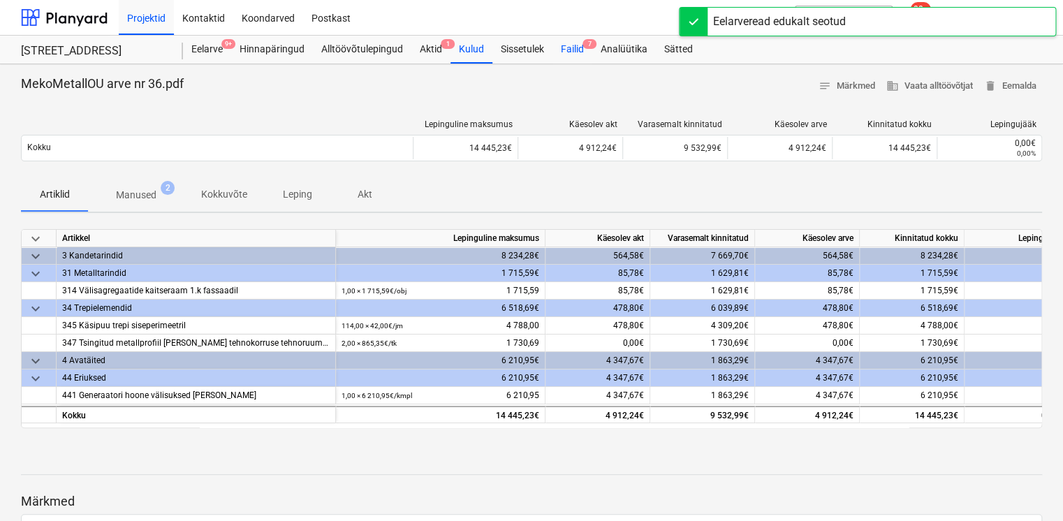
click at [573, 54] on div "Failid 7" at bounding box center [572, 50] width 40 height 28
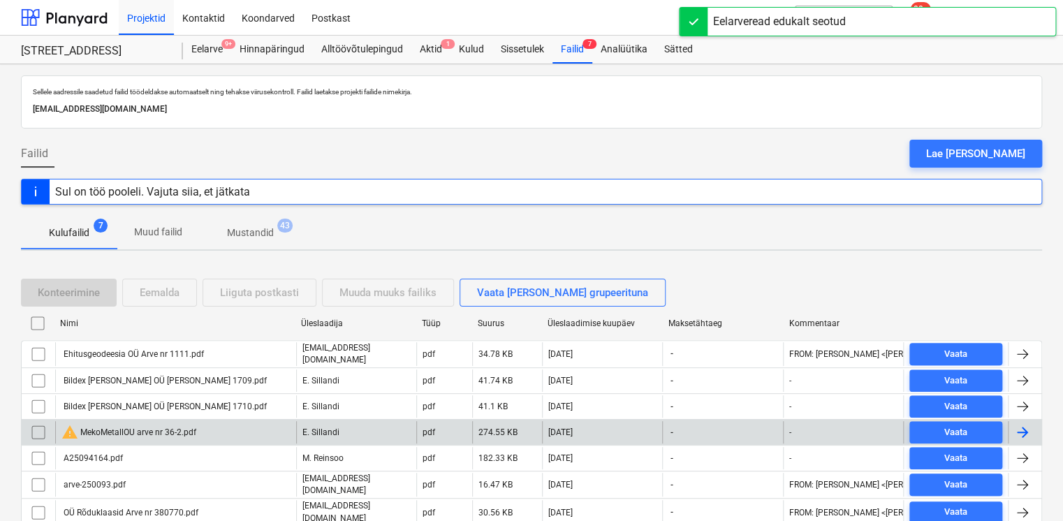
click at [31, 430] on input "checkbox" at bounding box center [38, 432] width 22 height 22
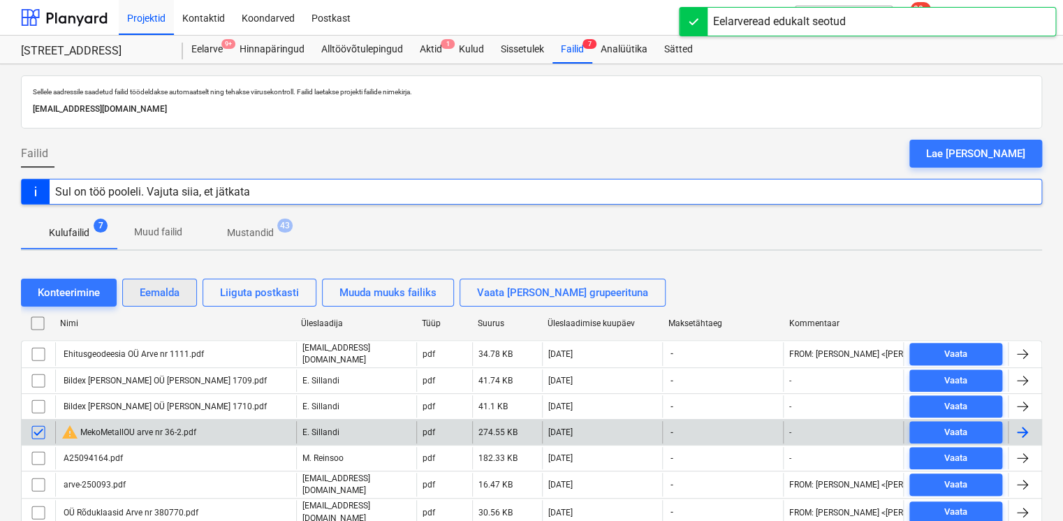
click at [173, 289] on div "Eemalda" at bounding box center [160, 293] width 40 height 18
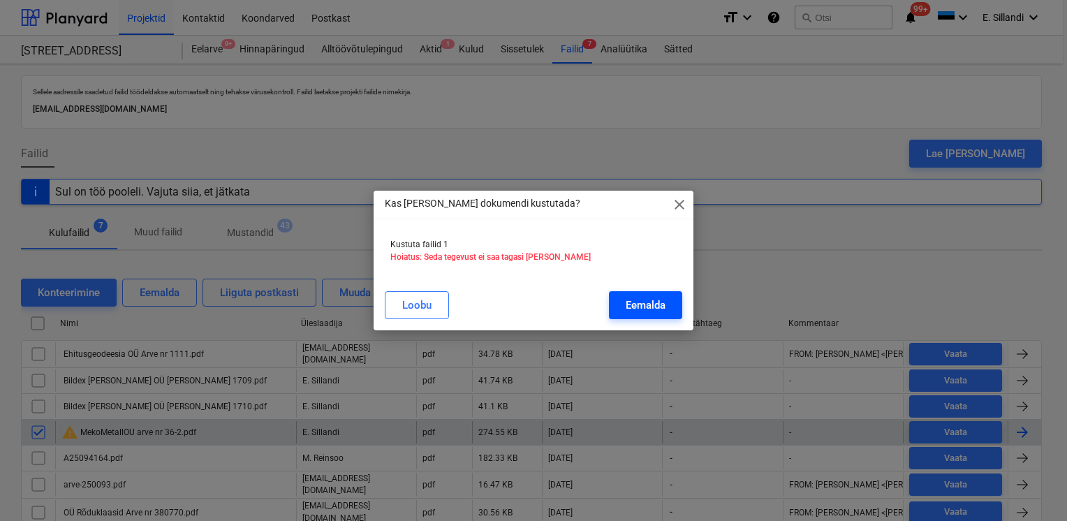
click at [639, 309] on div "Eemalda" at bounding box center [646, 305] width 40 height 18
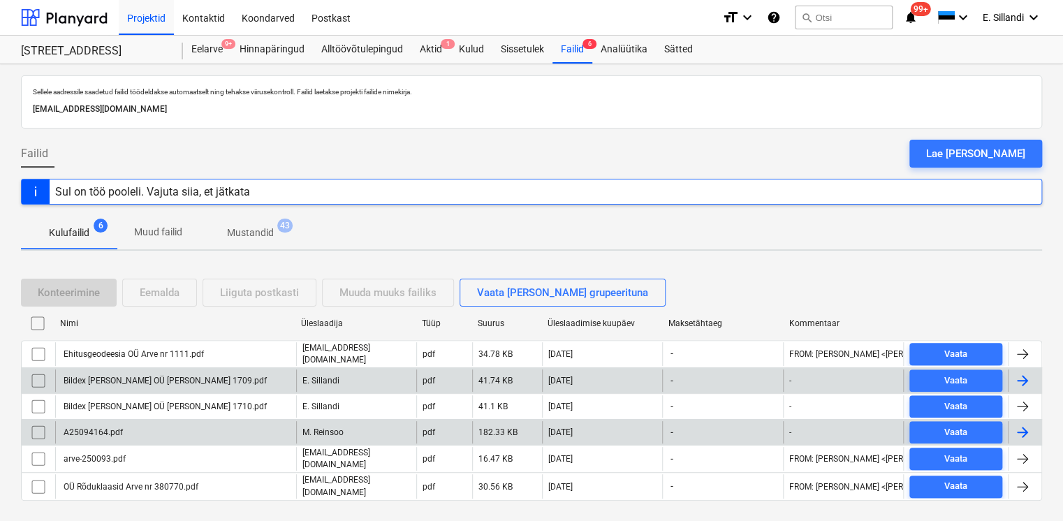
click at [182, 383] on div "Bildex Grupp OÜ Arve nr 1709.pdf" at bounding box center [175, 380] width 241 height 22
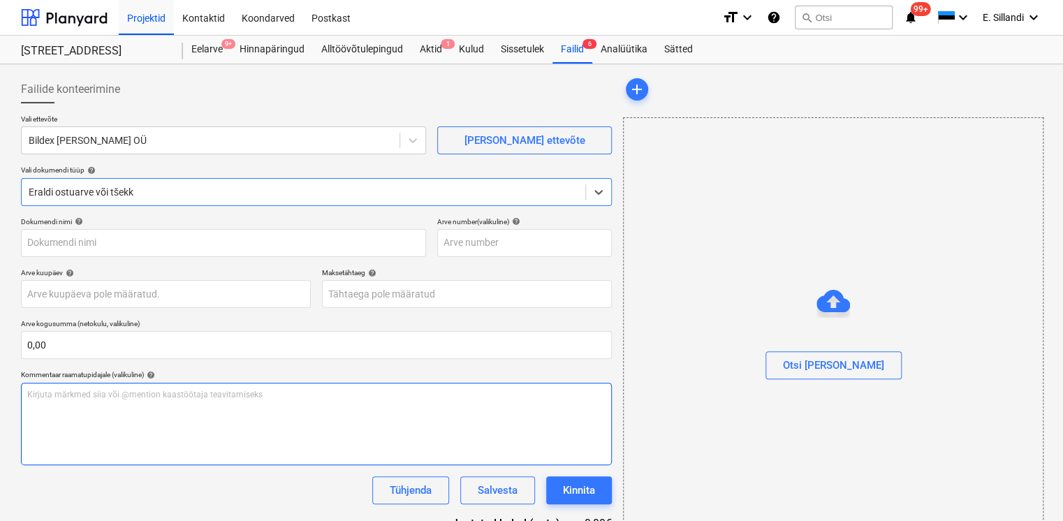
type input "Bildex Grupp OÜ Arve nr 1709.pdf"
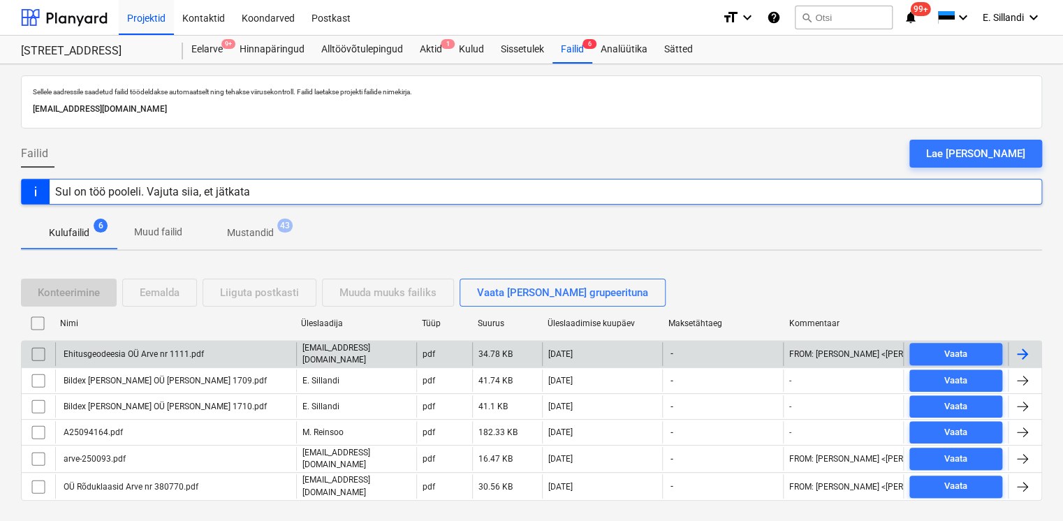
click at [161, 361] on div "Ehitusgeodeesia OÜ Arve nr 1111.pdf" at bounding box center [175, 354] width 241 height 24
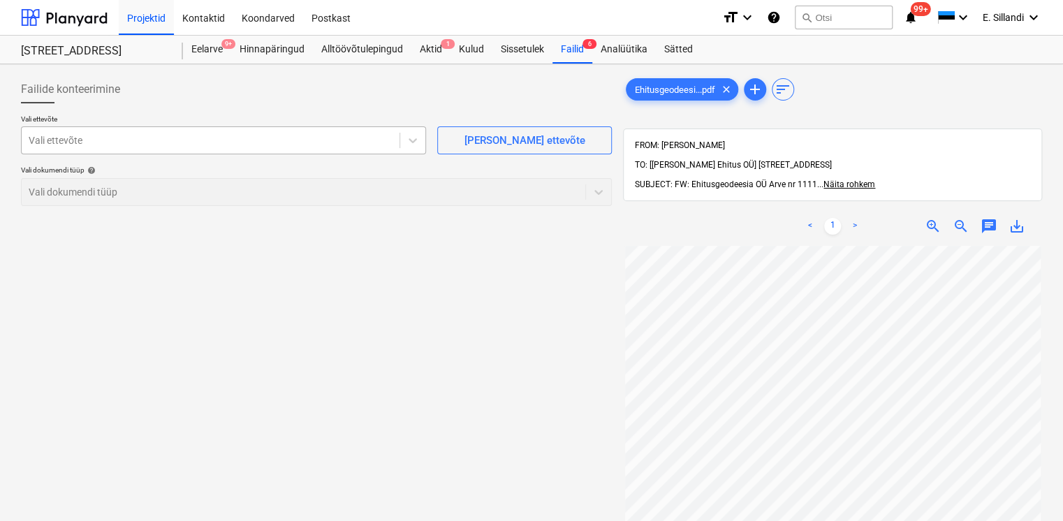
click at [122, 143] on div at bounding box center [211, 140] width 364 height 14
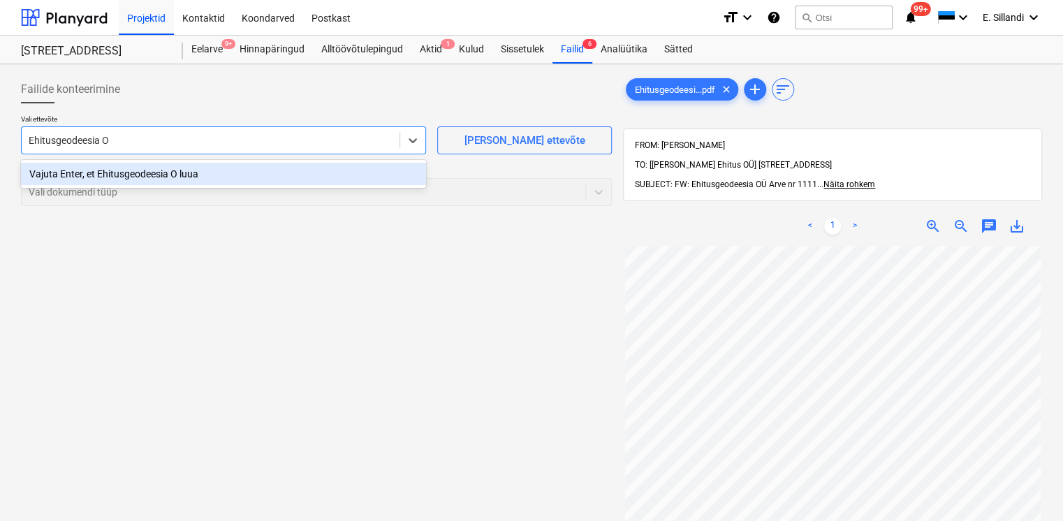
type input "Ehitusgeodeesia OÜ"
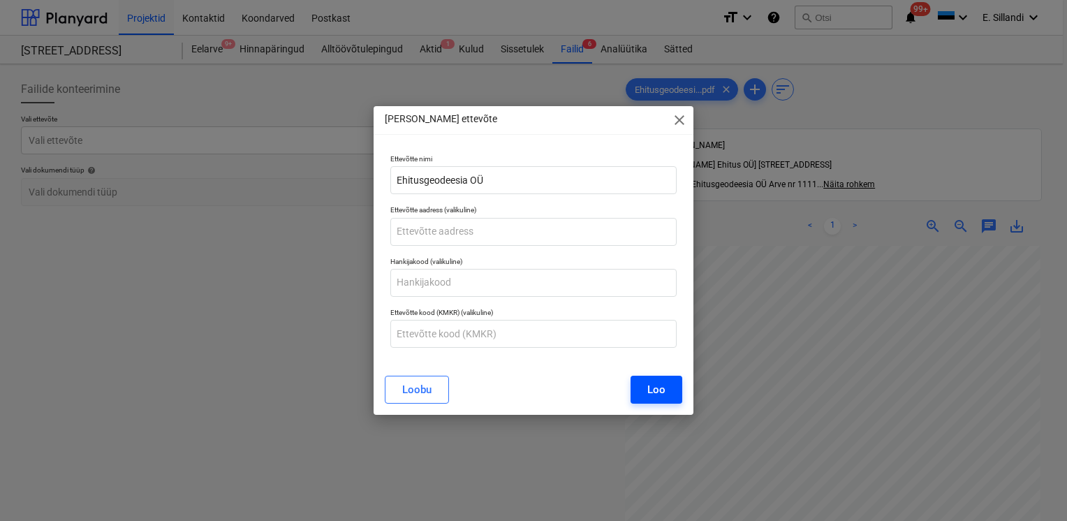
click at [650, 390] on div "Loo" at bounding box center [656, 390] width 18 height 18
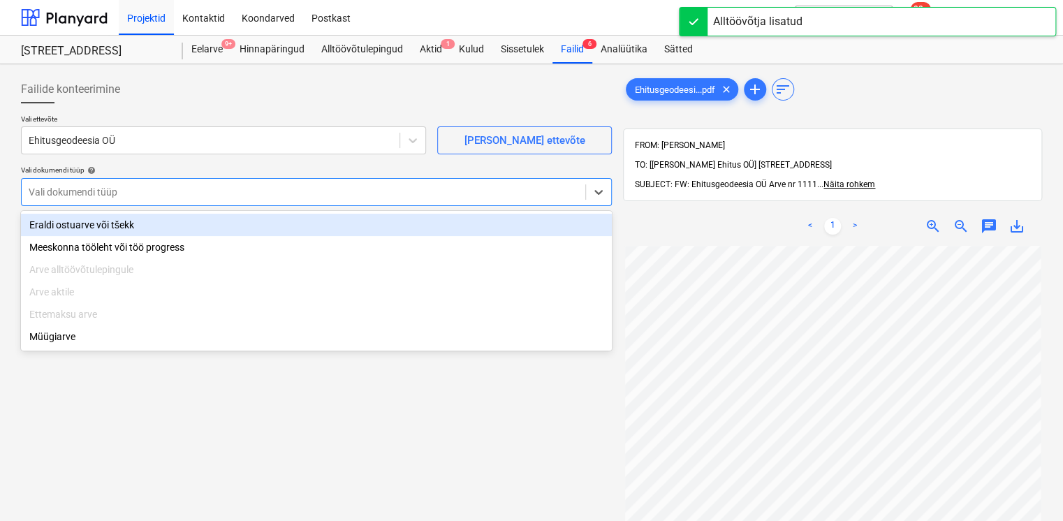
click at [103, 191] on div at bounding box center [304, 192] width 550 height 14
click at [92, 226] on div "Eraldi ostuarve või tšekk" at bounding box center [316, 225] width 591 height 22
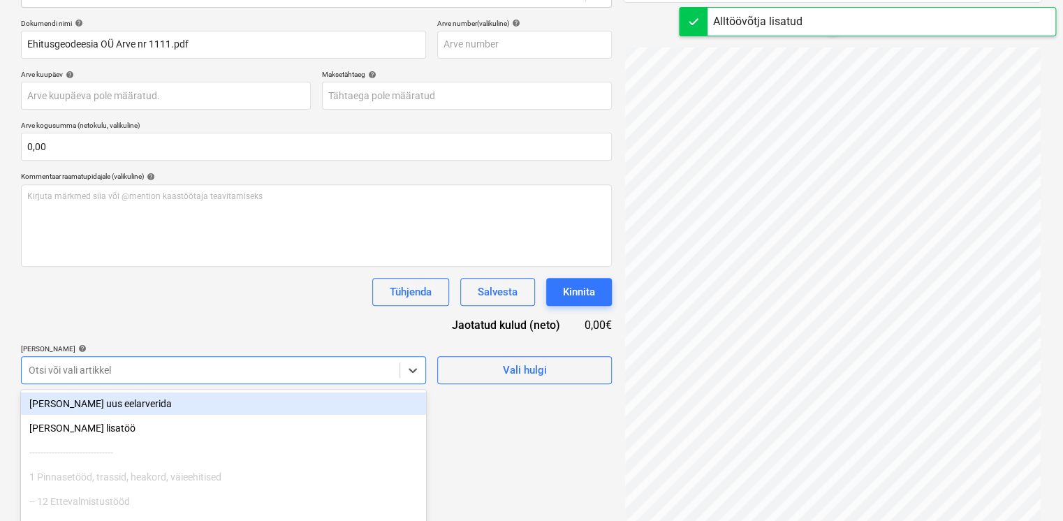
scroll to position [279, 0]
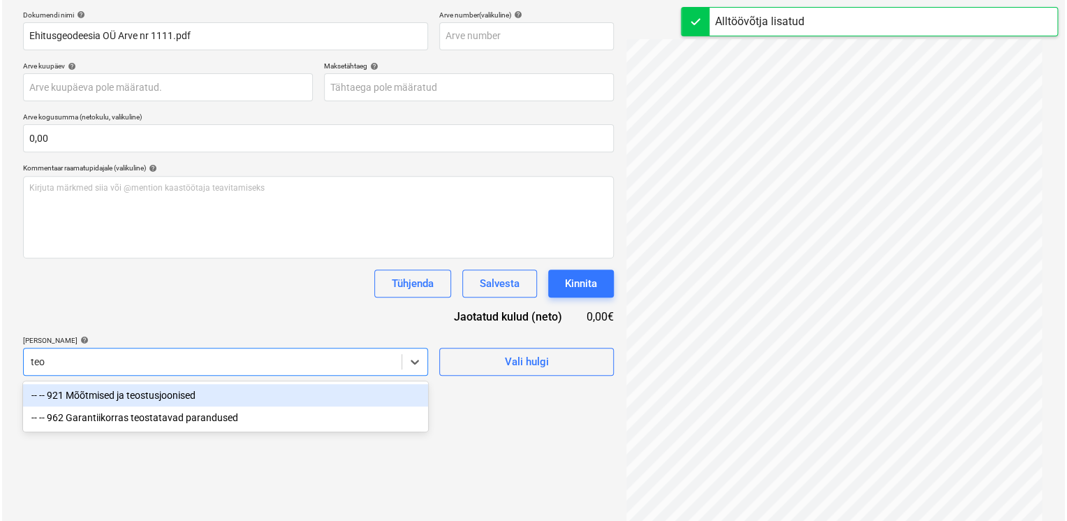
scroll to position [198, 0]
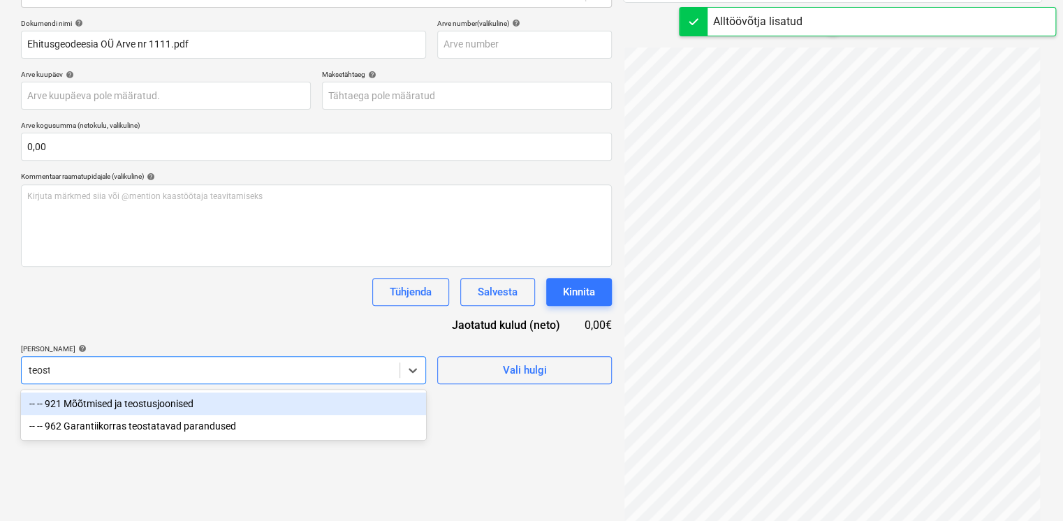
type input "teostus"
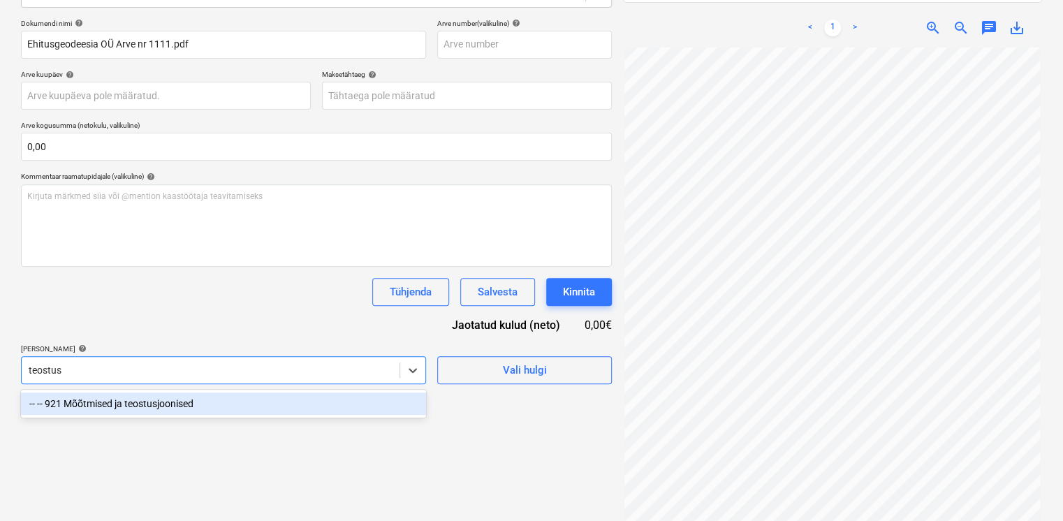
click at [204, 406] on div "-- -- 921 Mõõtmised ja teostusjoonised" at bounding box center [223, 404] width 405 height 22
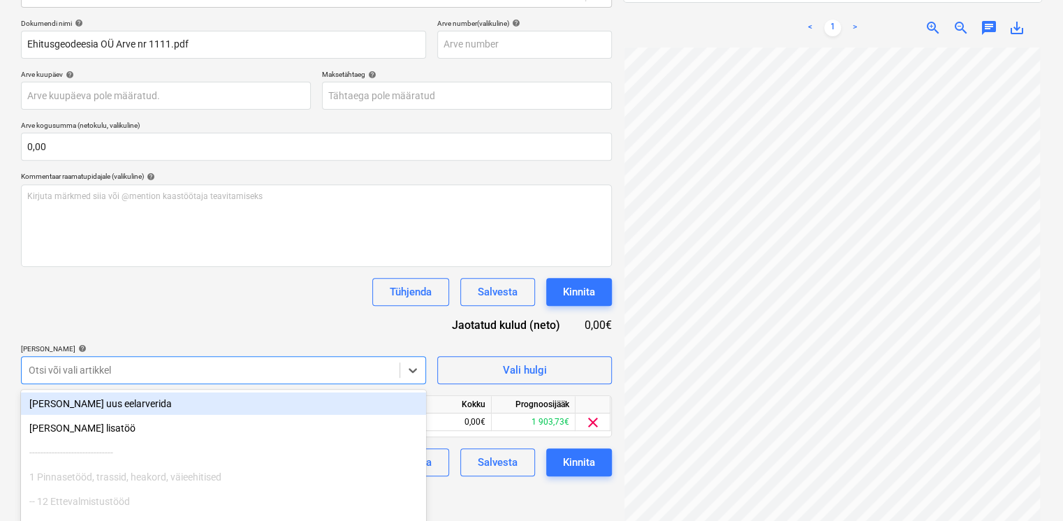
drag, startPoint x: 241, startPoint y: 337, endPoint x: 253, endPoint y: 337, distance: 11.9
click at [241, 337] on div "Dokumendi nimi help Ehitusgeodeesia OÜ Arve nr 1111.pdf Arve number (valikuline…" at bounding box center [316, 247] width 591 height 457
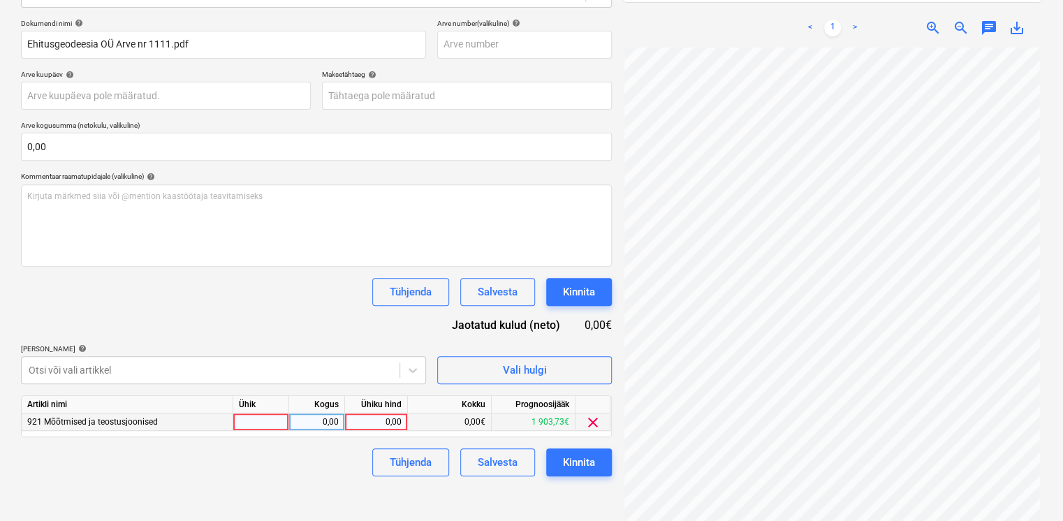
click at [355, 420] on div "0,00" at bounding box center [376, 421] width 51 height 17
type input "525"
click at [337, 316] on div "Dokumendi nimi help Ehitusgeodeesia OÜ Arve nr 1111.pdf Arve number (valikuline…" at bounding box center [316, 247] width 591 height 457
click at [570, 457] on div "Kinnita" at bounding box center [579, 462] width 32 height 18
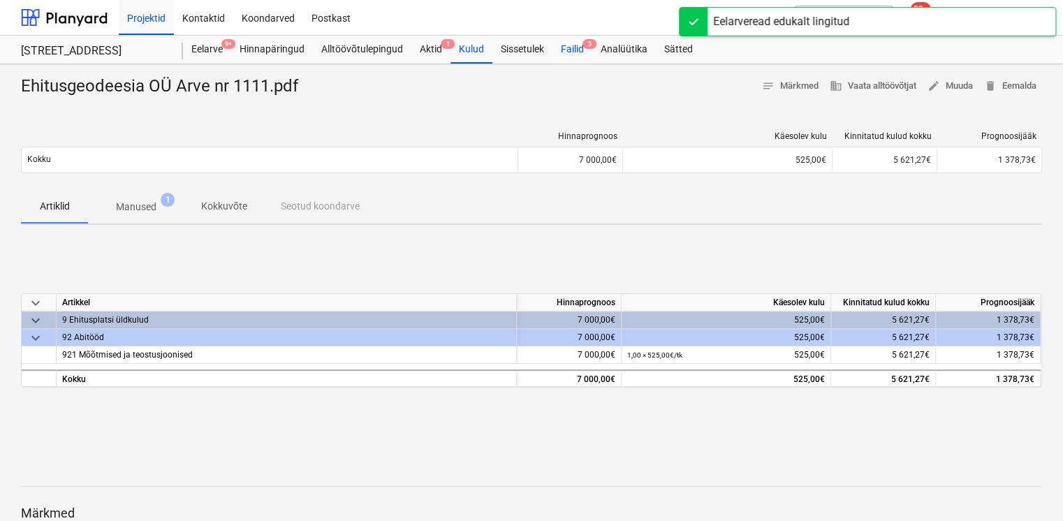
click at [578, 57] on div "Failid 5" at bounding box center [572, 50] width 40 height 28
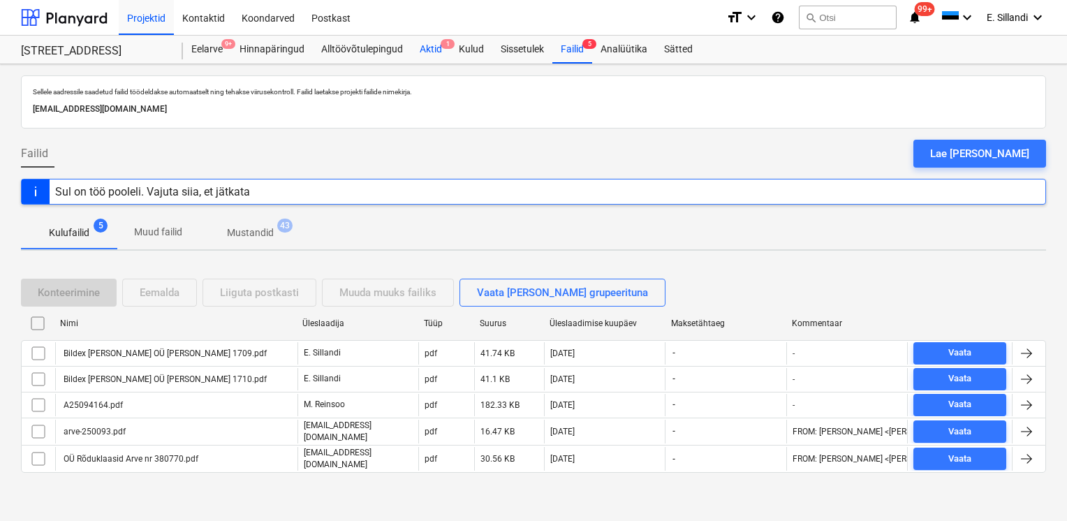
click at [434, 50] on div "Aktid 1" at bounding box center [430, 50] width 39 height 28
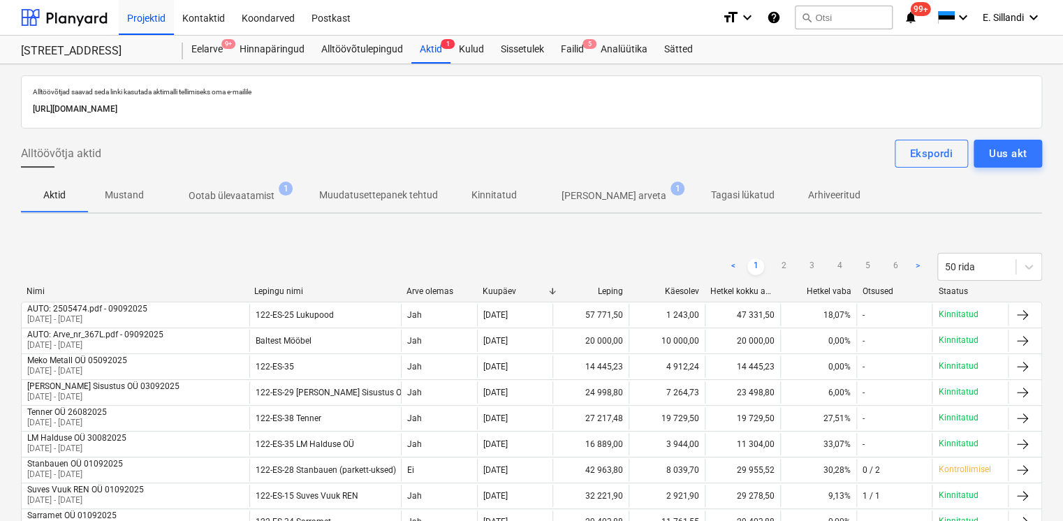
click at [582, 196] on p "Ilma arveta" at bounding box center [614, 196] width 105 height 15
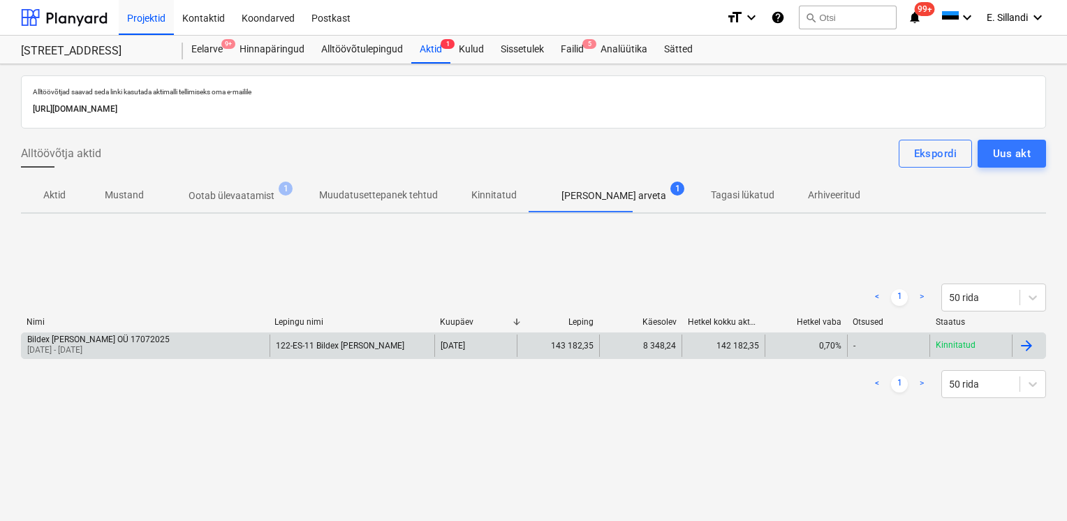
click at [61, 339] on div "Bildex Grupp OÜ 17072025" at bounding box center [98, 340] width 142 height 10
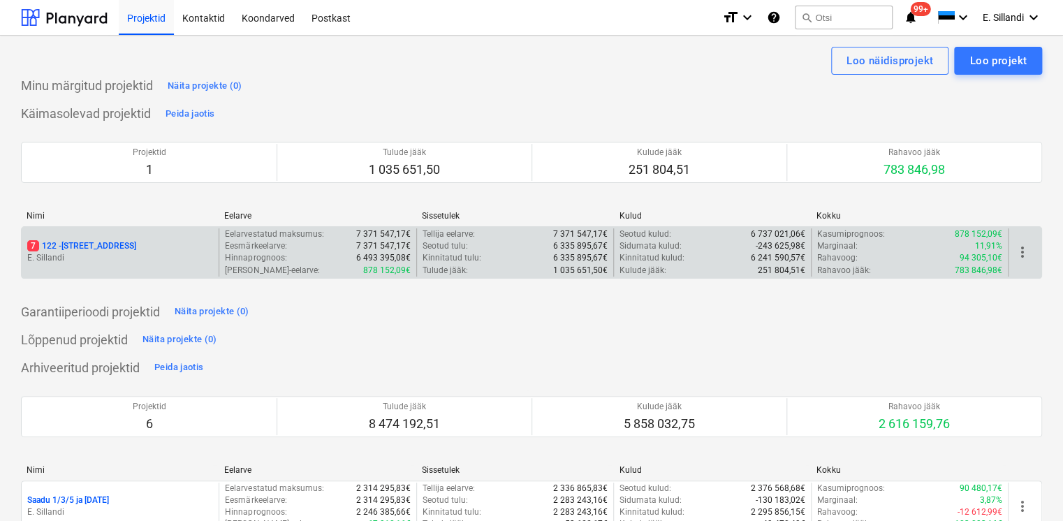
click at [98, 258] on p "E. Sillandi" at bounding box center [120, 258] width 186 height 12
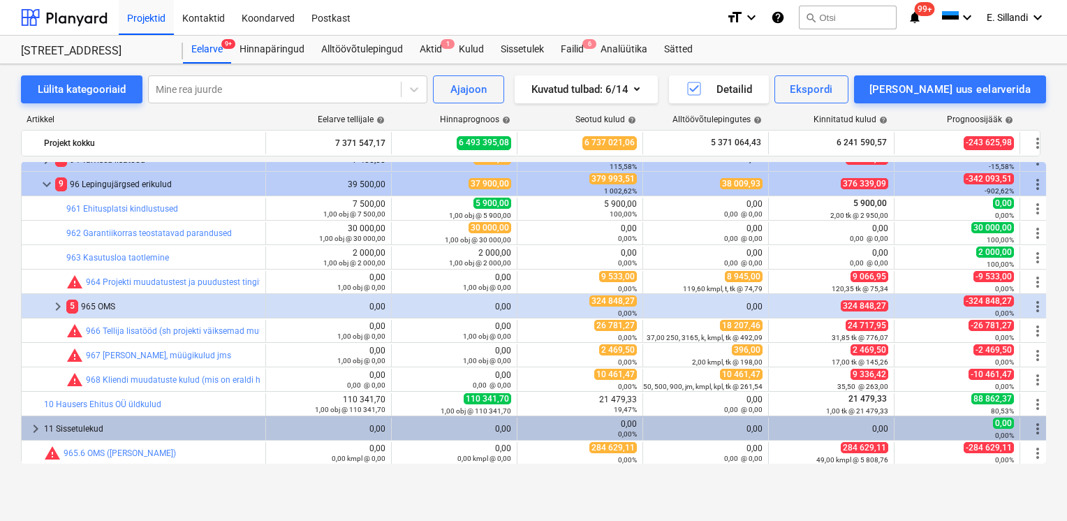
scroll to position [390, 0]
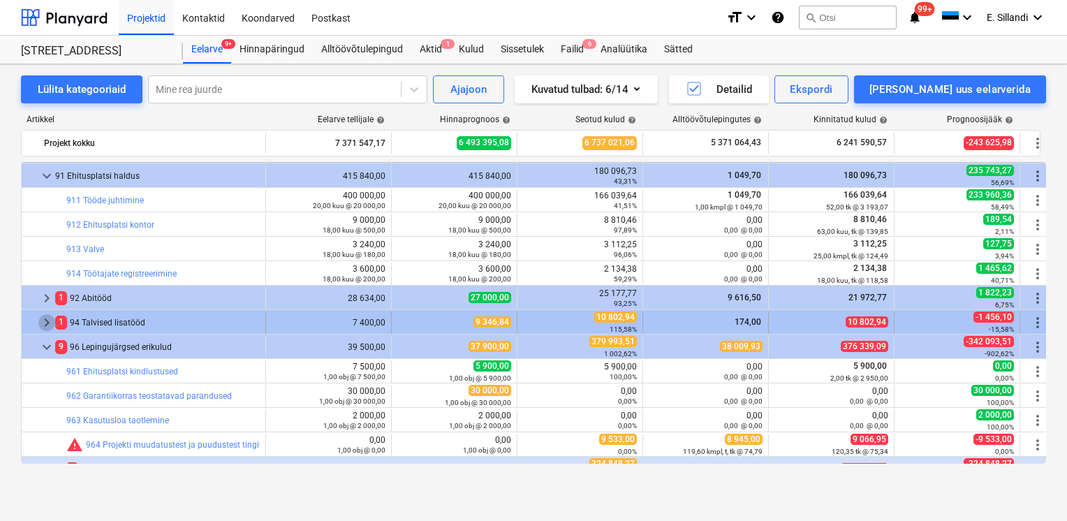
click at [47, 325] on span "keyboard_arrow_right" at bounding box center [46, 322] width 17 height 17
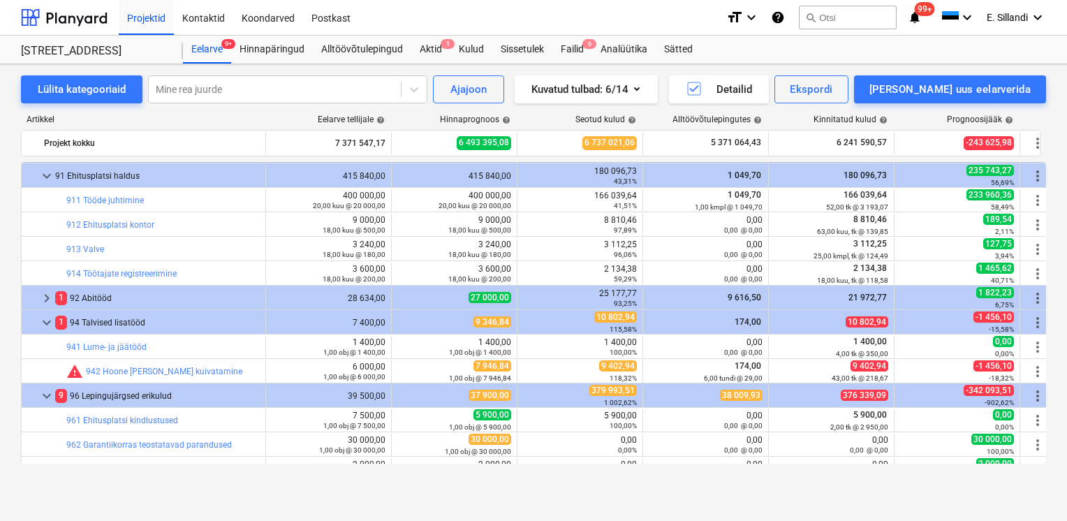
scroll to position [228, 0]
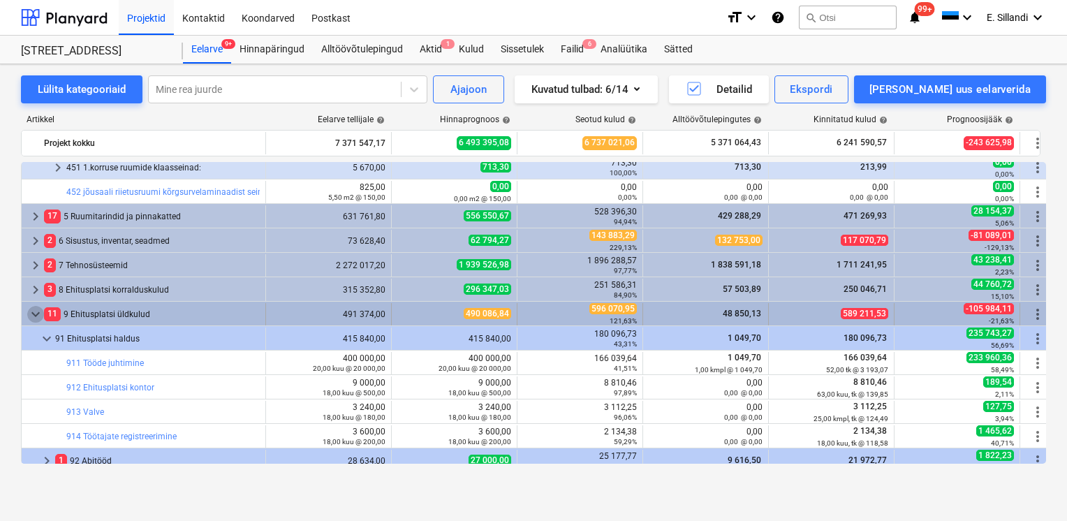
click at [39, 317] on span "keyboard_arrow_down" at bounding box center [35, 314] width 17 height 17
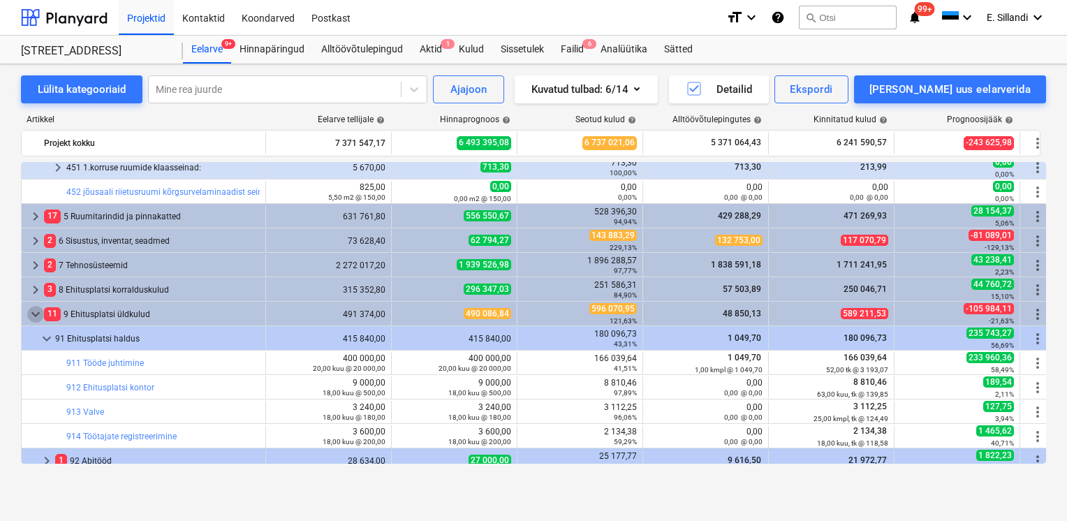
scroll to position [162, 0]
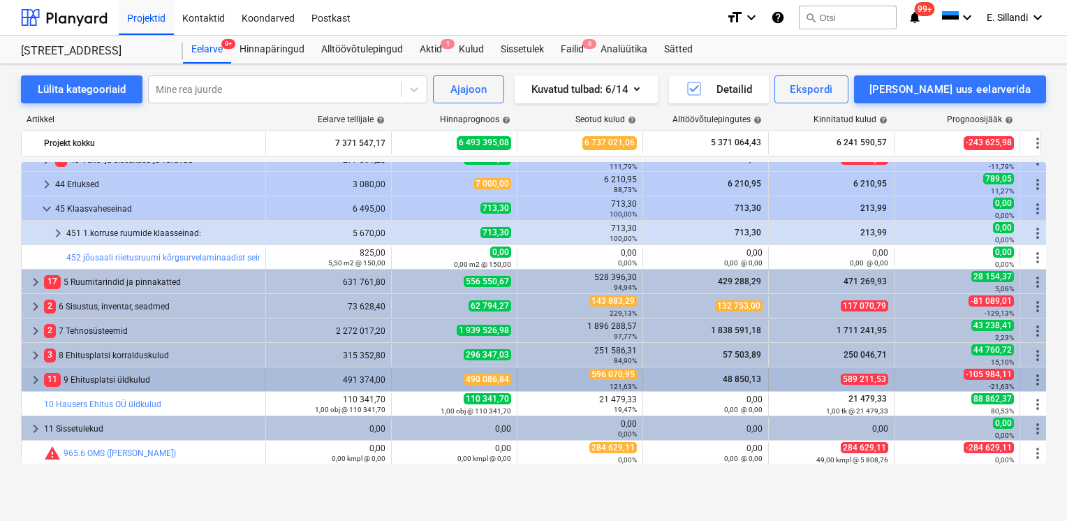
click at [36, 382] on span "keyboard_arrow_right" at bounding box center [35, 380] width 17 height 17
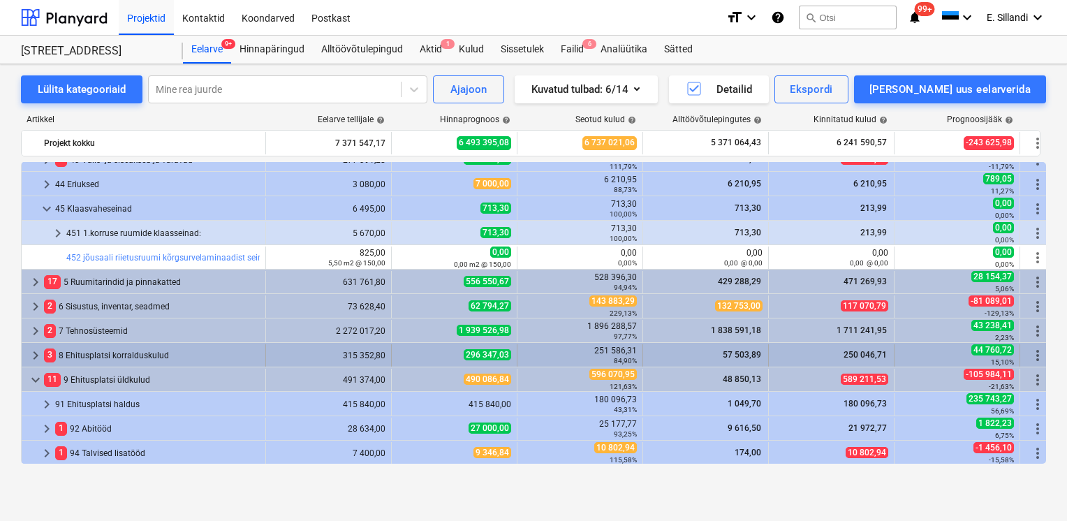
click at [36, 359] on span "keyboard_arrow_right" at bounding box center [35, 355] width 17 height 17
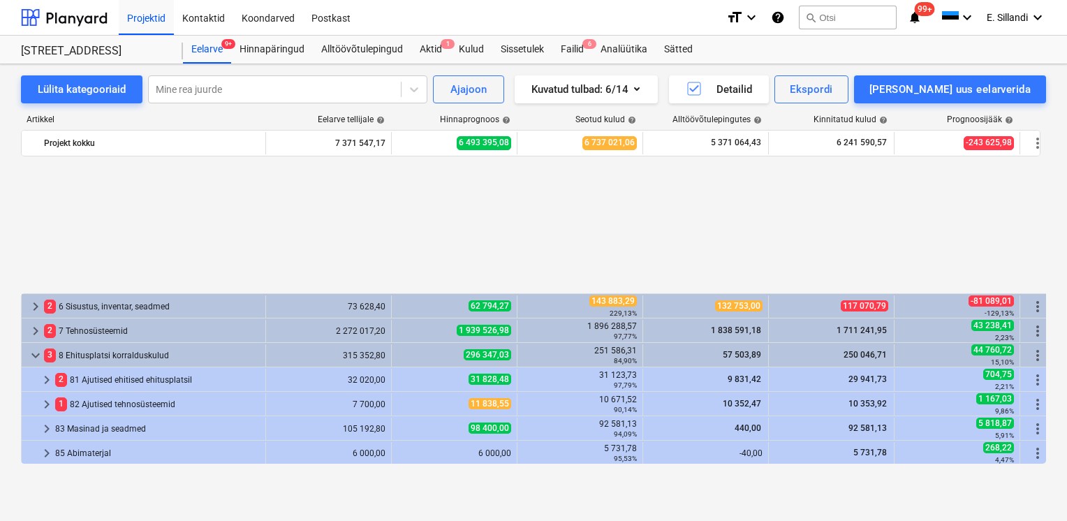
scroll to position [325, 0]
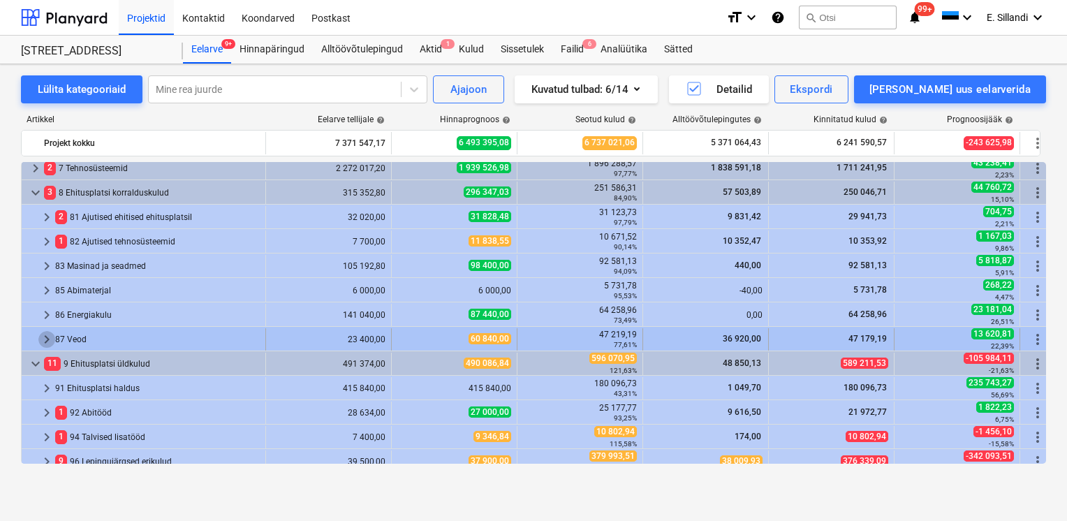
click at [46, 342] on span "keyboard_arrow_right" at bounding box center [46, 339] width 17 height 17
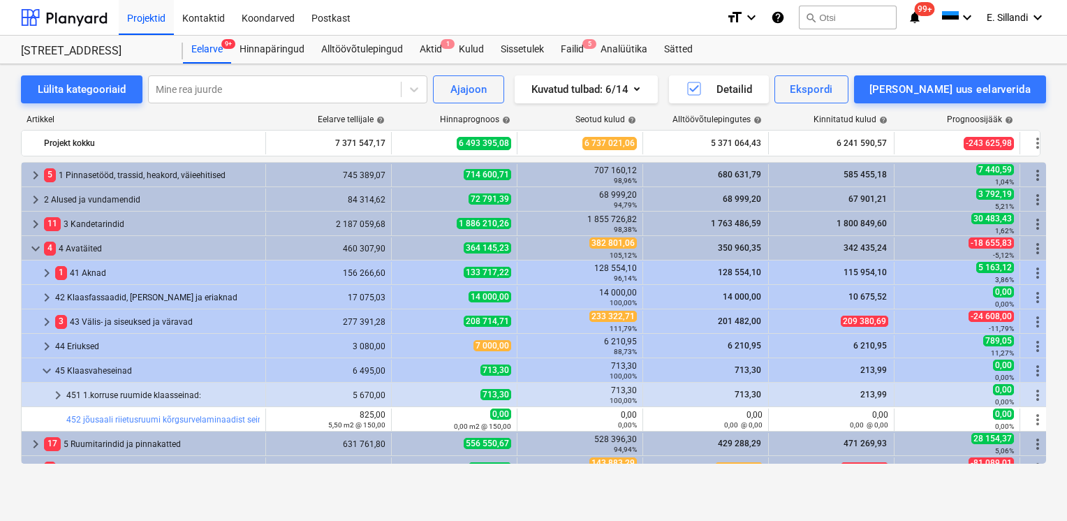
scroll to position [325, 0]
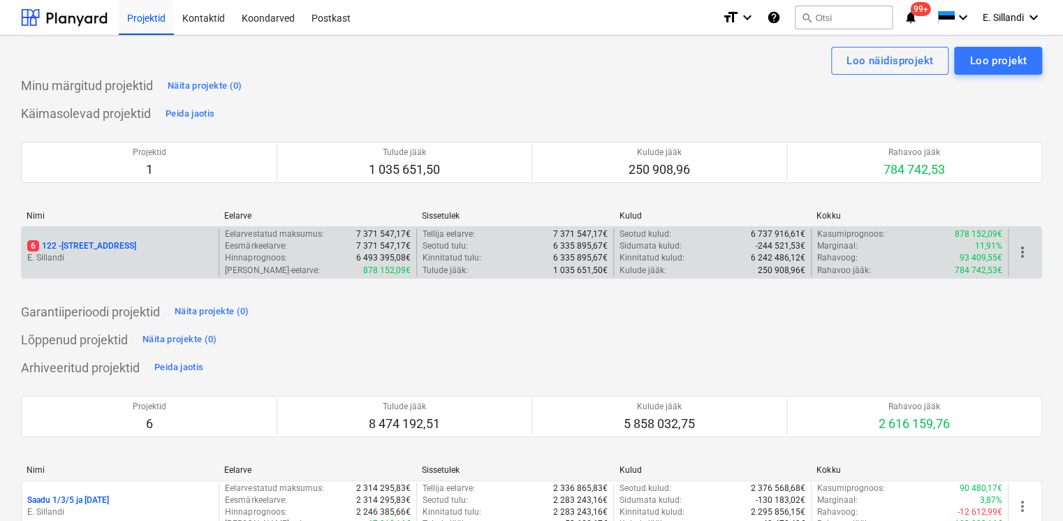
click at [68, 251] on p "6 122 - Viieaia tee 28" at bounding box center [81, 246] width 109 height 12
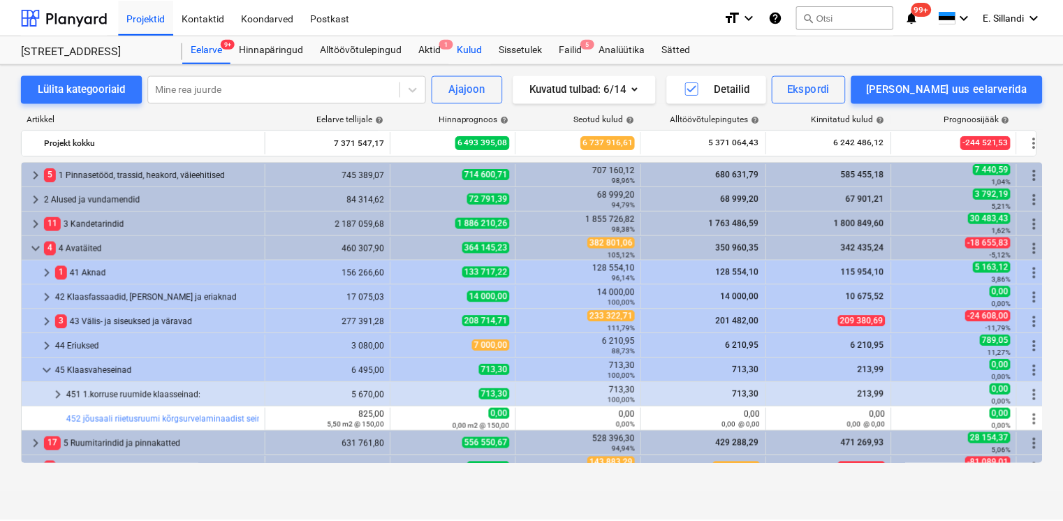
scroll to position [325, 0]
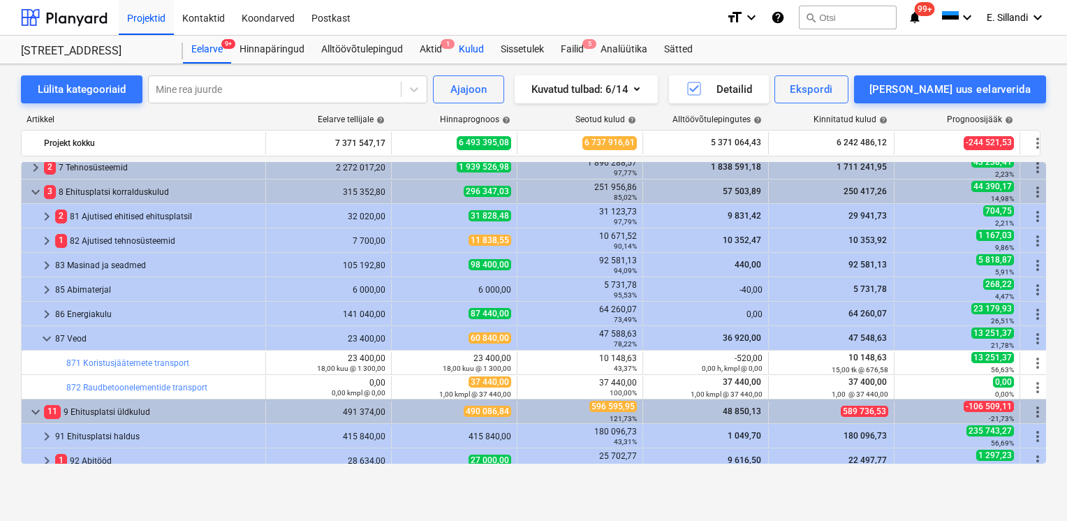
click at [472, 52] on div "Kulud" at bounding box center [471, 50] width 42 height 28
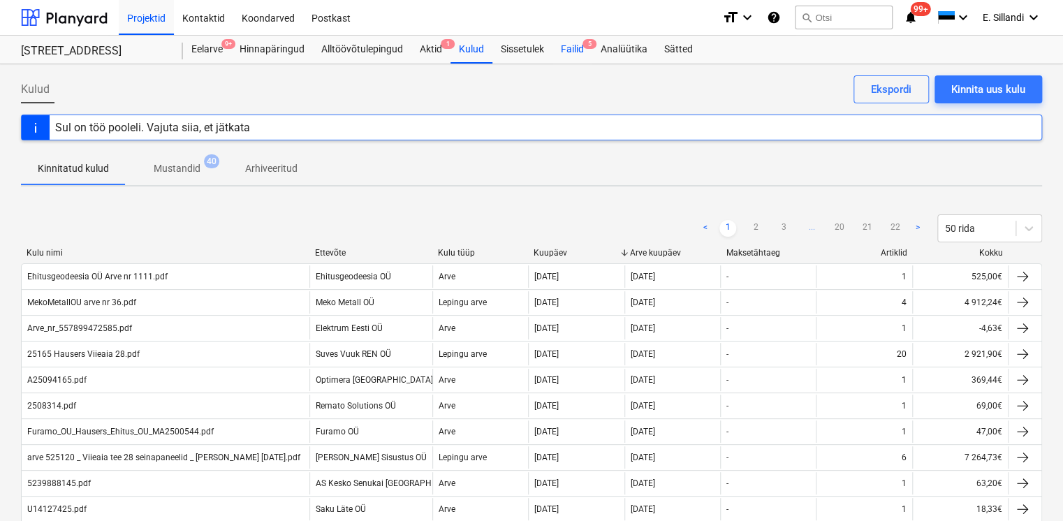
click at [571, 53] on div "Failid 5" at bounding box center [572, 50] width 40 height 28
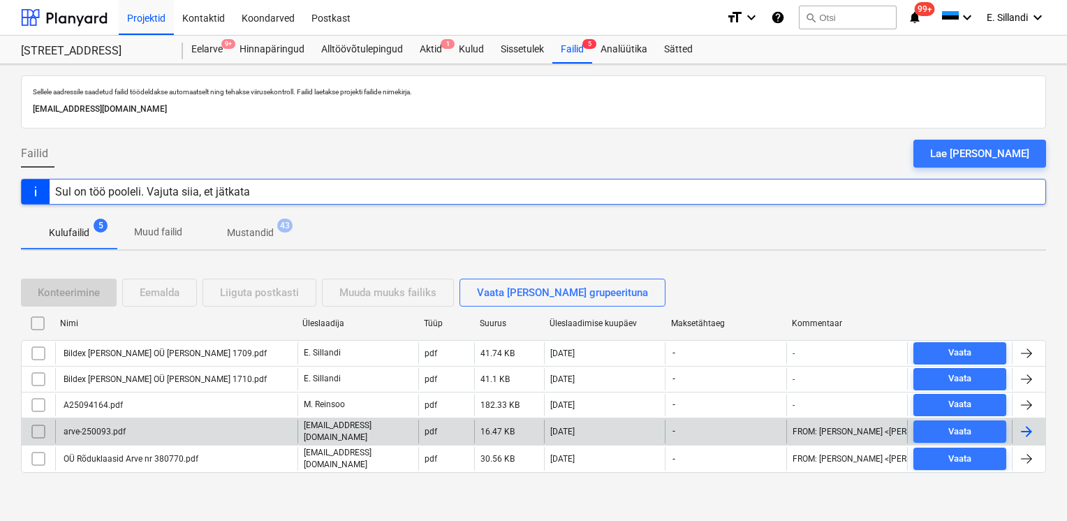
click at [298, 437] on div "eero@hausers.ee" at bounding box center [358, 432] width 121 height 24
